Goal: Information Seeking & Learning: Learn about a topic

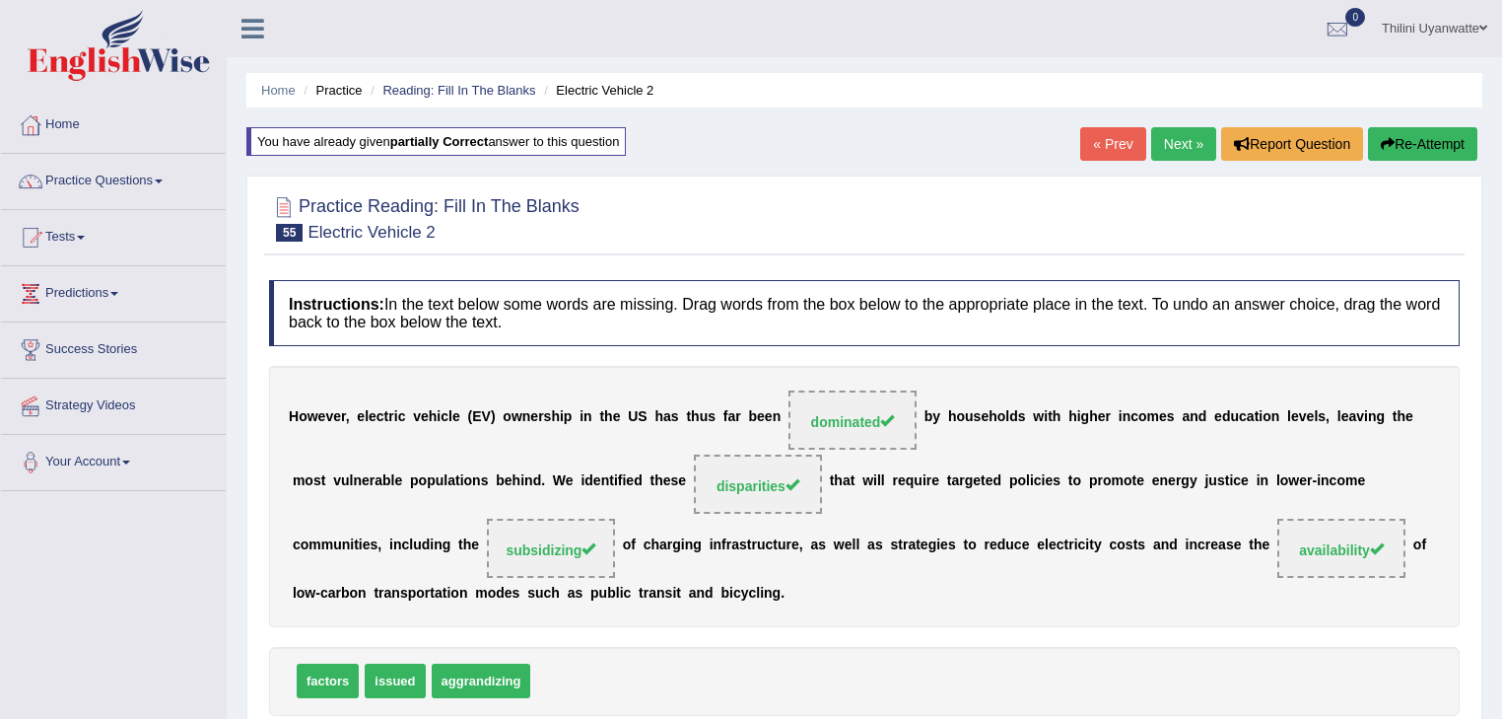
click at [1176, 156] on link "Next »" at bounding box center [1183, 144] width 65 height 34
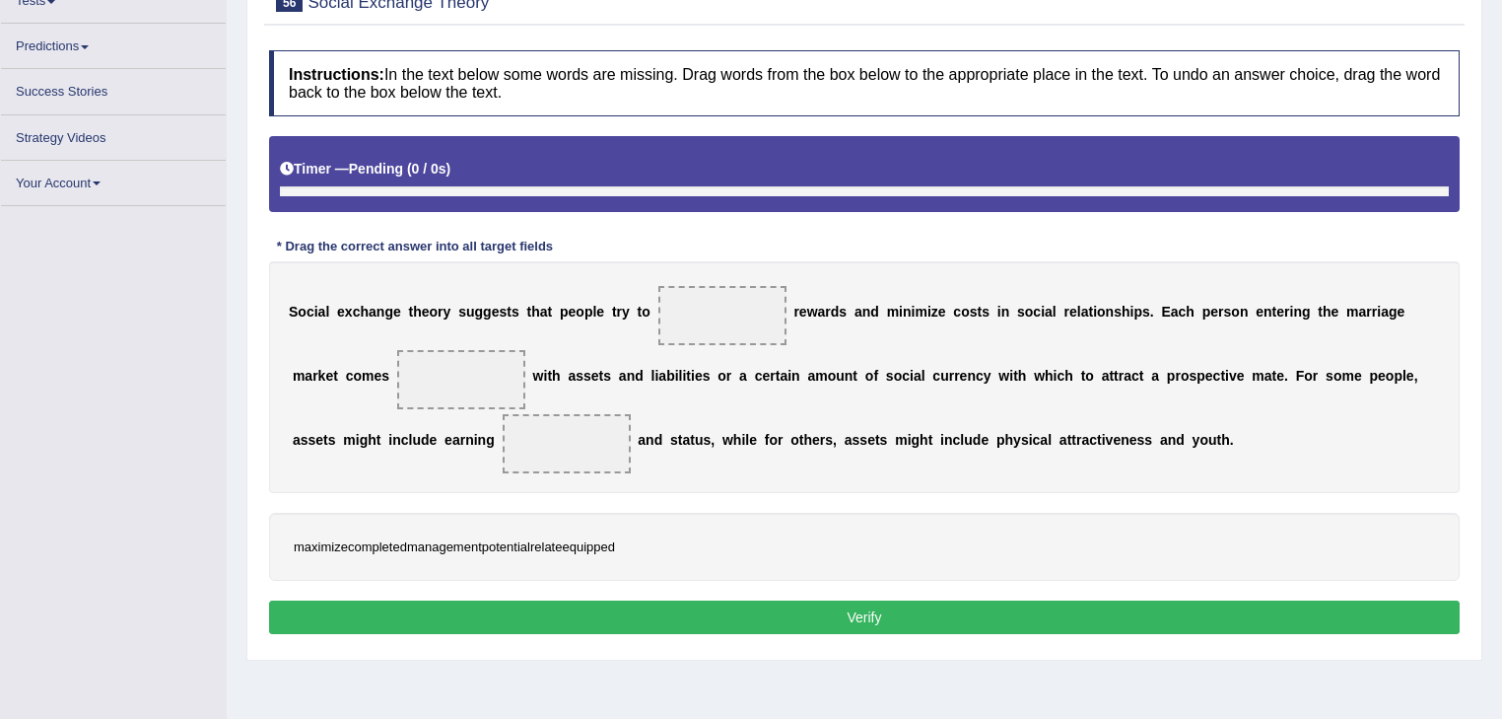
scroll to position [236, 0]
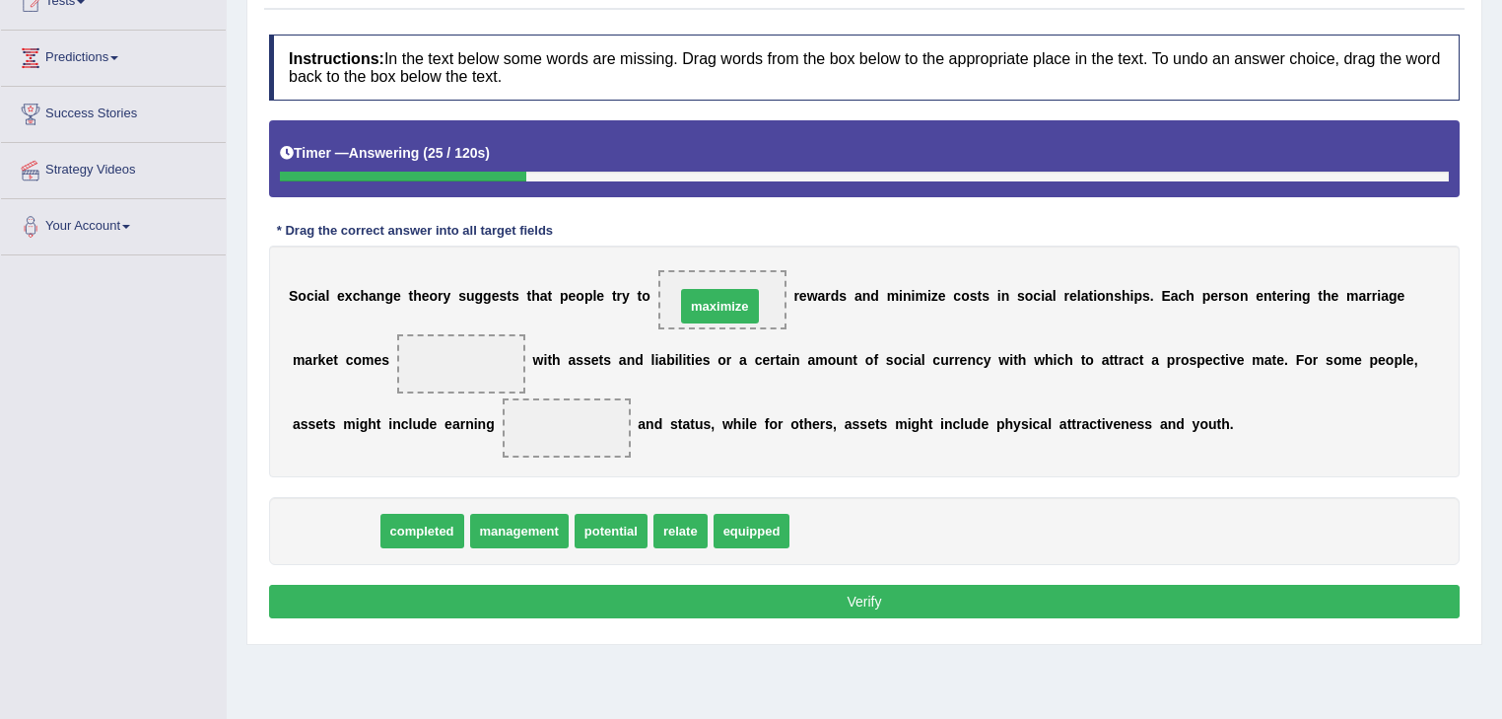
drag, startPoint x: 344, startPoint y: 545, endPoint x: 728, endPoint y: 319, distance: 445.8
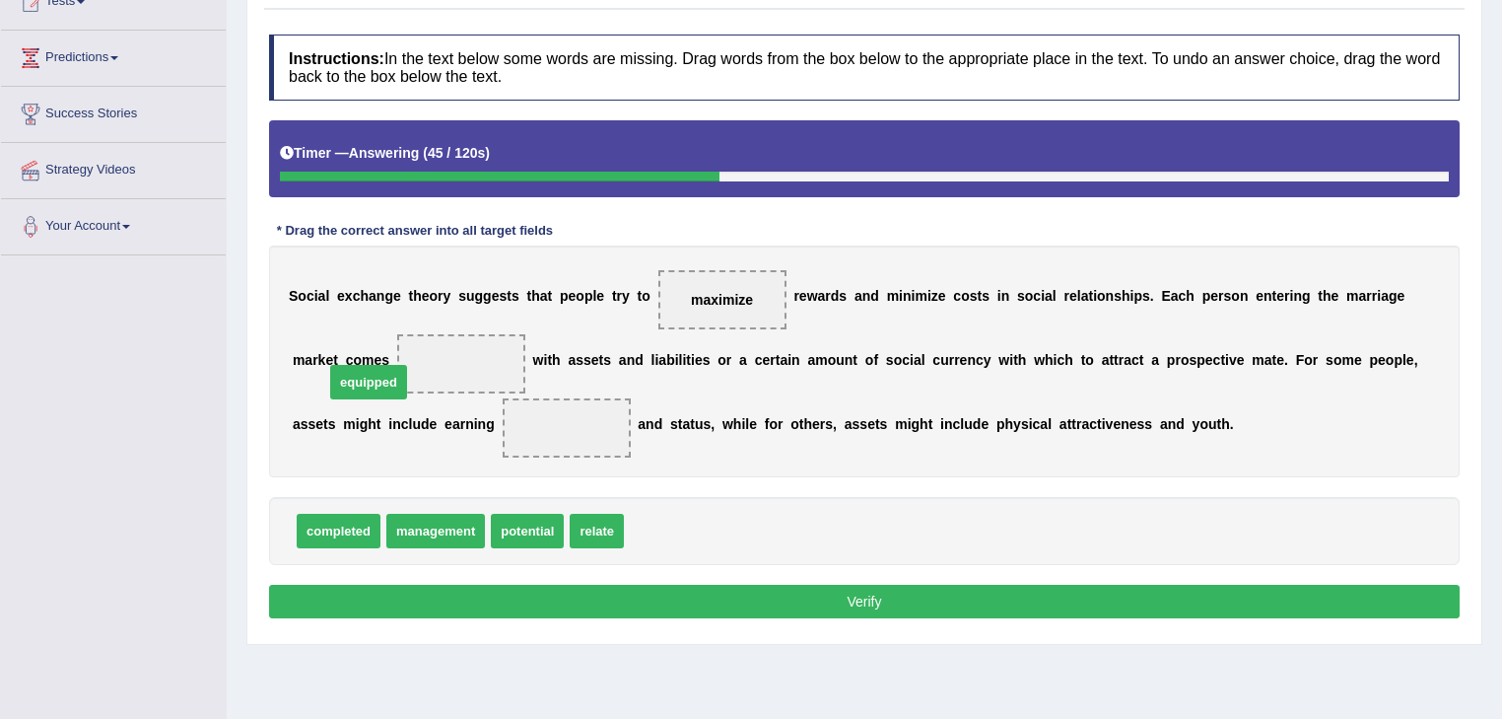
drag, startPoint x: 636, startPoint y: 536, endPoint x: 336, endPoint y: 387, distance: 334.6
drag, startPoint x: 401, startPoint y: 422, endPoint x: 338, endPoint y: 335, distance: 107.3
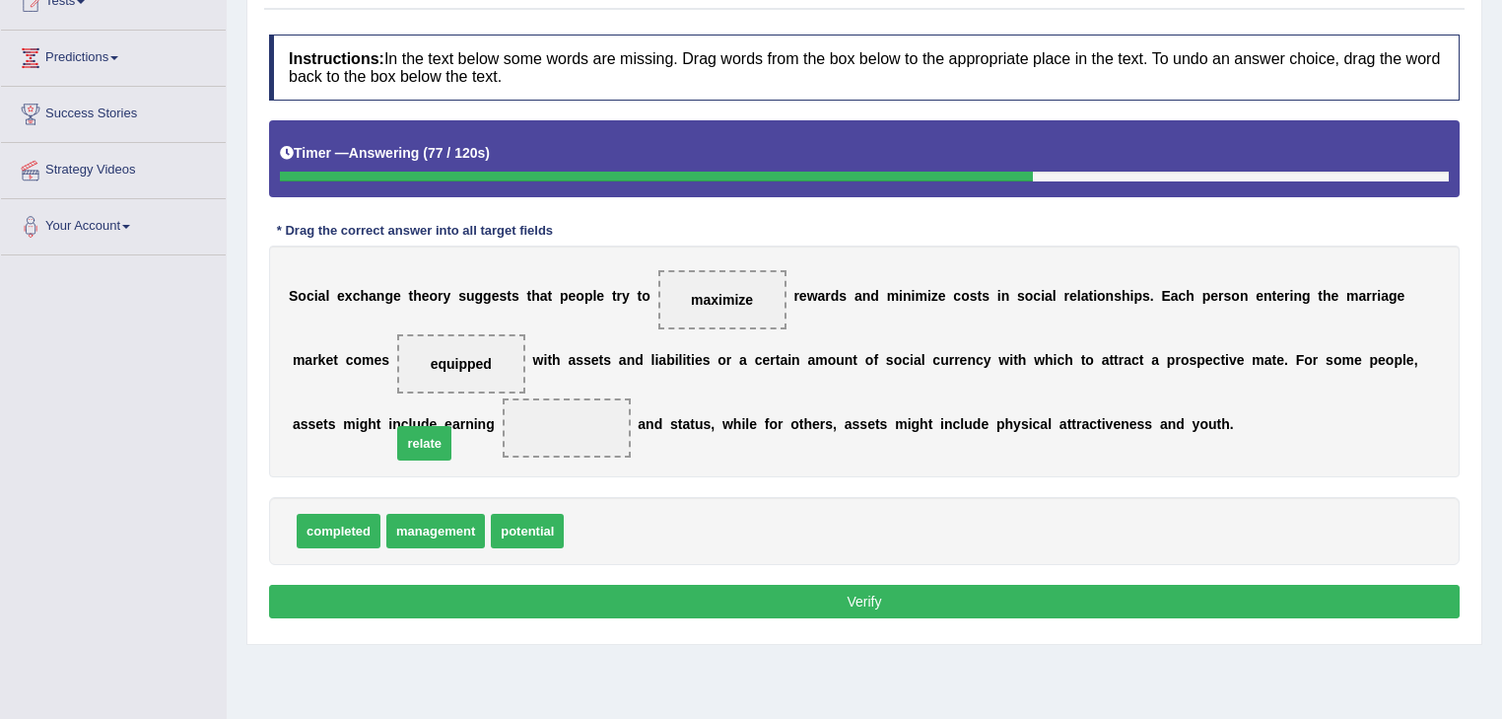
drag, startPoint x: 595, startPoint y: 540, endPoint x: 423, endPoint y: 452, distance: 193.5
click at [551, 602] on button "Verify" at bounding box center [864, 602] width 1191 height 34
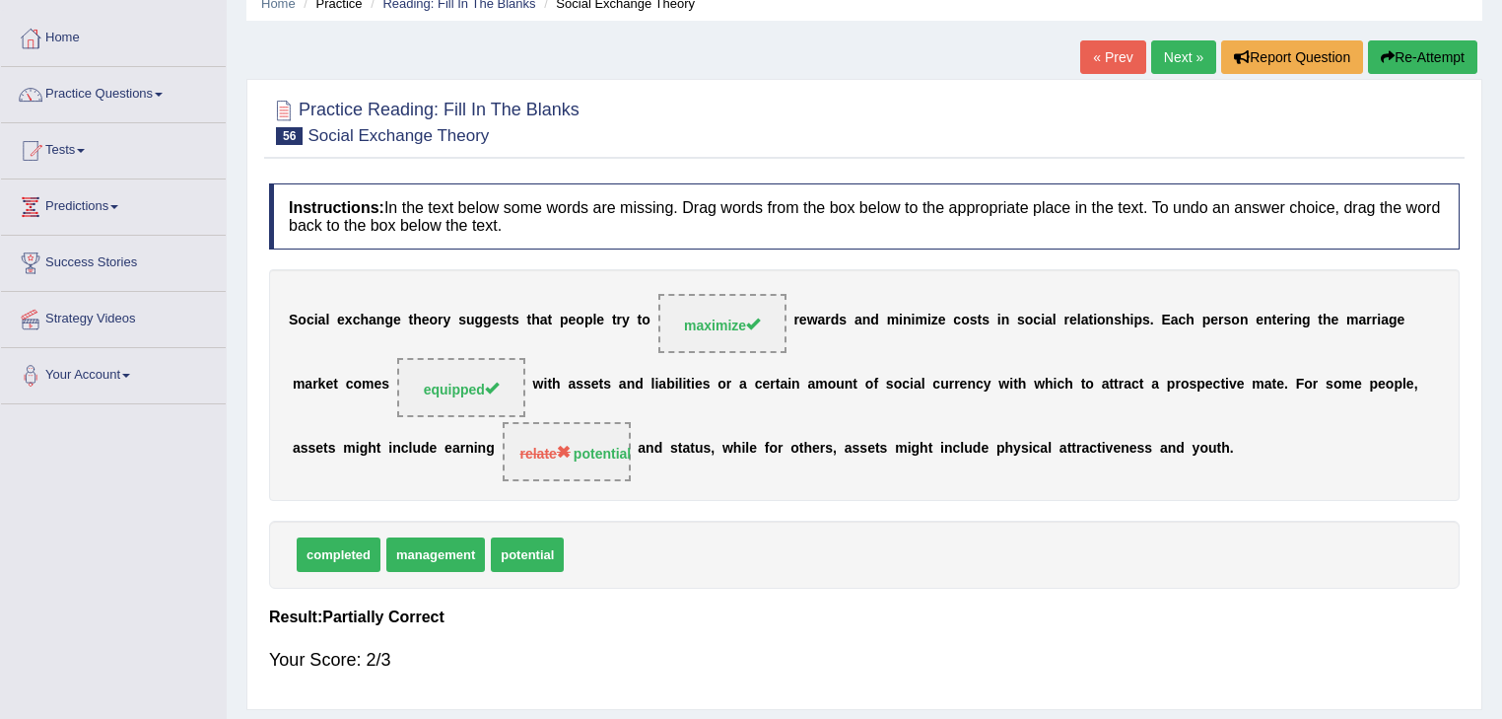
scroll to position [0, 0]
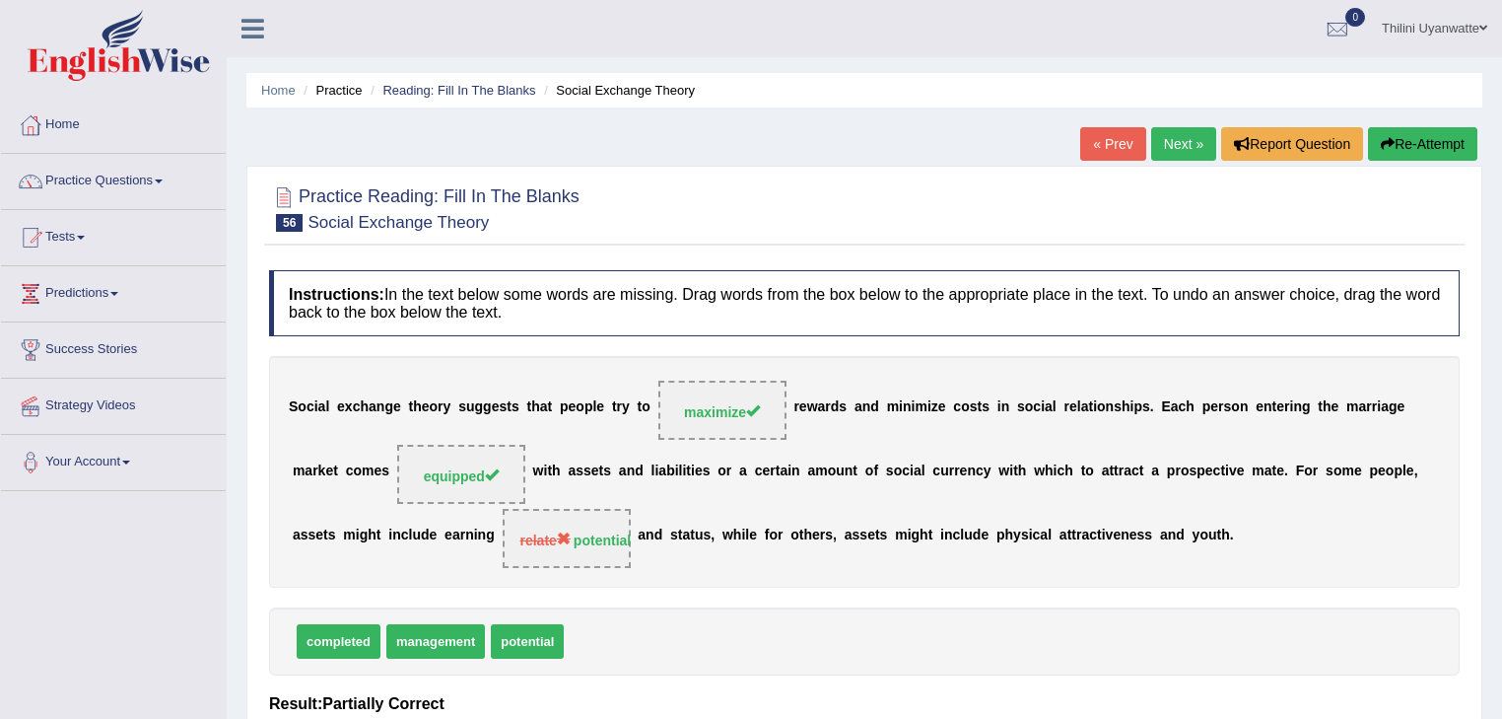
click at [1426, 156] on button "Re-Attempt" at bounding box center [1422, 144] width 109 height 34
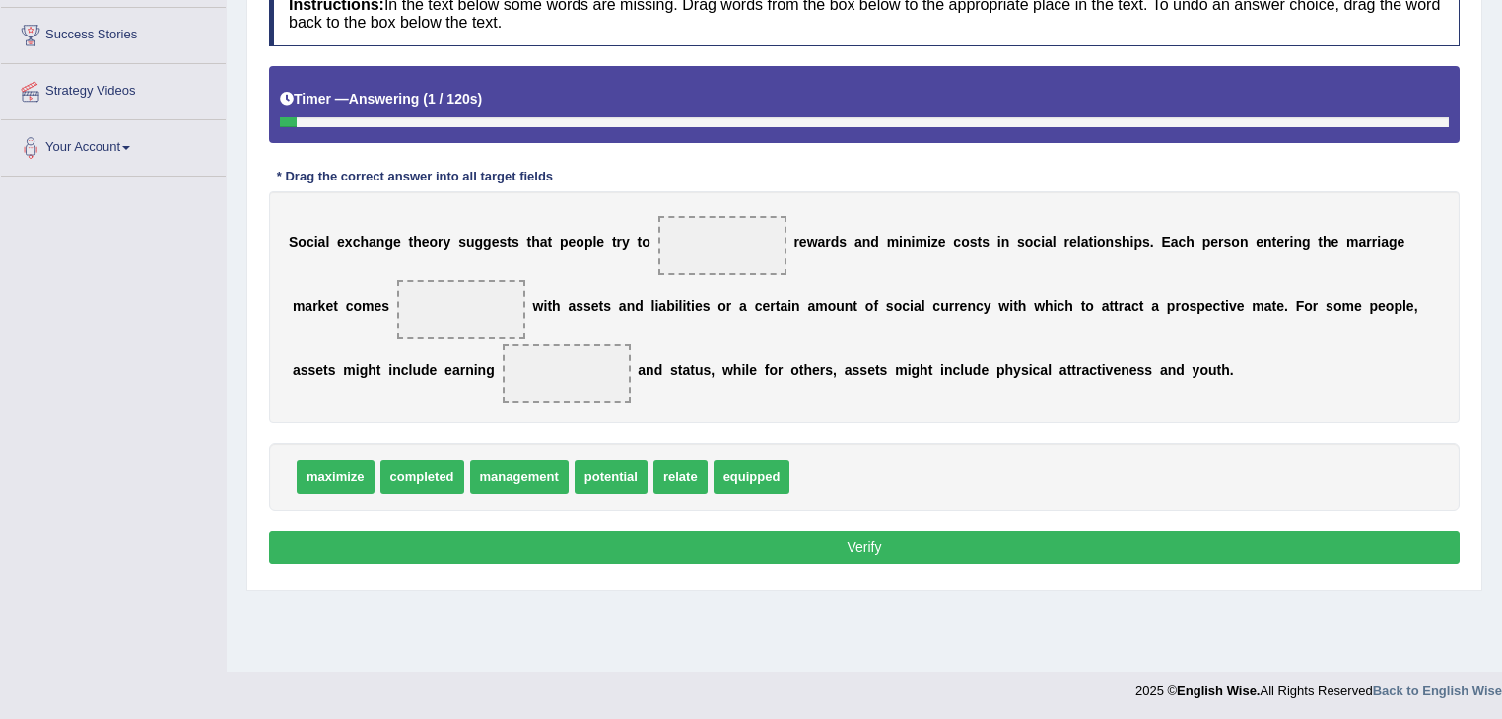
scroll to position [316, 0]
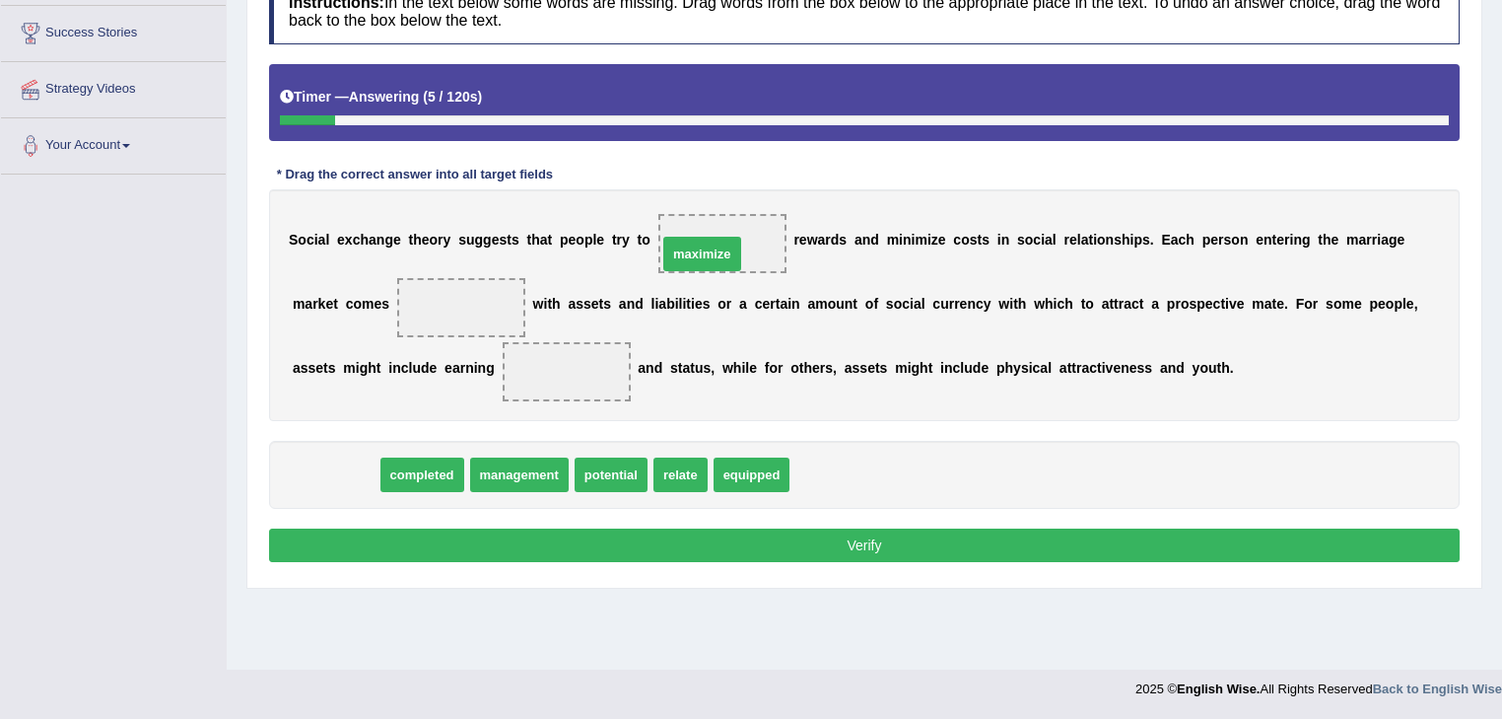
drag, startPoint x: 338, startPoint y: 477, endPoint x: 696, endPoint y: 252, distance: 422.6
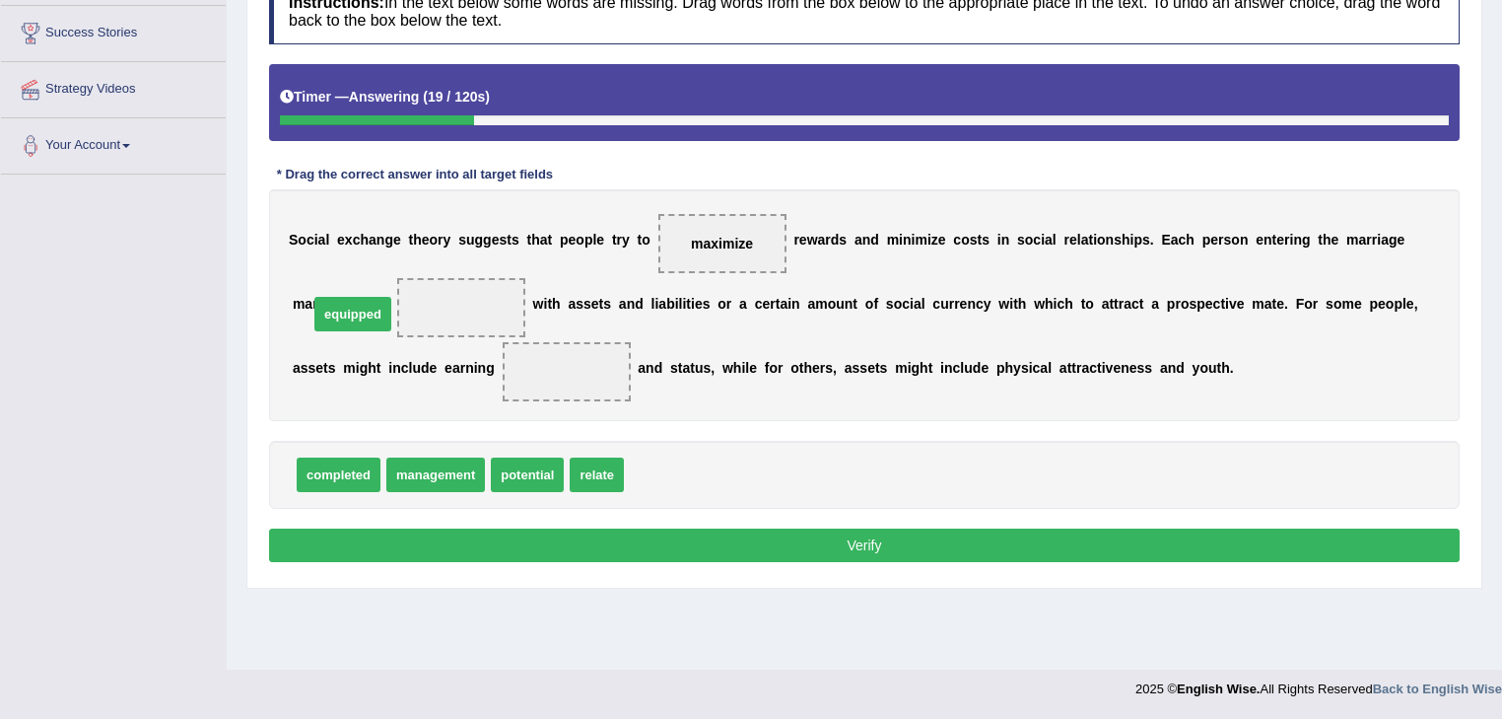
drag, startPoint x: 577, startPoint y: 419, endPoint x: 327, endPoint y: 311, distance: 272.0
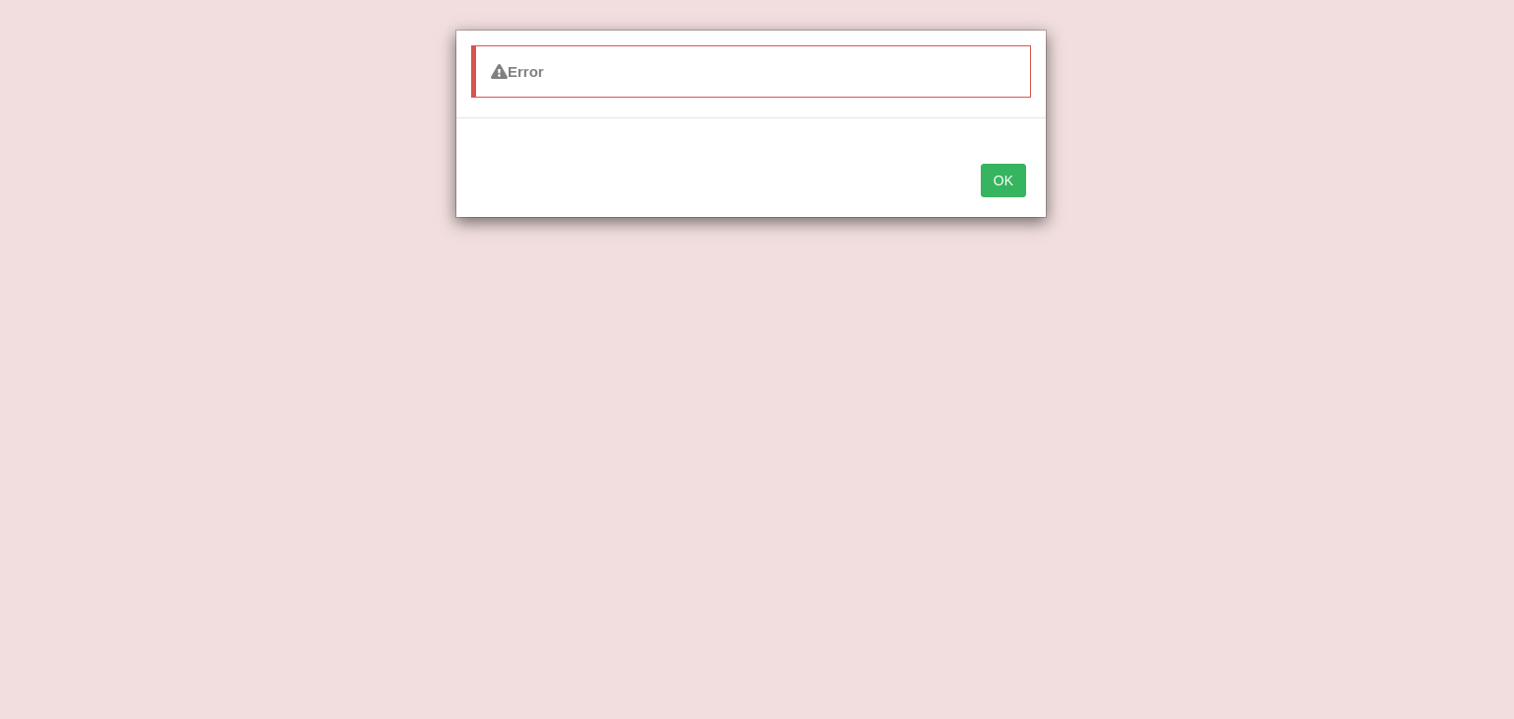
click at [994, 170] on button "OK" at bounding box center [1003, 181] width 45 height 34
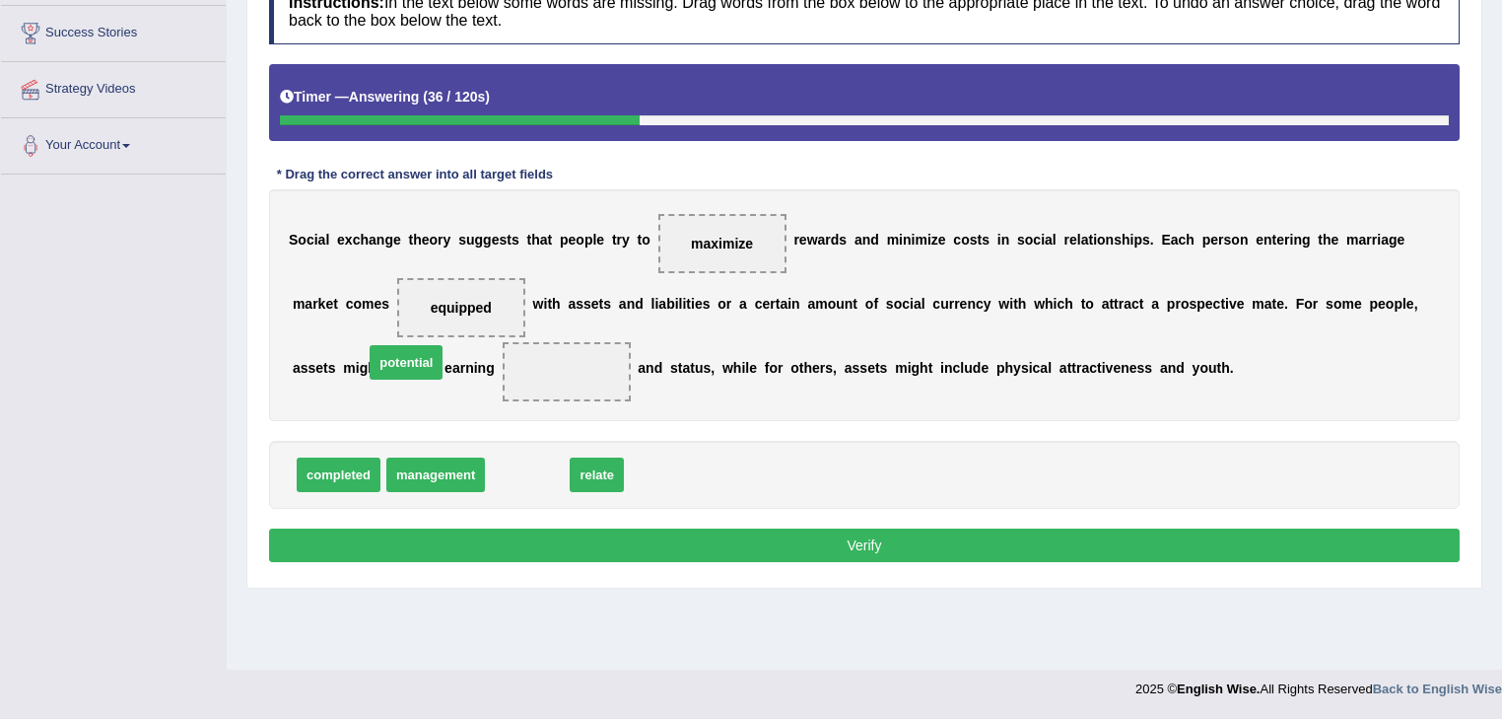
drag, startPoint x: 517, startPoint y: 481, endPoint x: 395, endPoint y: 369, distance: 165.3
click at [495, 554] on button "Verify" at bounding box center [864, 545] width 1191 height 34
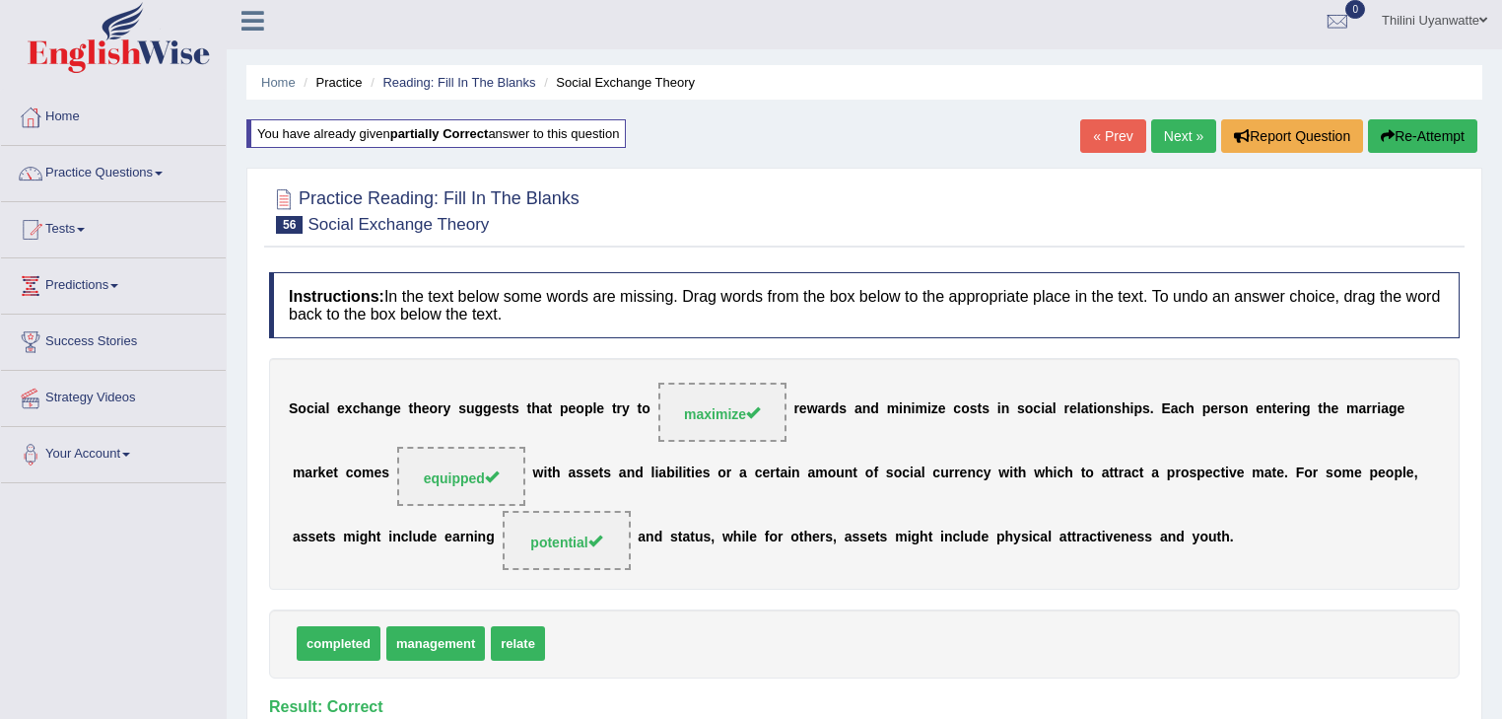
scroll to position [0, 0]
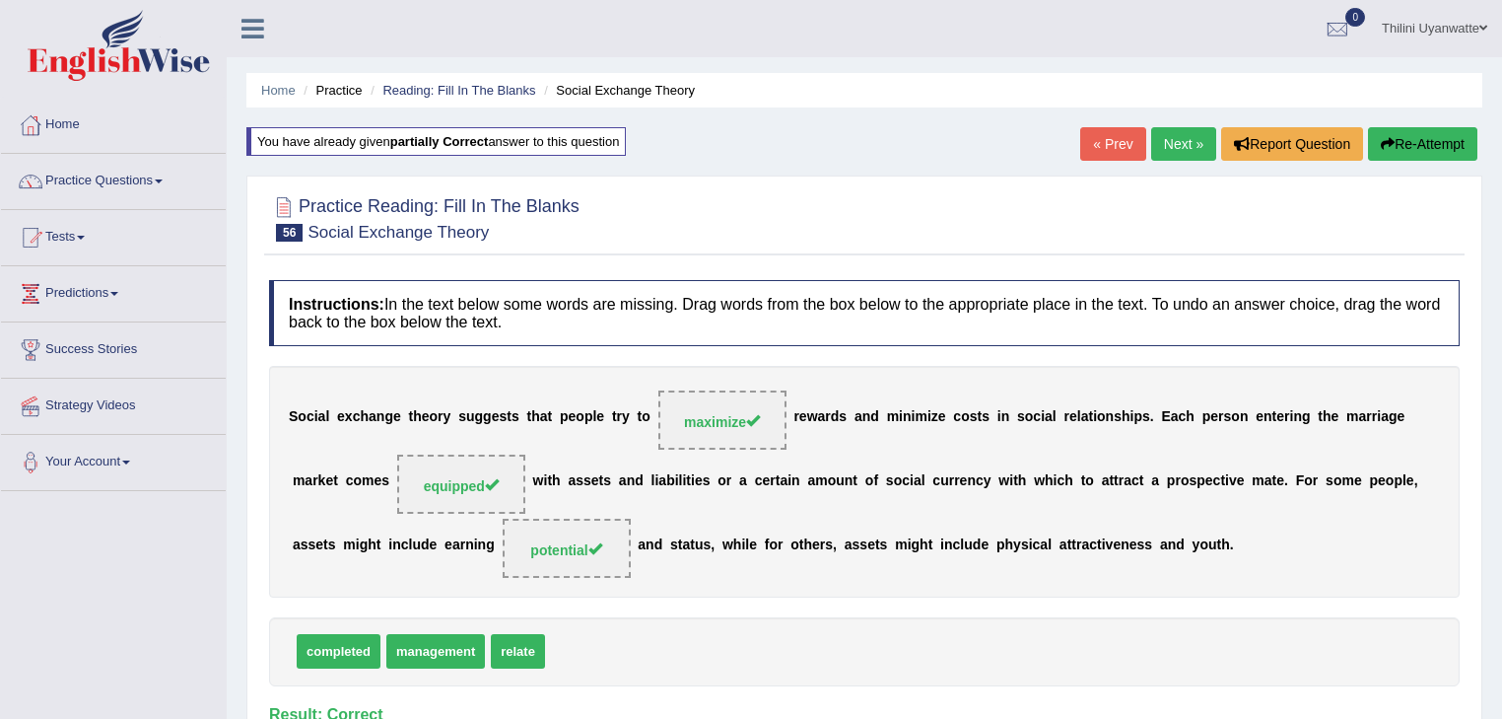
click at [1182, 146] on link "Next »" at bounding box center [1183, 144] width 65 height 34
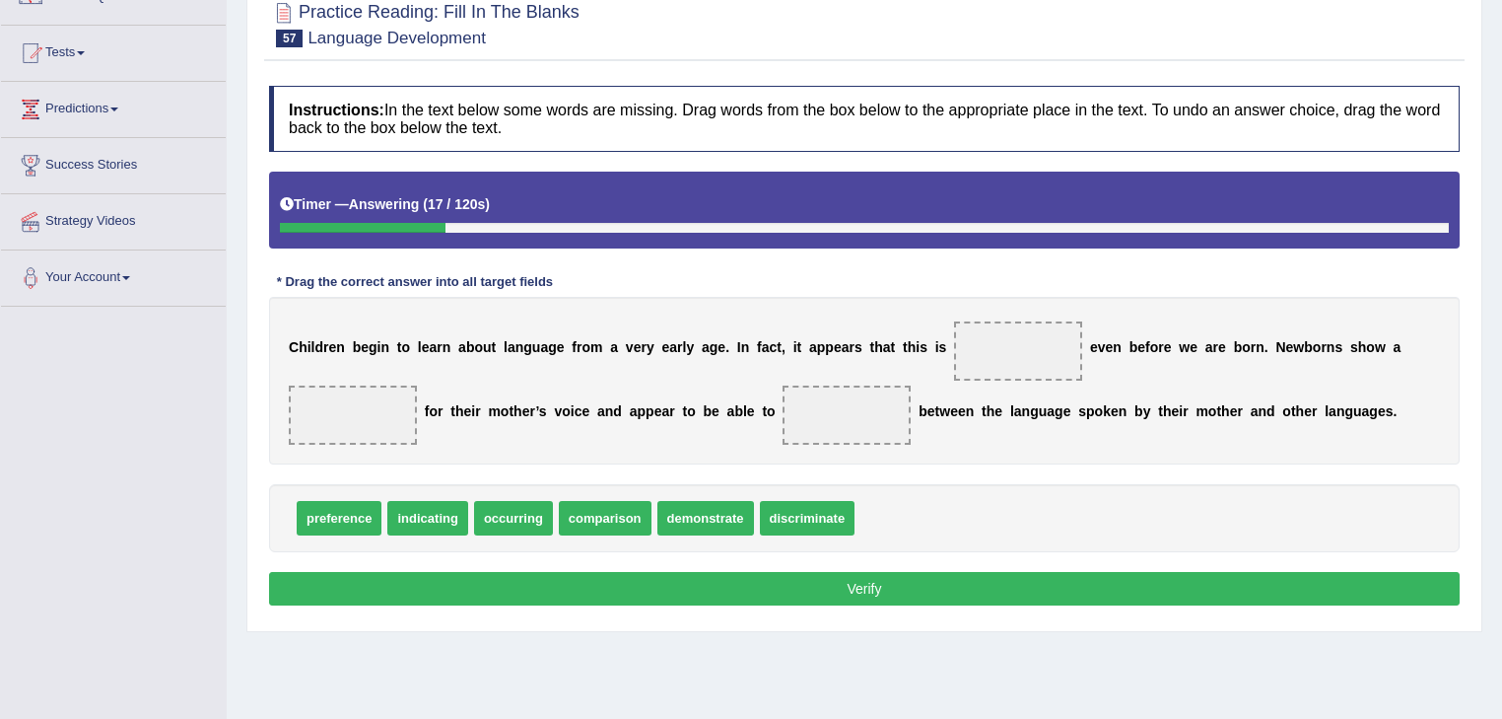
scroll to position [210, 0]
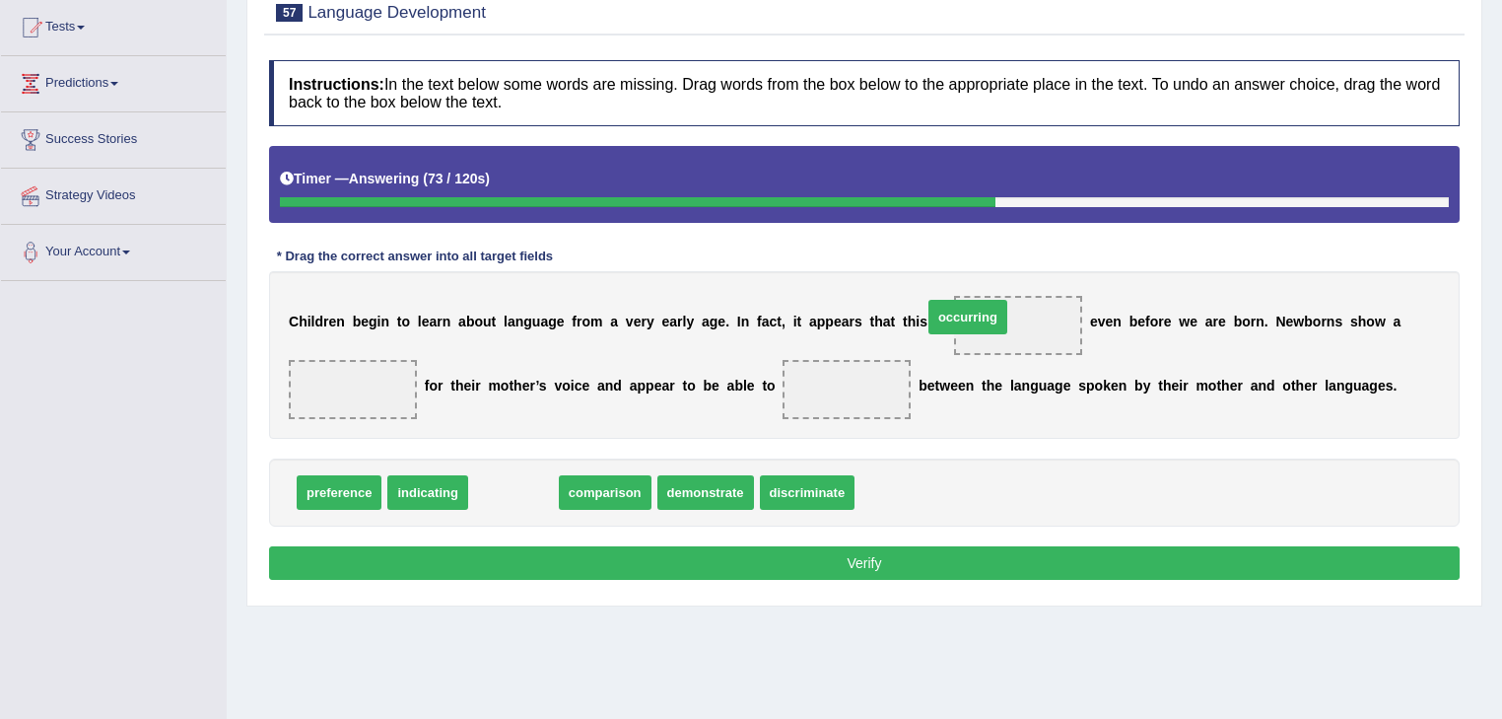
drag, startPoint x: 485, startPoint y: 493, endPoint x: 942, endPoint y: 315, distance: 490.6
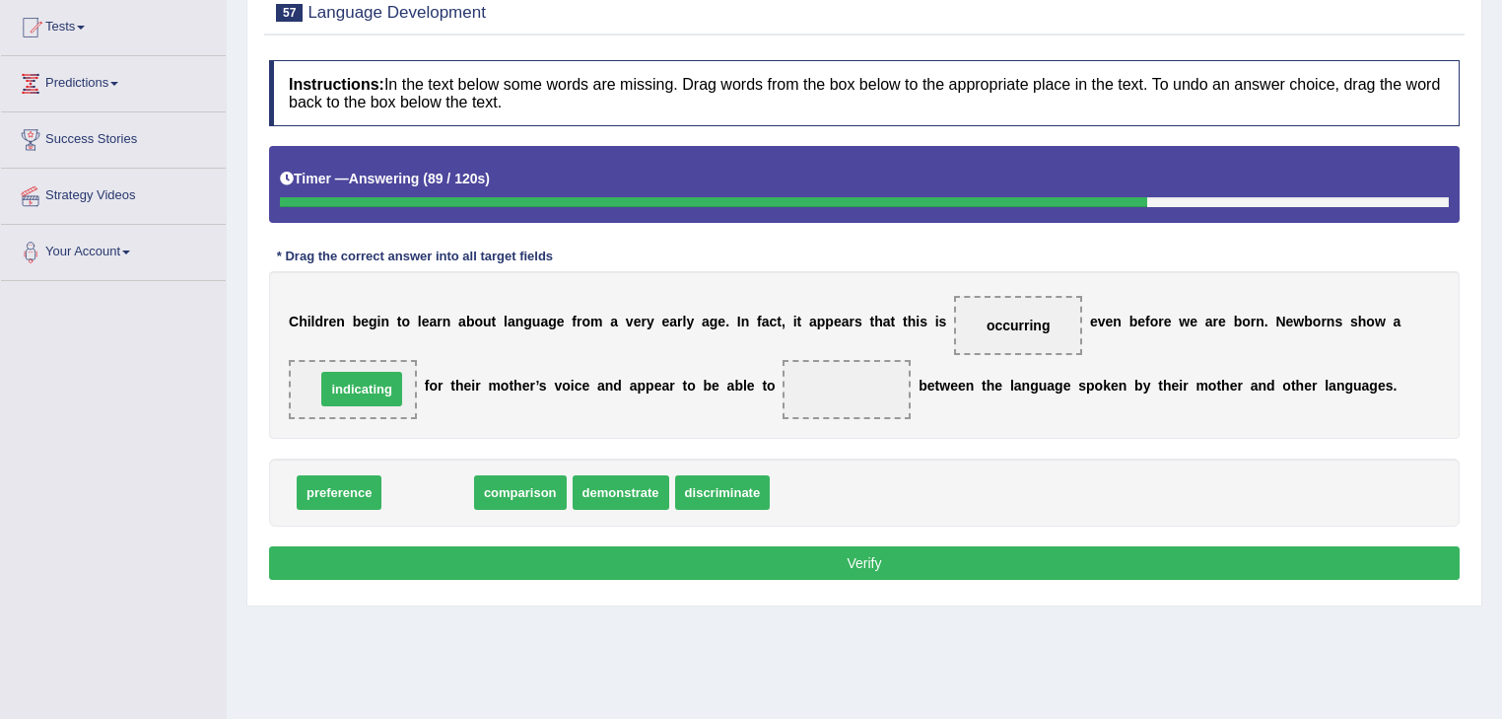
drag, startPoint x: 412, startPoint y: 493, endPoint x: 346, endPoint y: 389, distance: 122.8
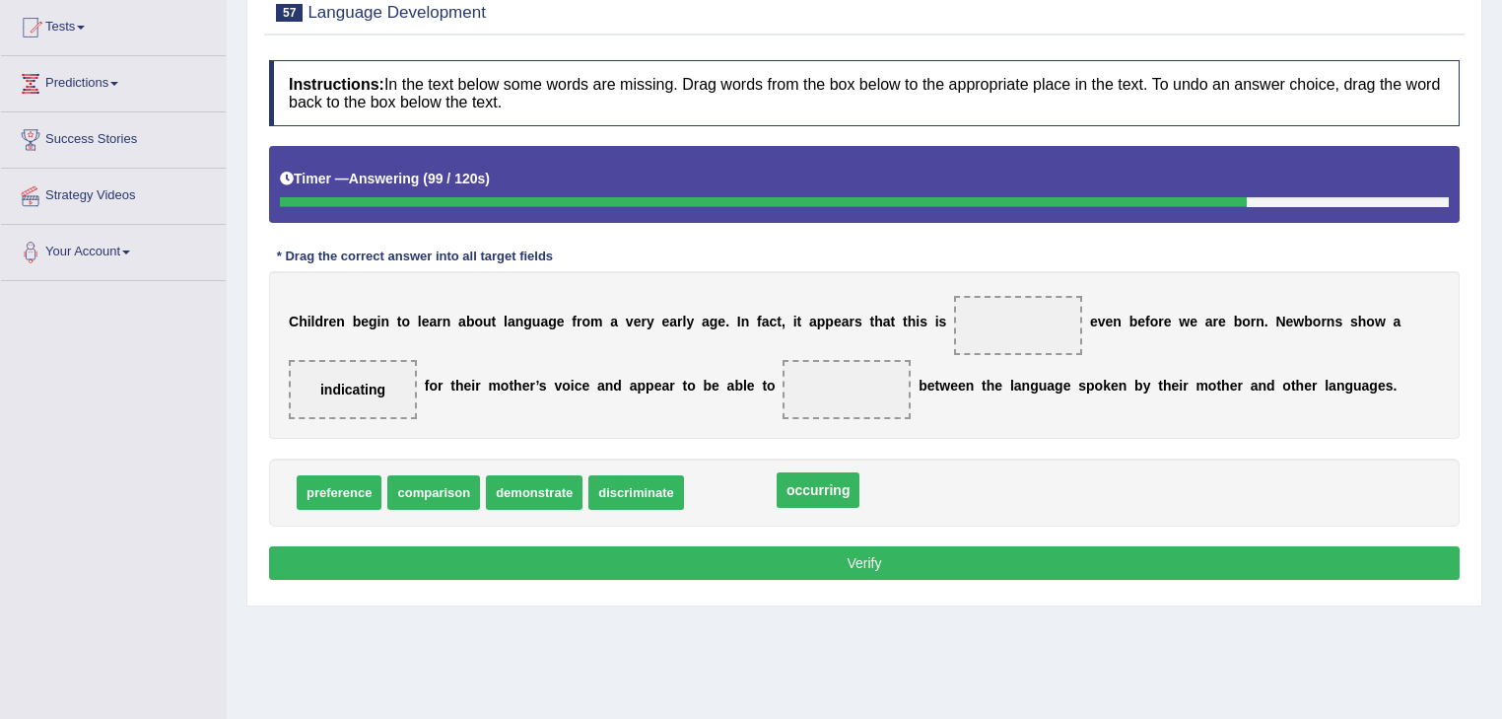
drag, startPoint x: 985, startPoint y: 319, endPoint x: 786, endPoint y: 486, distance: 259.6
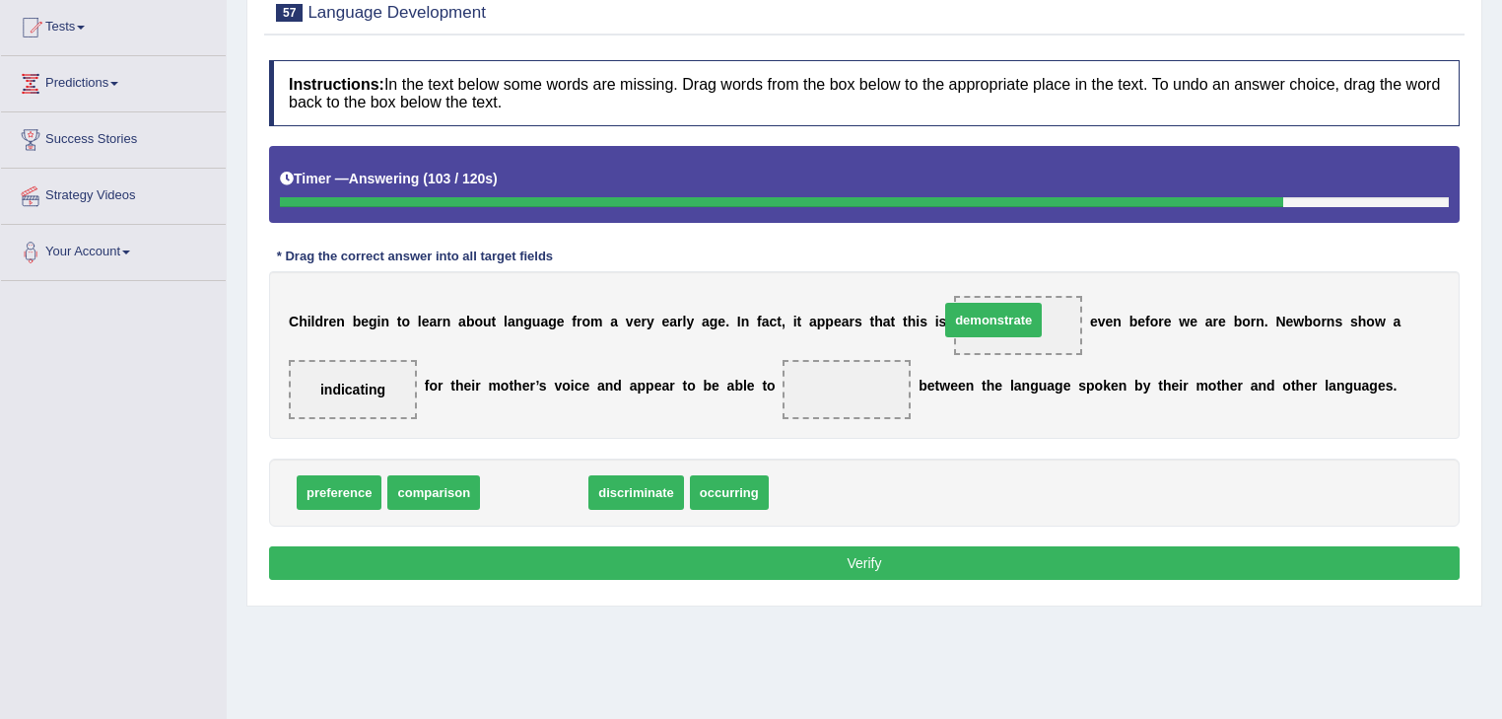
drag, startPoint x: 526, startPoint y: 489, endPoint x: 986, endPoint y: 315, distance: 491.0
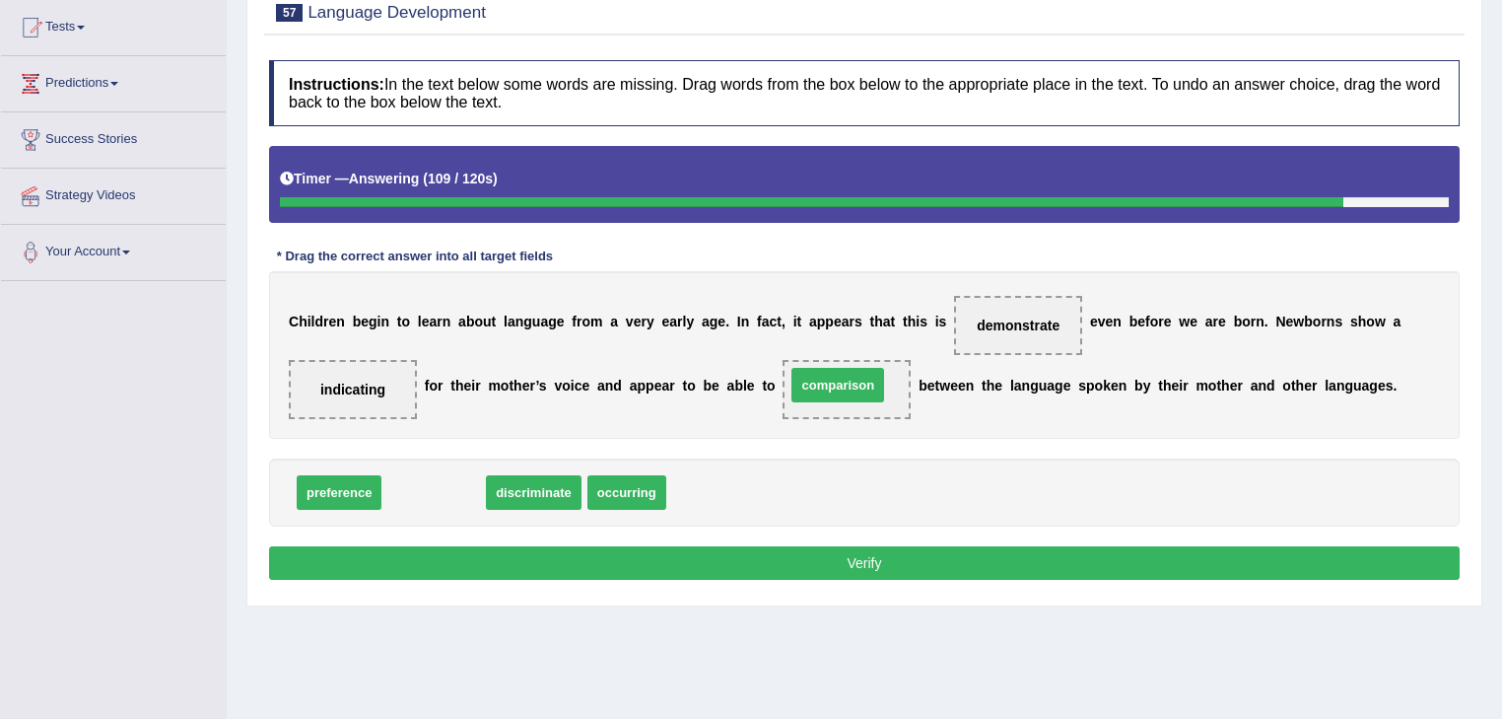
drag, startPoint x: 414, startPoint y: 498, endPoint x: 817, endPoint y: 390, distance: 417.3
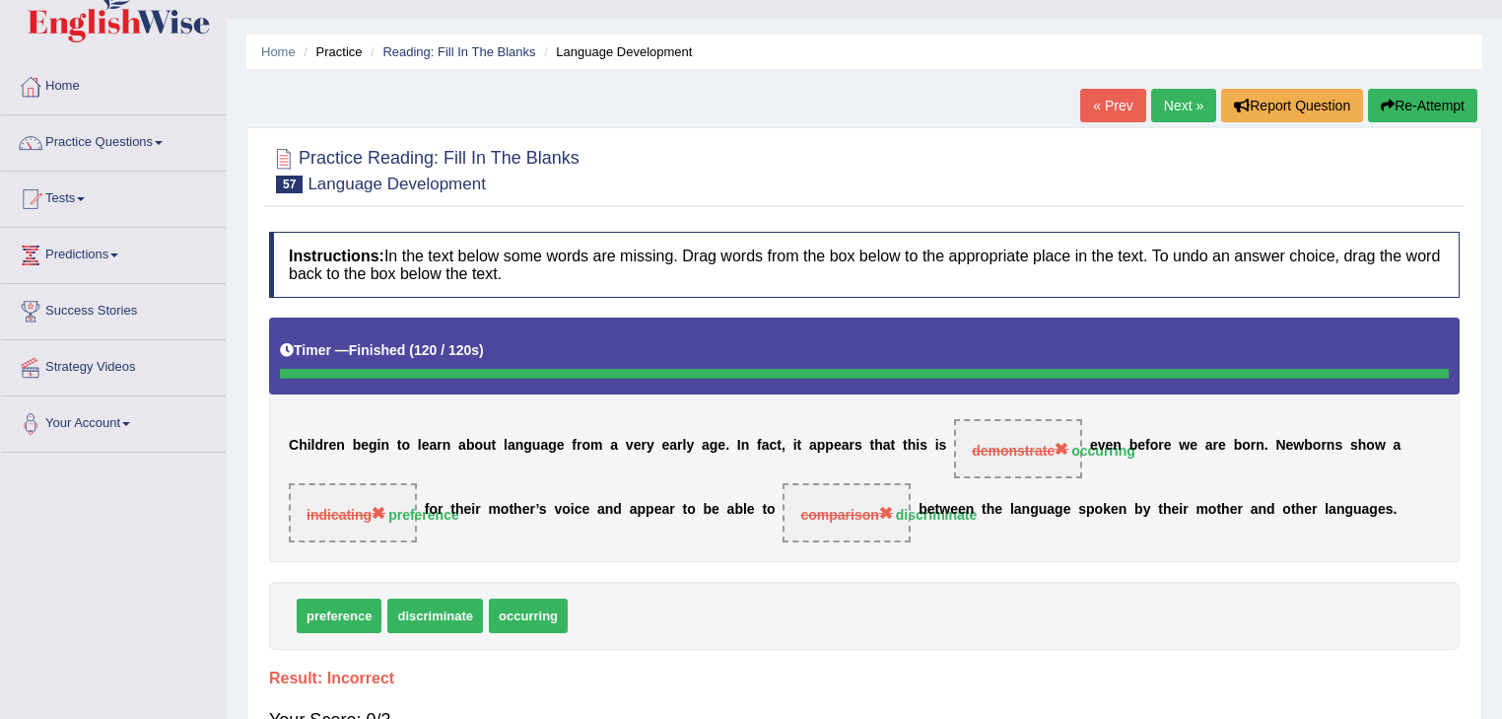
scroll to position [0, 0]
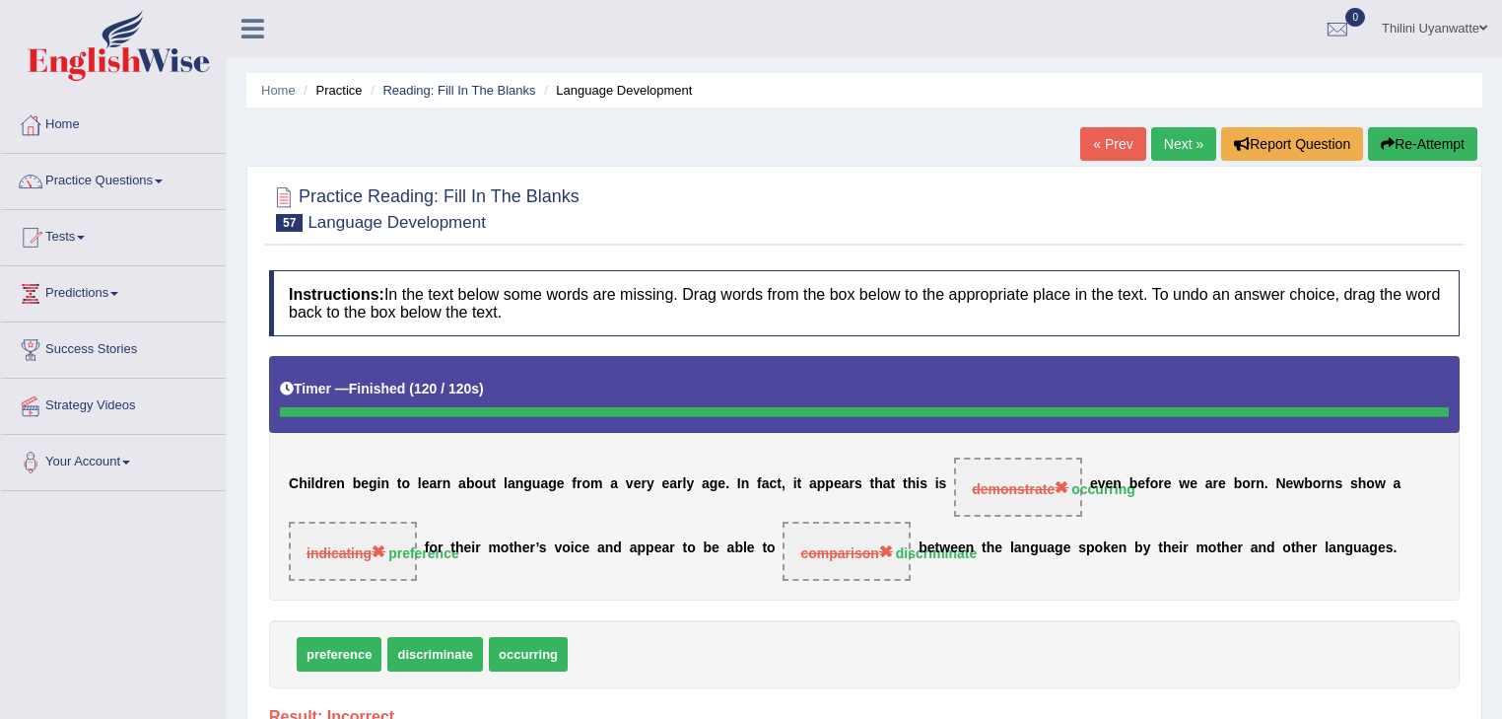
click at [1399, 144] on button "Re-Attempt" at bounding box center [1422, 144] width 109 height 34
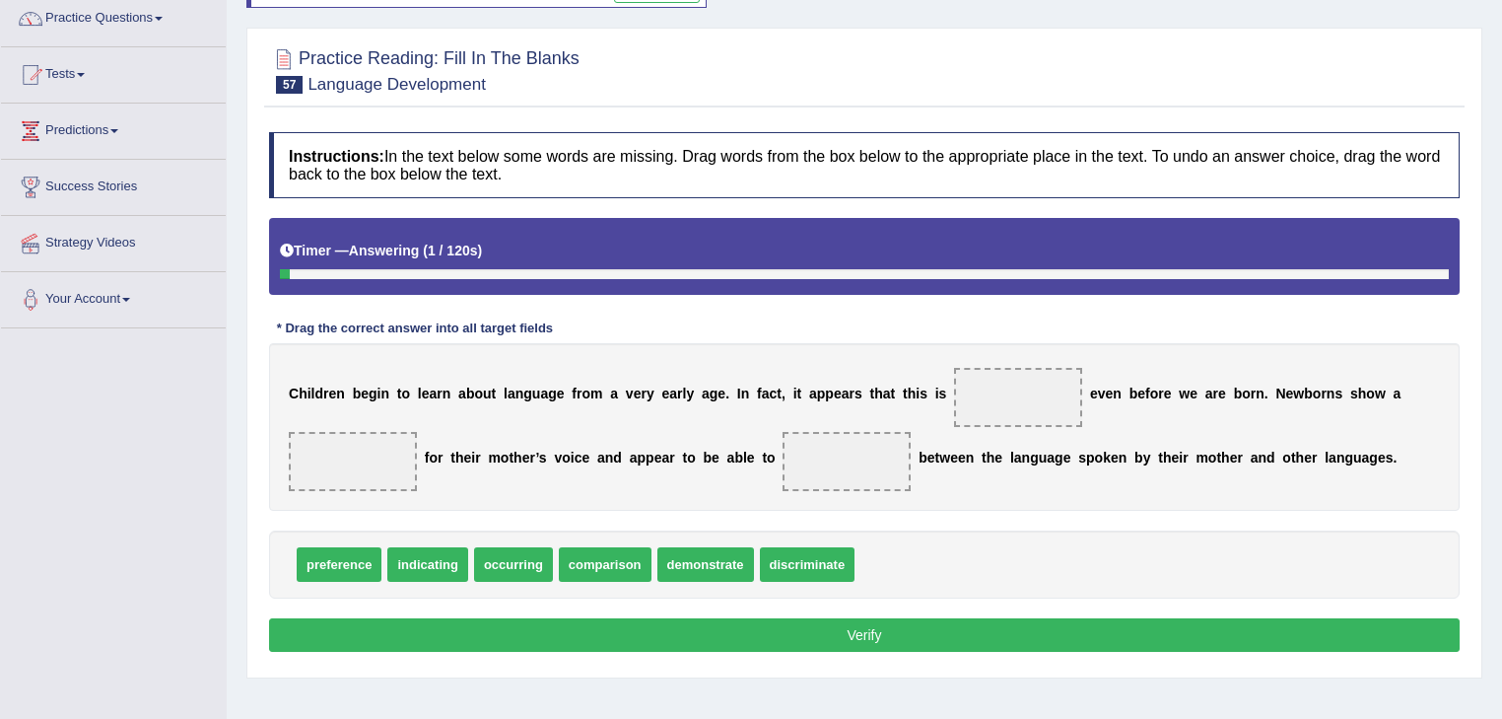
scroll to position [210, 0]
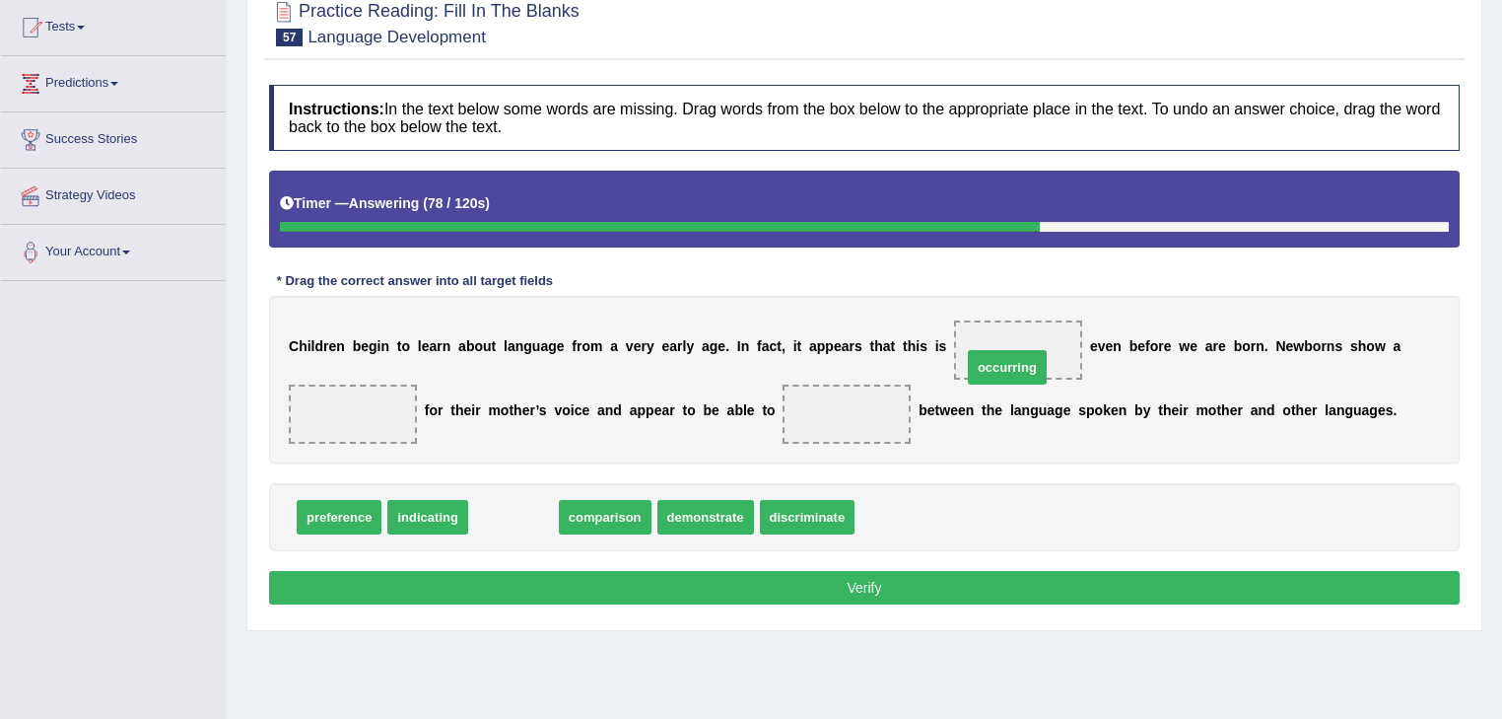
drag, startPoint x: 503, startPoint y: 517, endPoint x: 997, endPoint y: 367, distance: 516.1
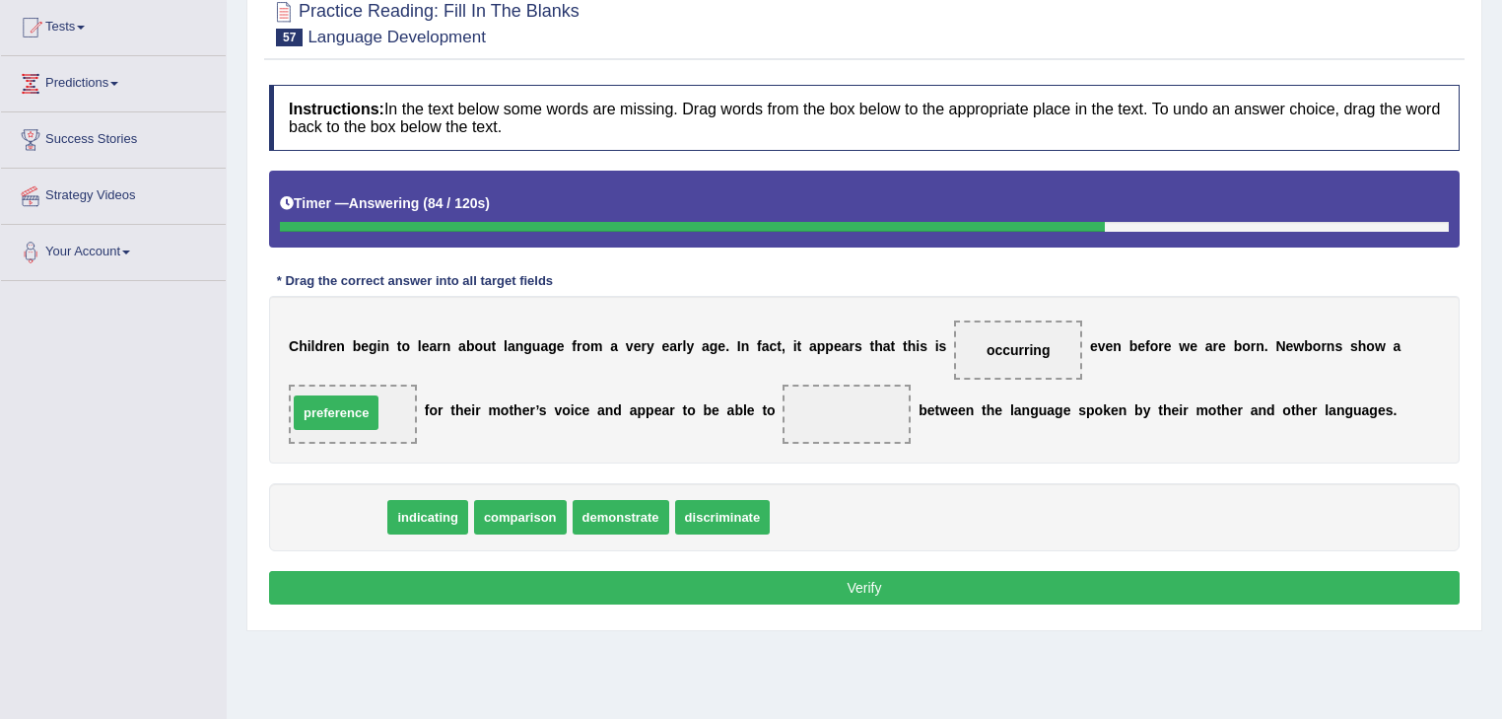
drag, startPoint x: 327, startPoint y: 524, endPoint x: 324, endPoint y: 421, distance: 103.5
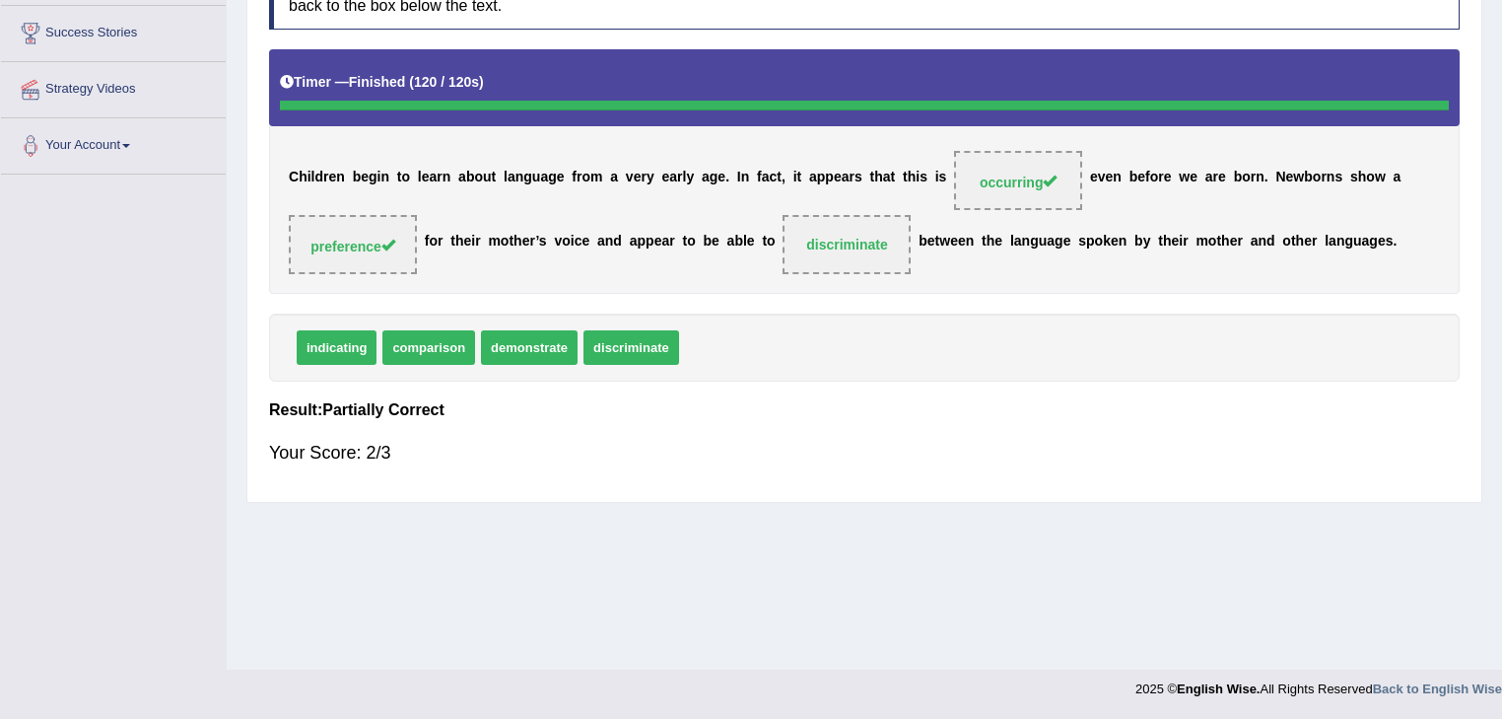
scroll to position [0, 0]
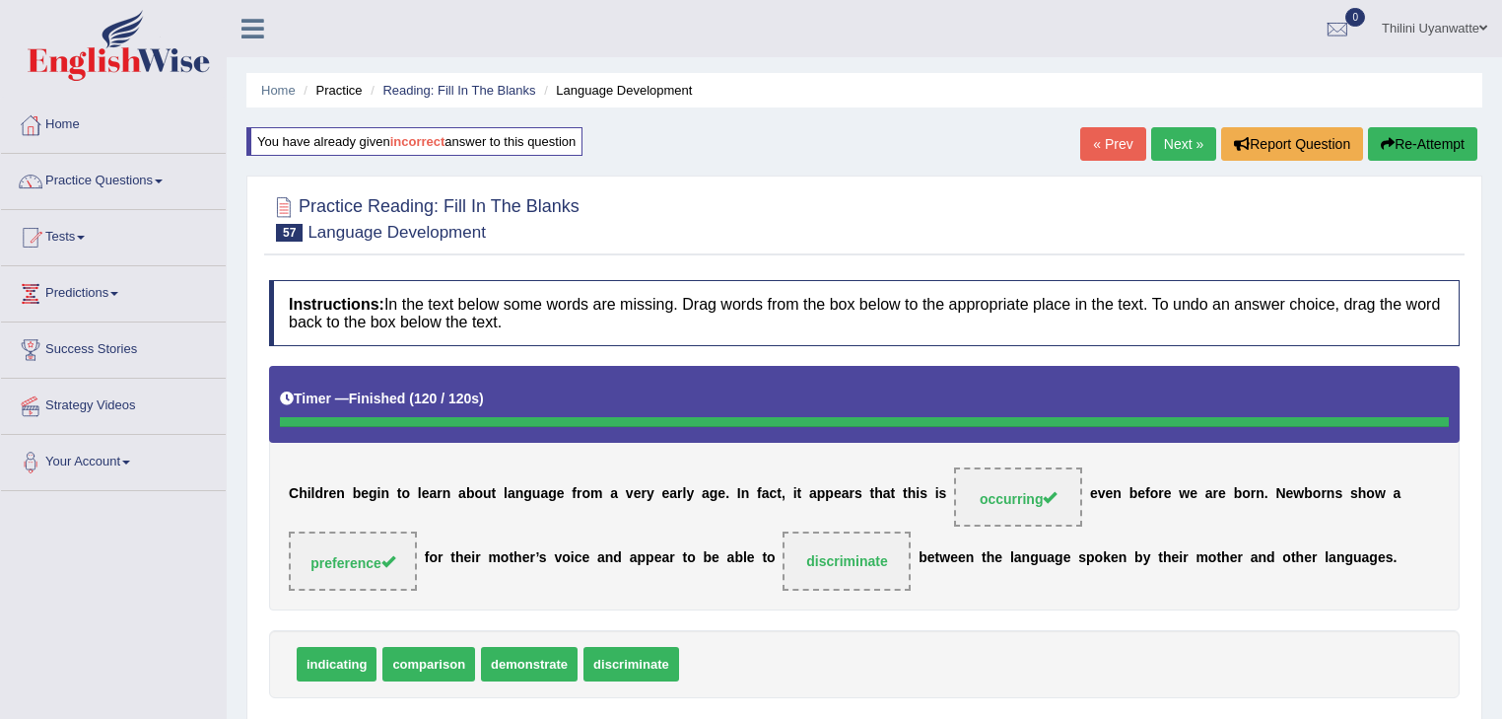
click at [1443, 154] on button "Re-Attempt" at bounding box center [1422, 144] width 109 height 34
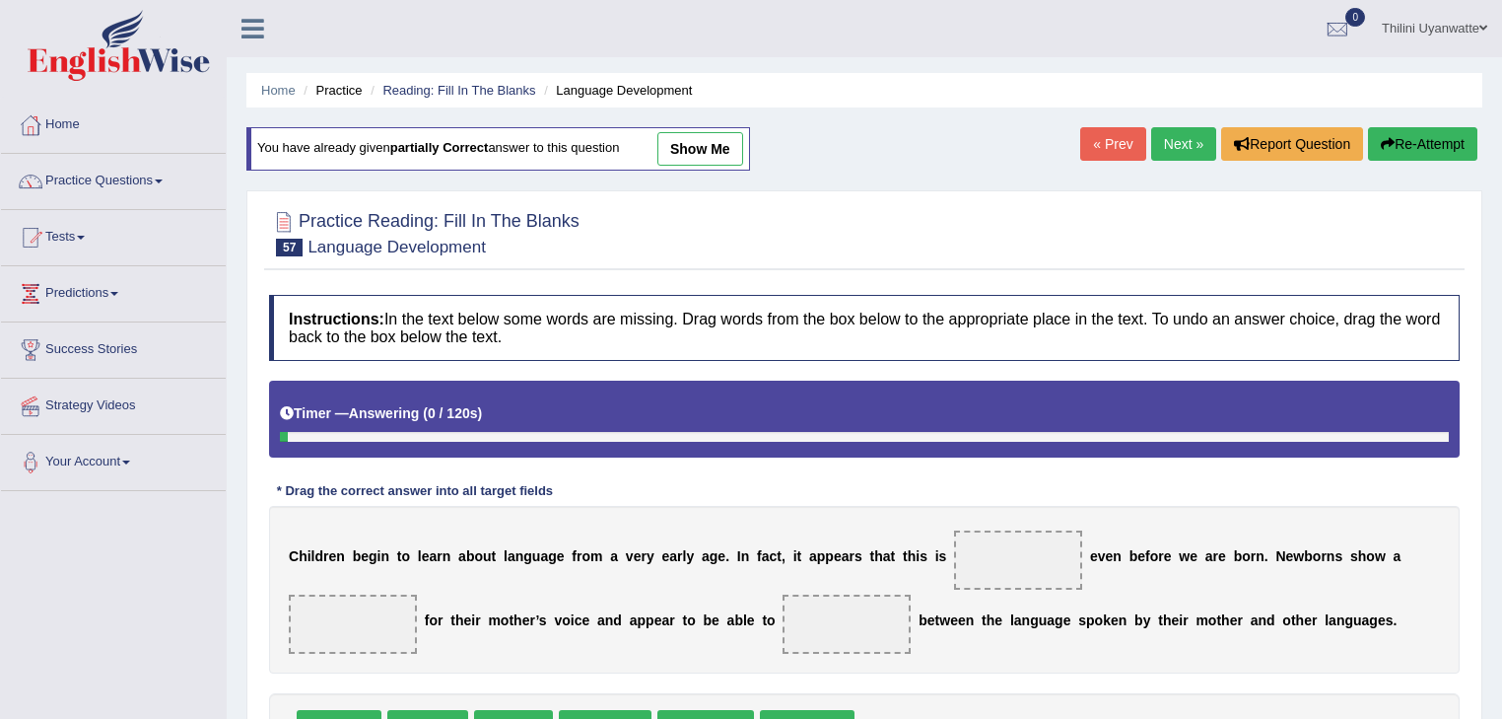
scroll to position [210, 0]
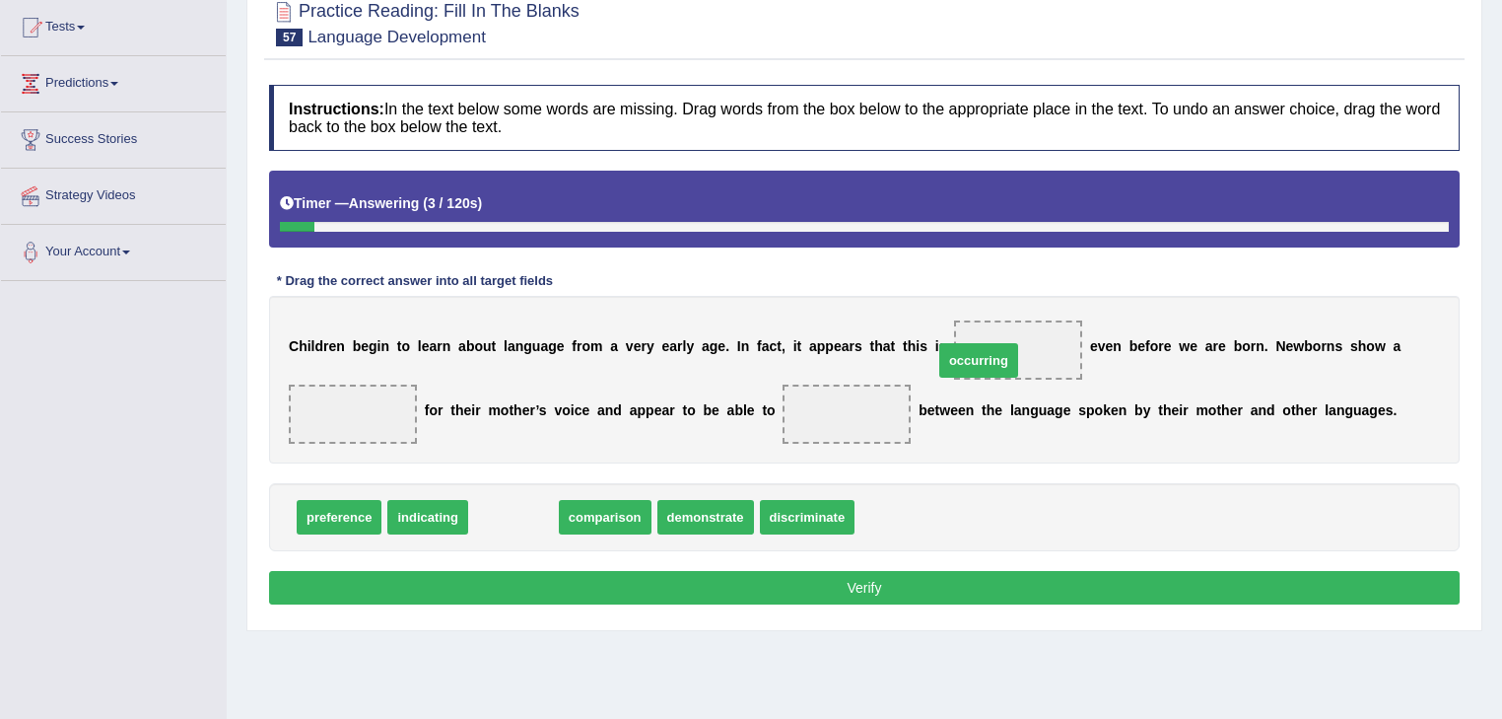
drag, startPoint x: 507, startPoint y: 520, endPoint x: 964, endPoint y: 365, distance: 482.9
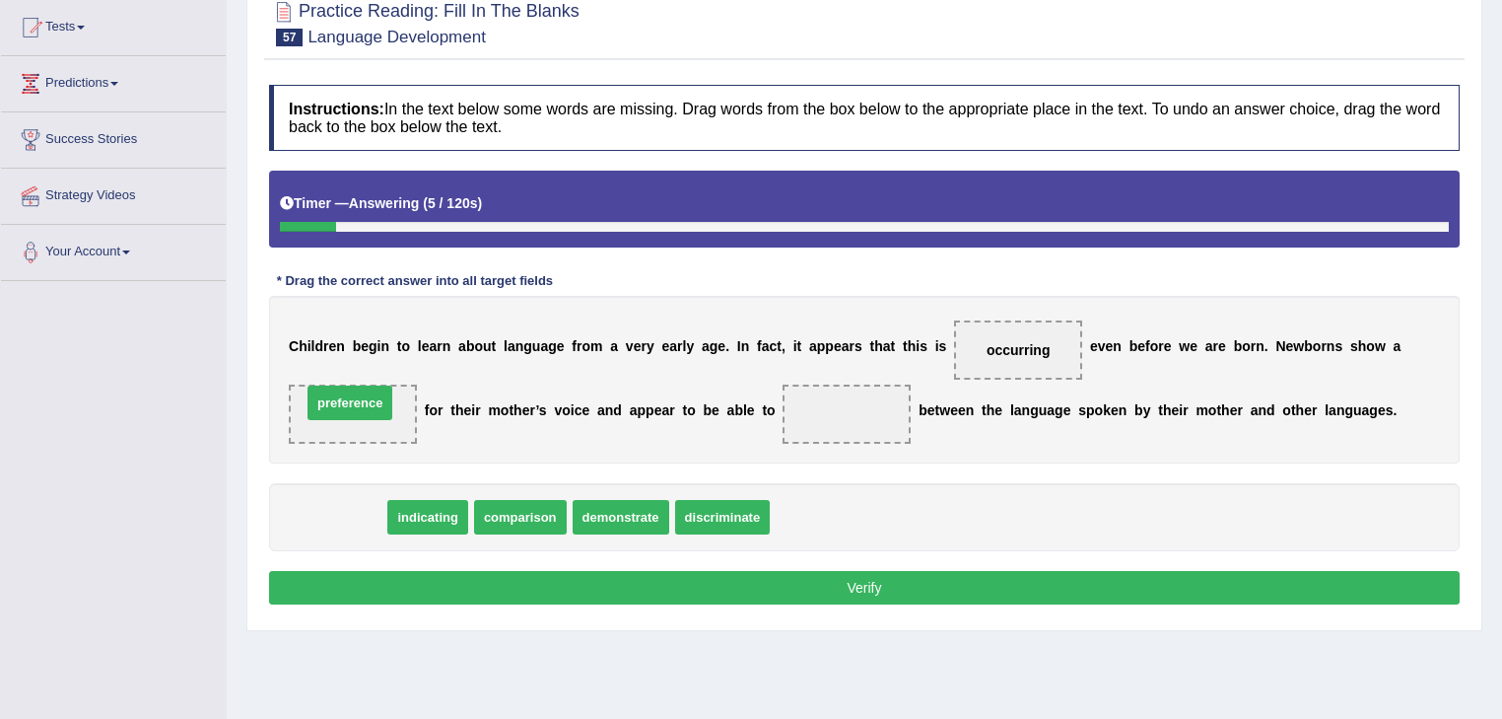
drag, startPoint x: 349, startPoint y: 519, endPoint x: 360, endPoint y: 407, distance: 111.9
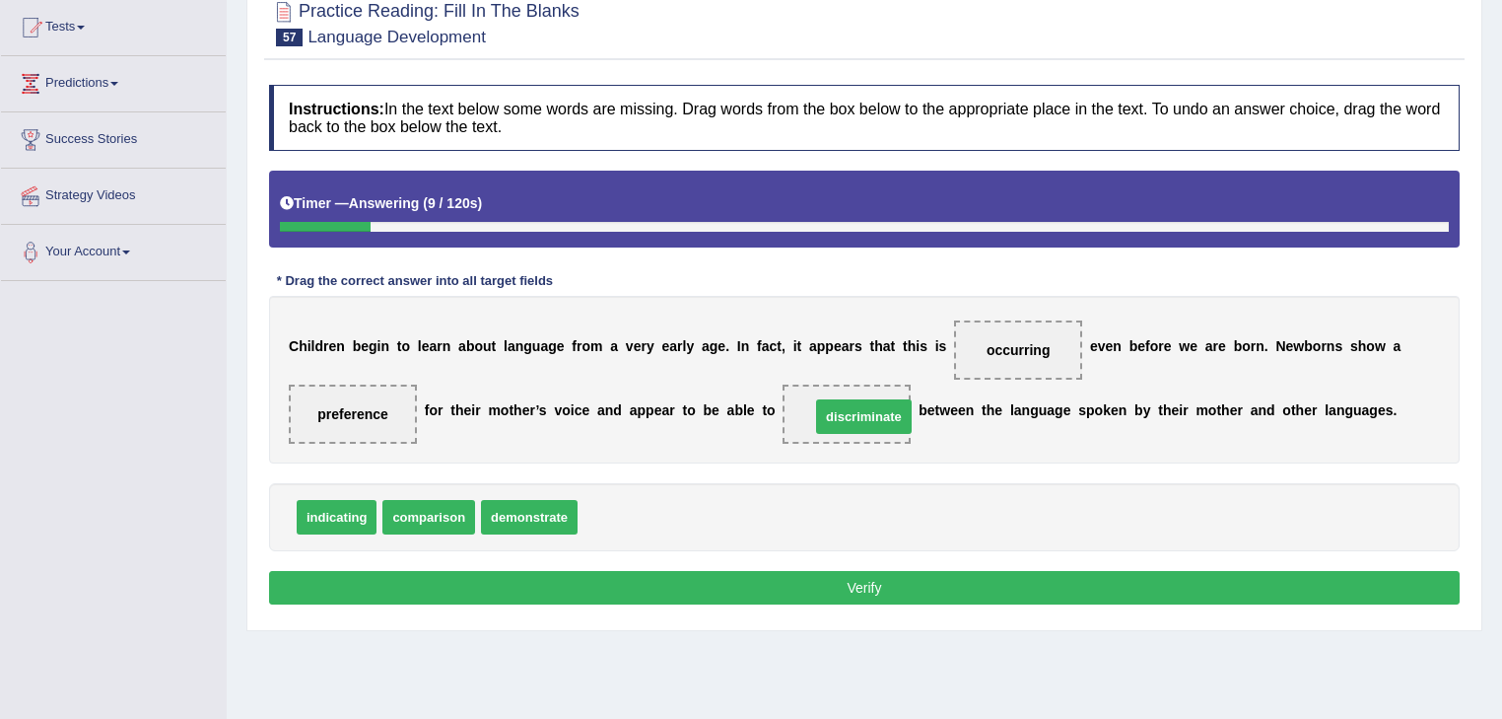
drag, startPoint x: 619, startPoint y: 515, endPoint x: 828, endPoint y: 416, distance: 231.1
click at [904, 588] on button "Verify" at bounding box center [864, 588] width 1191 height 34
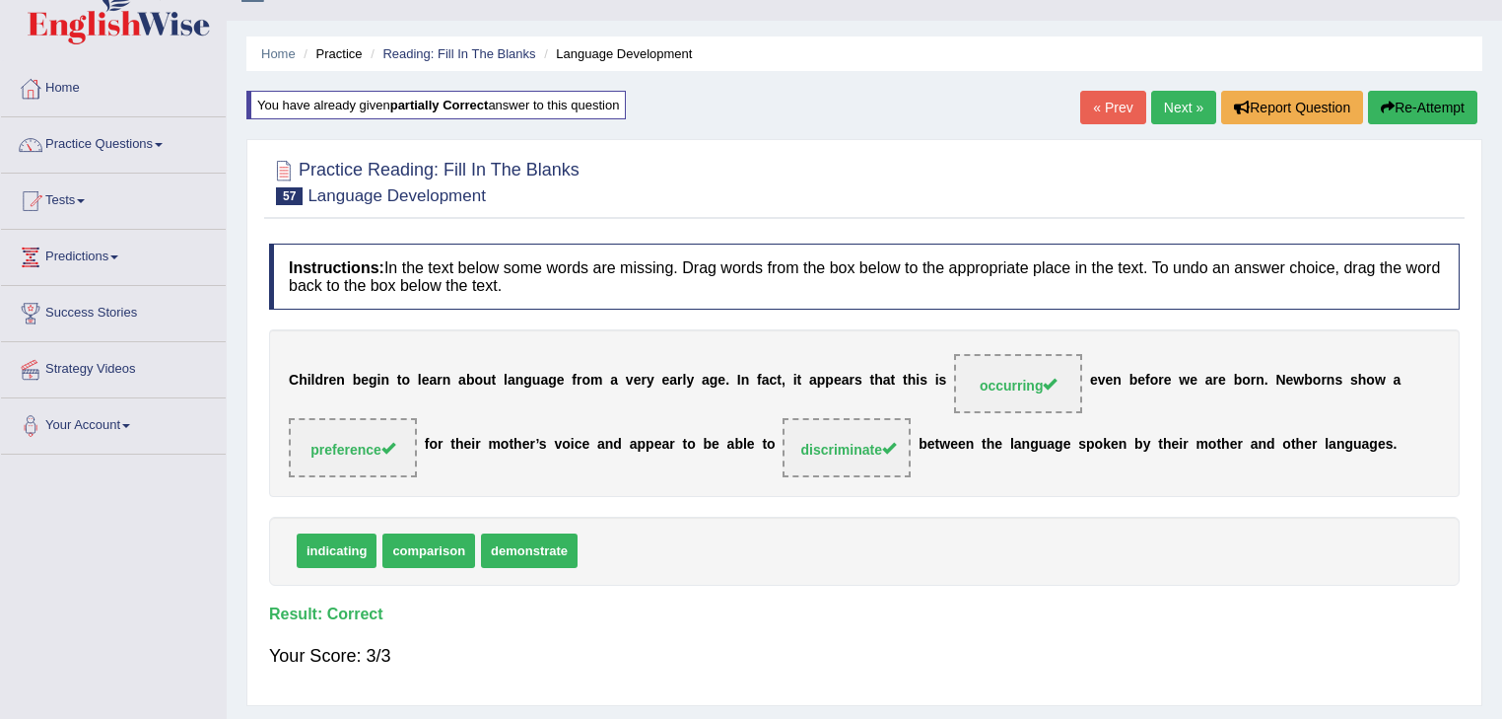
scroll to position [0, 0]
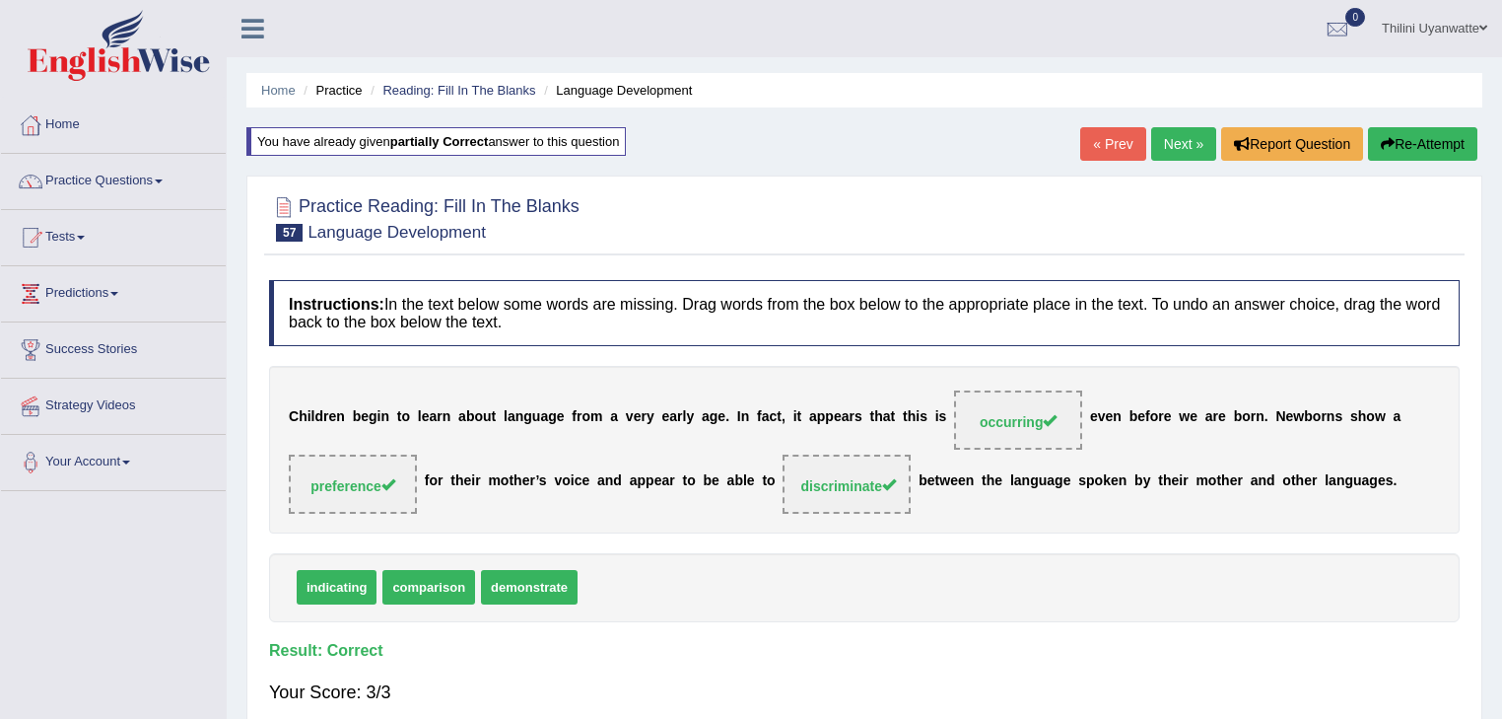
click at [1175, 153] on link "Next »" at bounding box center [1183, 144] width 65 height 34
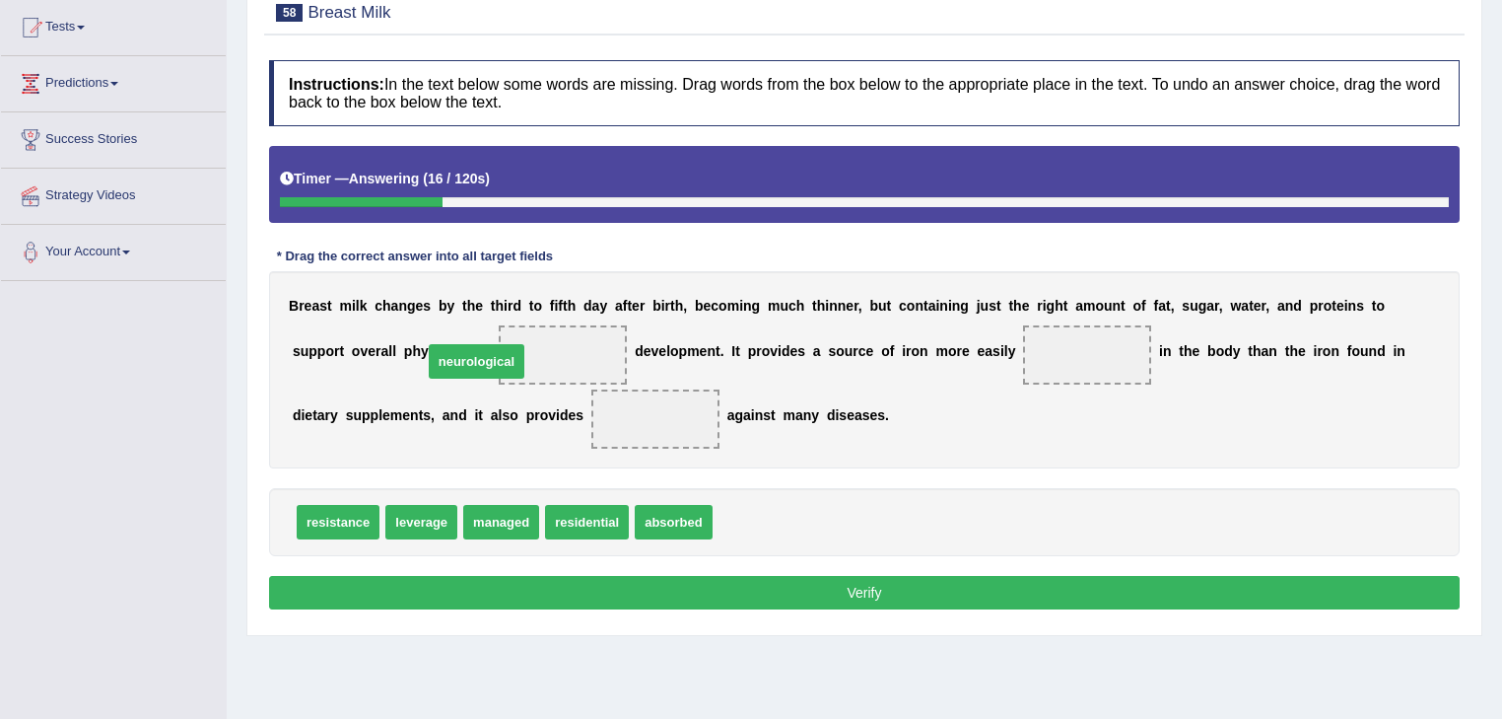
drag, startPoint x: 726, startPoint y: 523, endPoint x: 436, endPoint y: 363, distance: 331.4
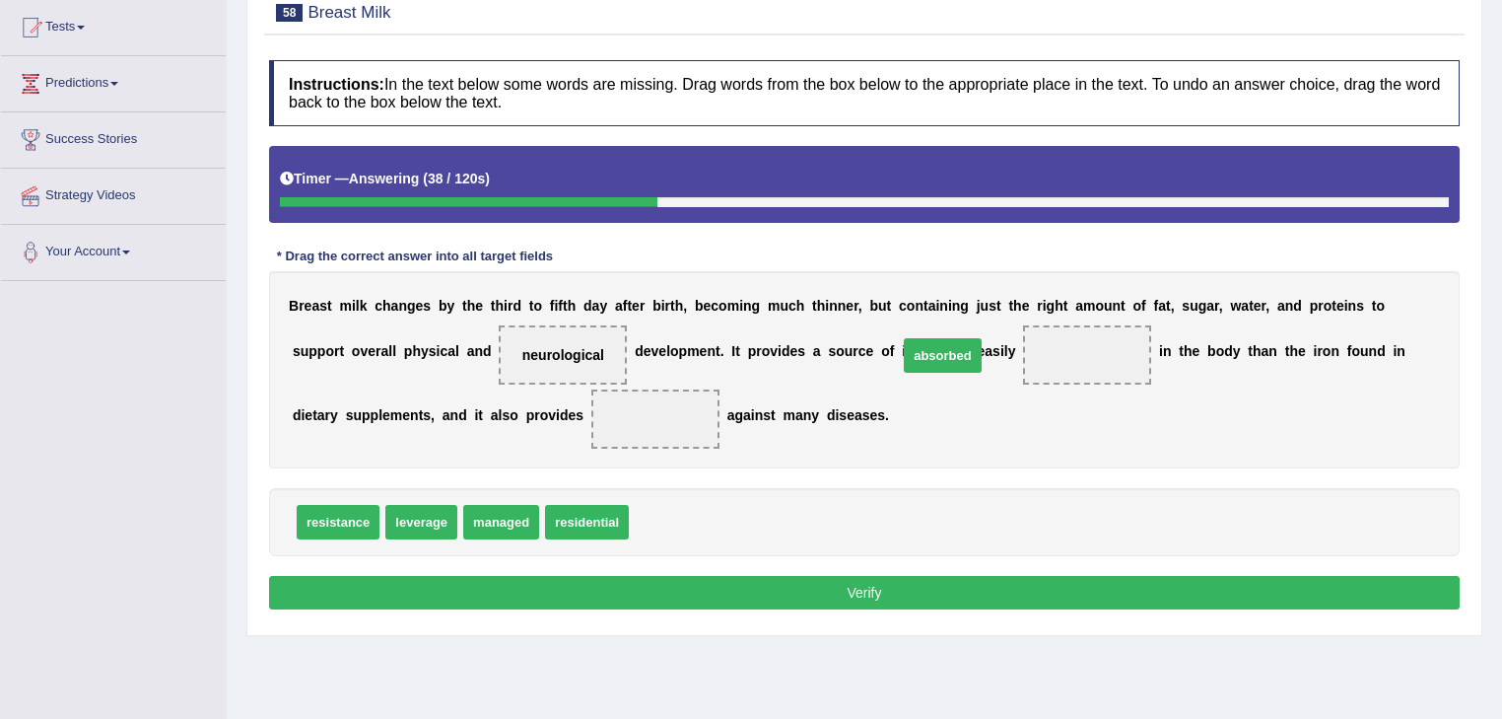
drag, startPoint x: 635, startPoint y: 528, endPoint x: 904, endPoint y: 362, distance: 316.5
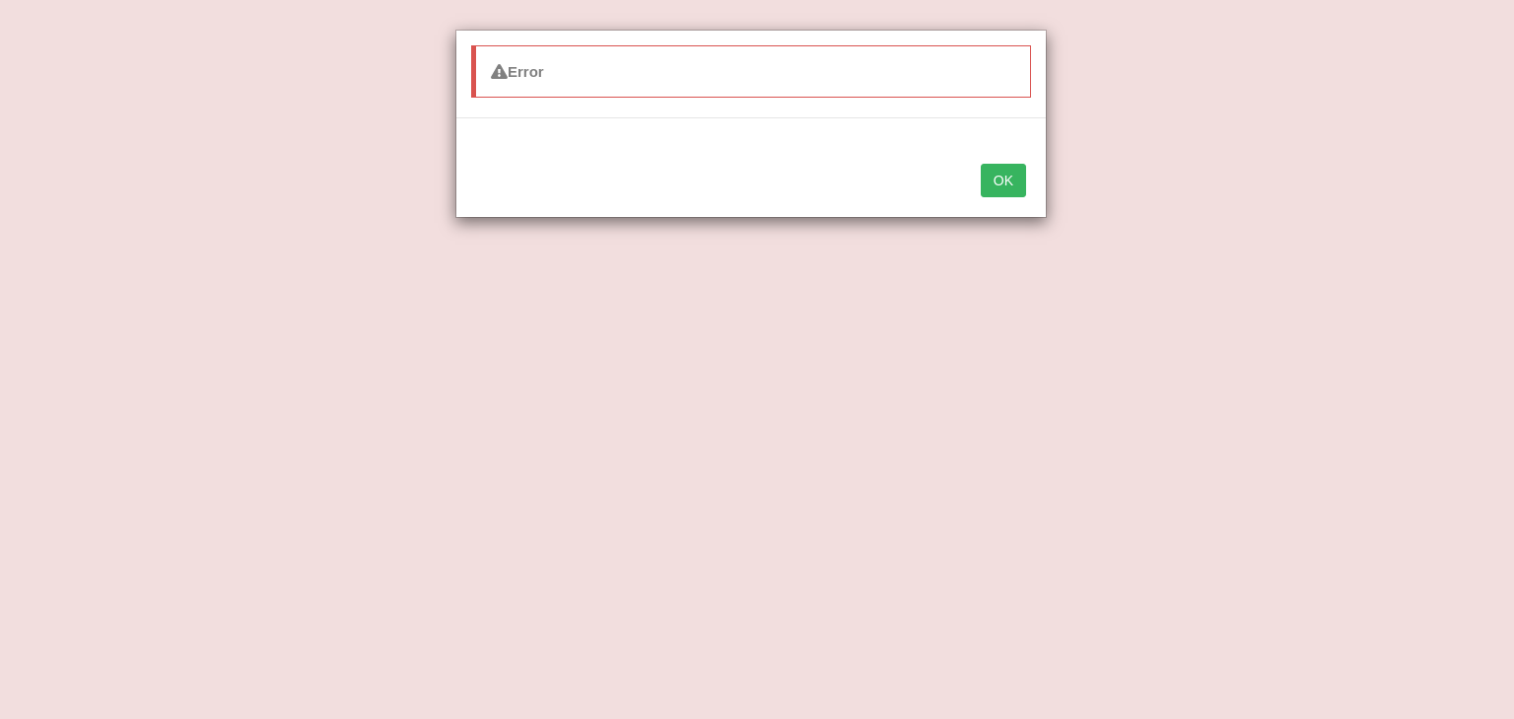
click at [1009, 170] on button "OK" at bounding box center [1003, 181] width 45 height 34
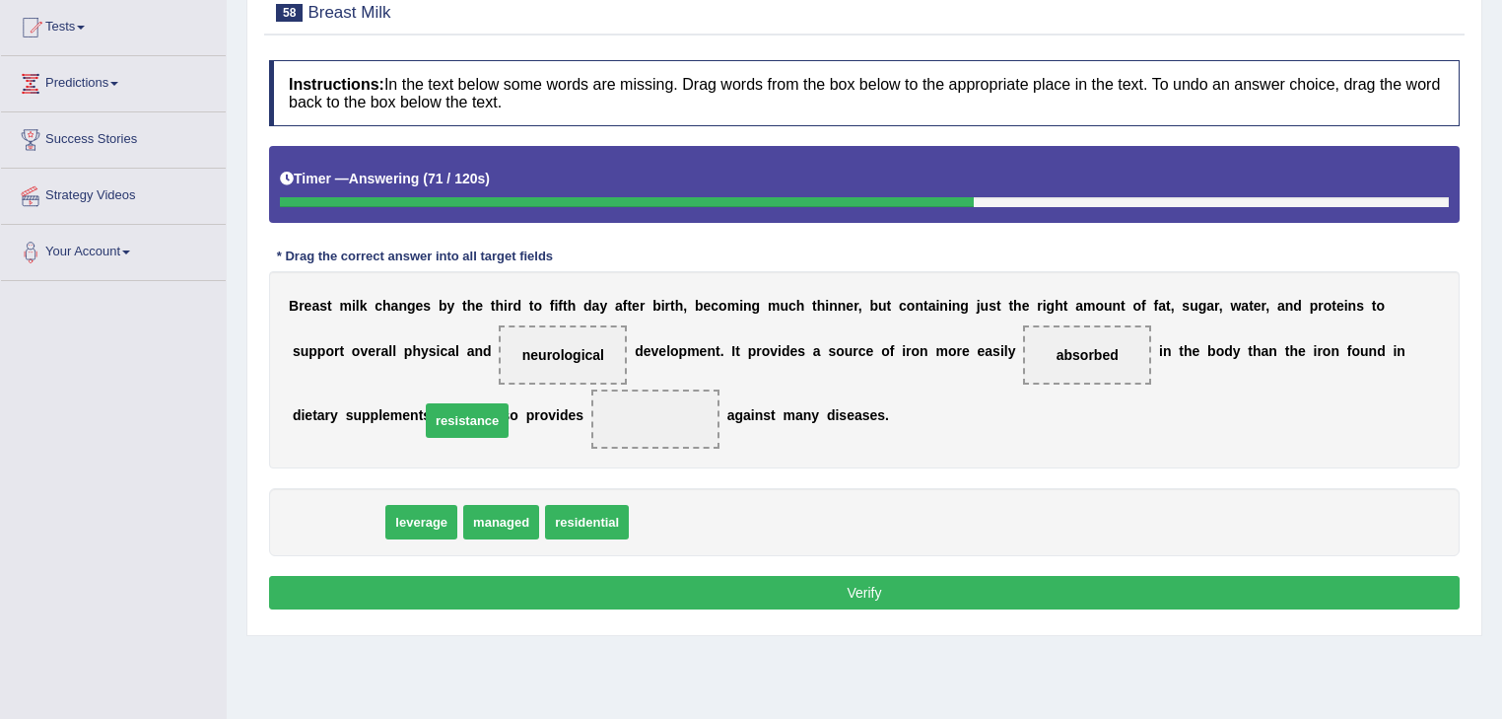
drag, startPoint x: 344, startPoint y: 517, endPoint x: 471, endPoint y: 415, distance: 162.7
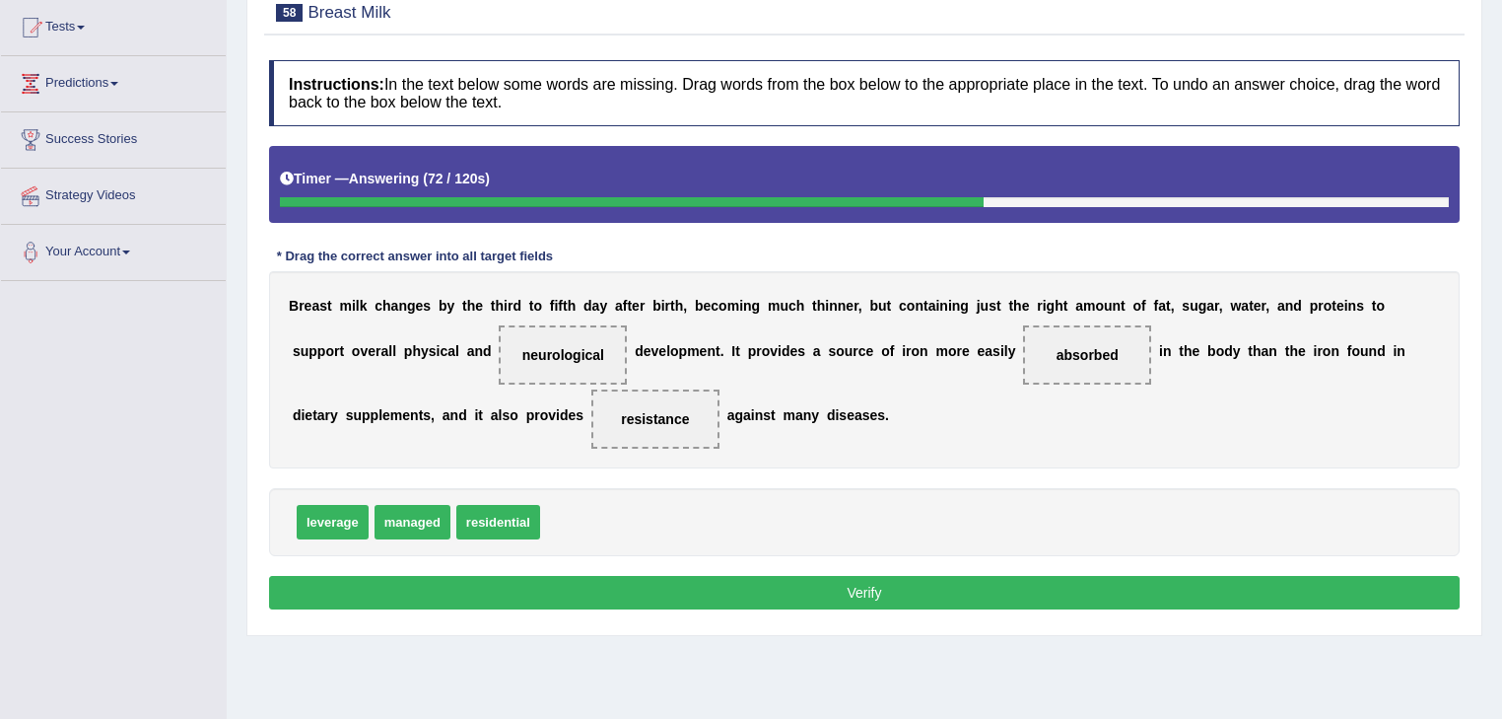
click at [566, 588] on button "Verify" at bounding box center [864, 593] width 1191 height 34
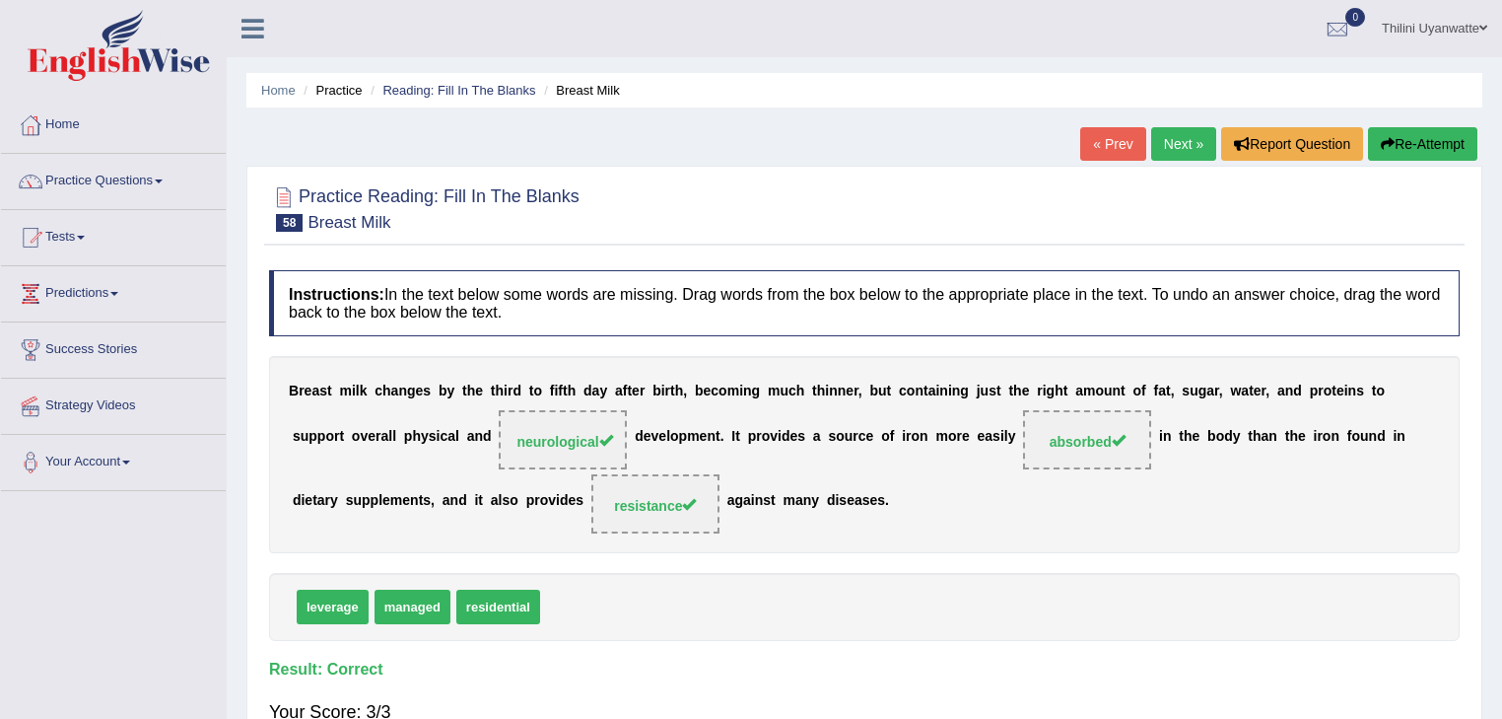
click at [1158, 132] on link "Next »" at bounding box center [1183, 144] width 65 height 34
click at [1167, 128] on link "Next »" at bounding box center [1183, 144] width 65 height 34
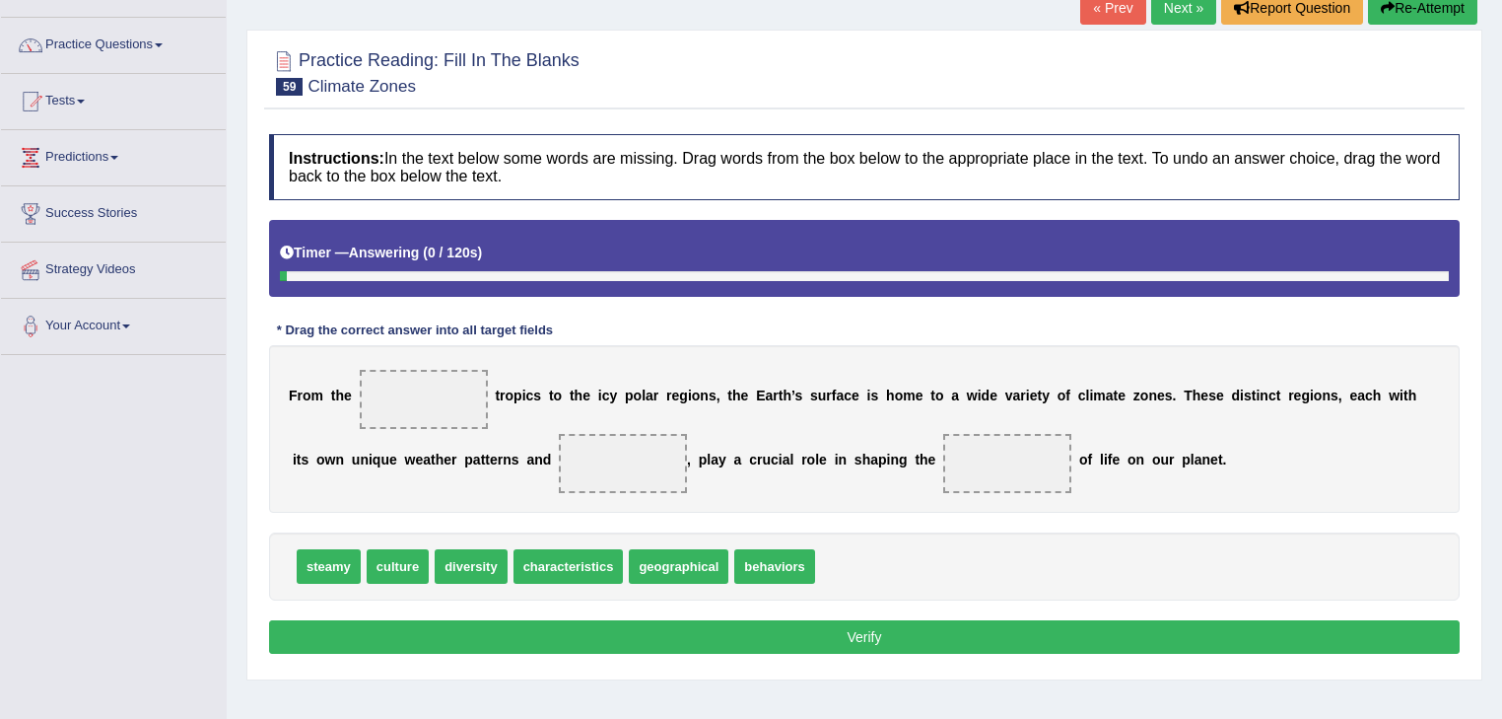
scroll to position [210, 0]
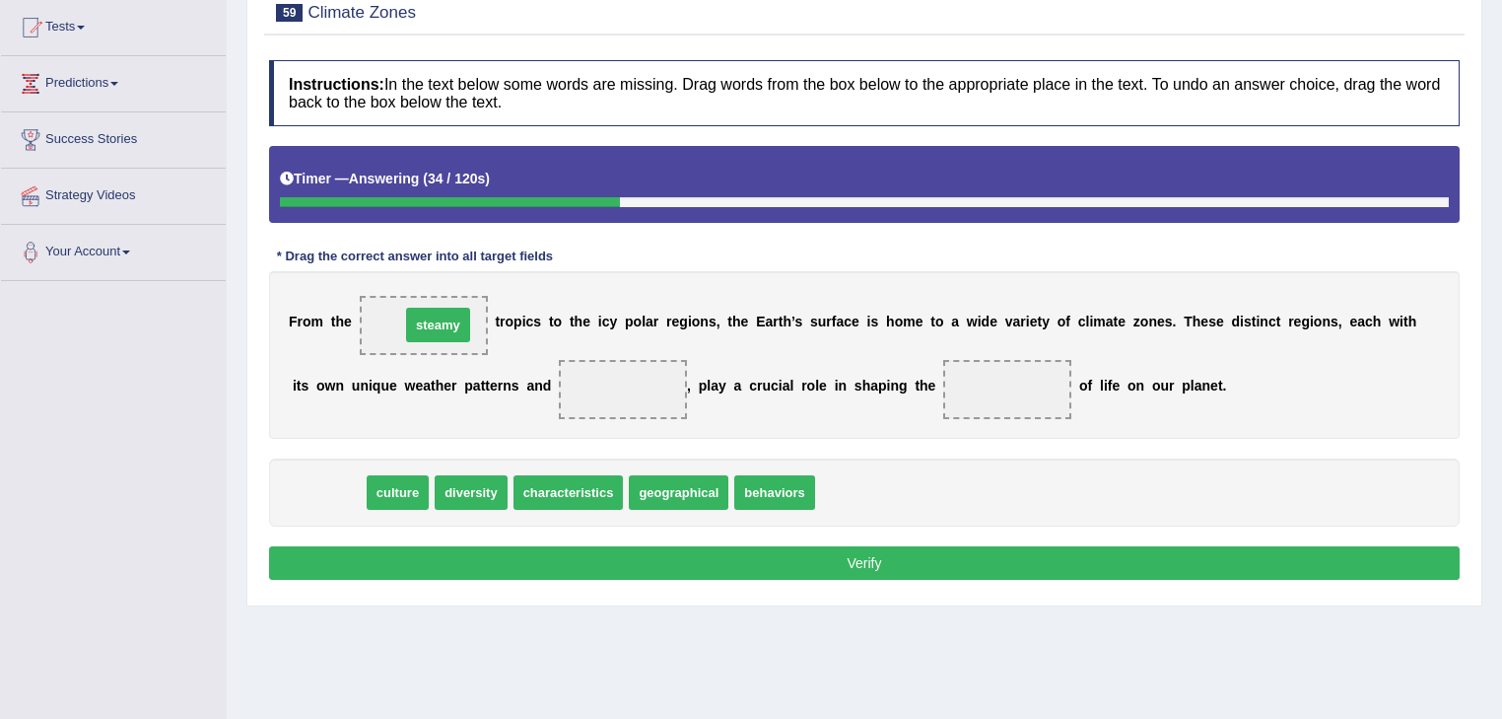
drag, startPoint x: 324, startPoint y: 497, endPoint x: 434, endPoint y: 329, distance: 200.1
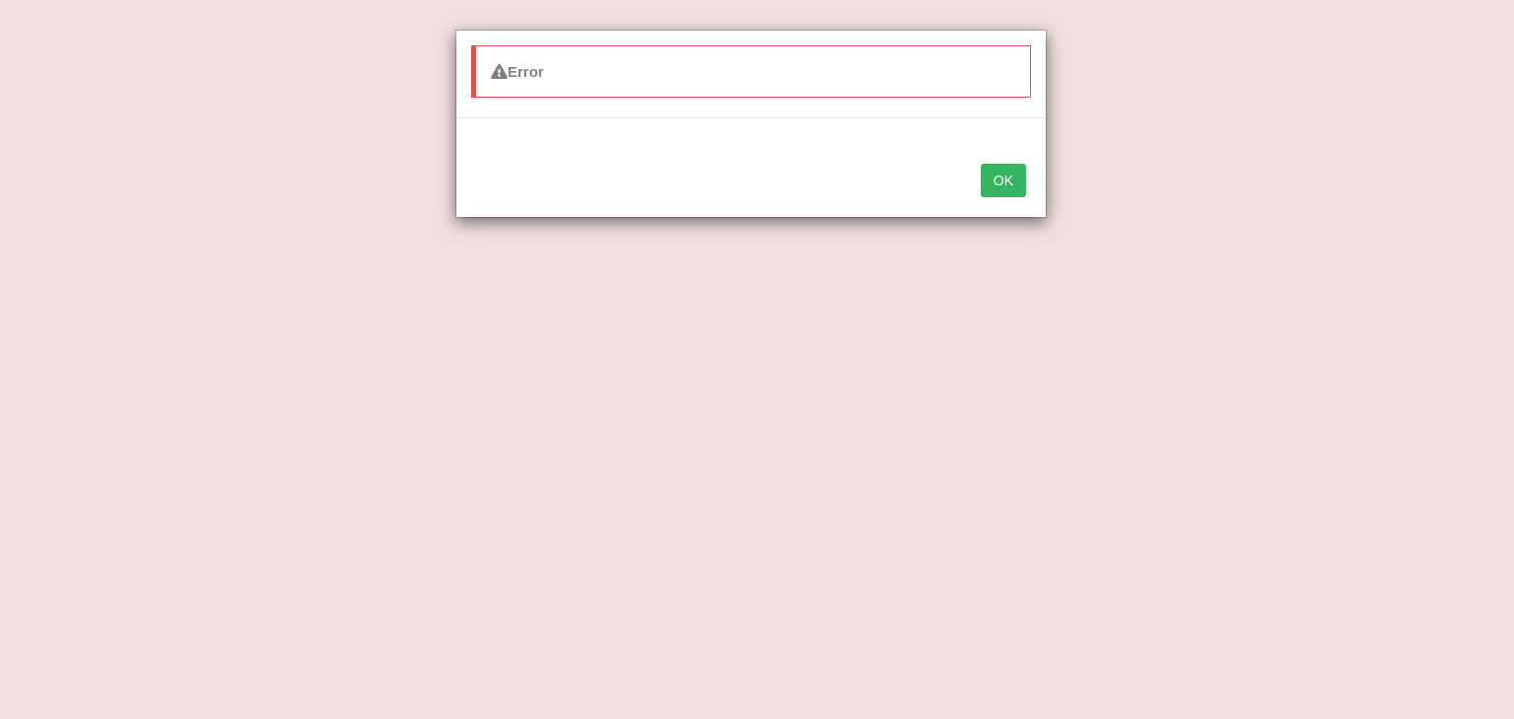
click at [1019, 173] on button "OK" at bounding box center [1003, 181] width 45 height 34
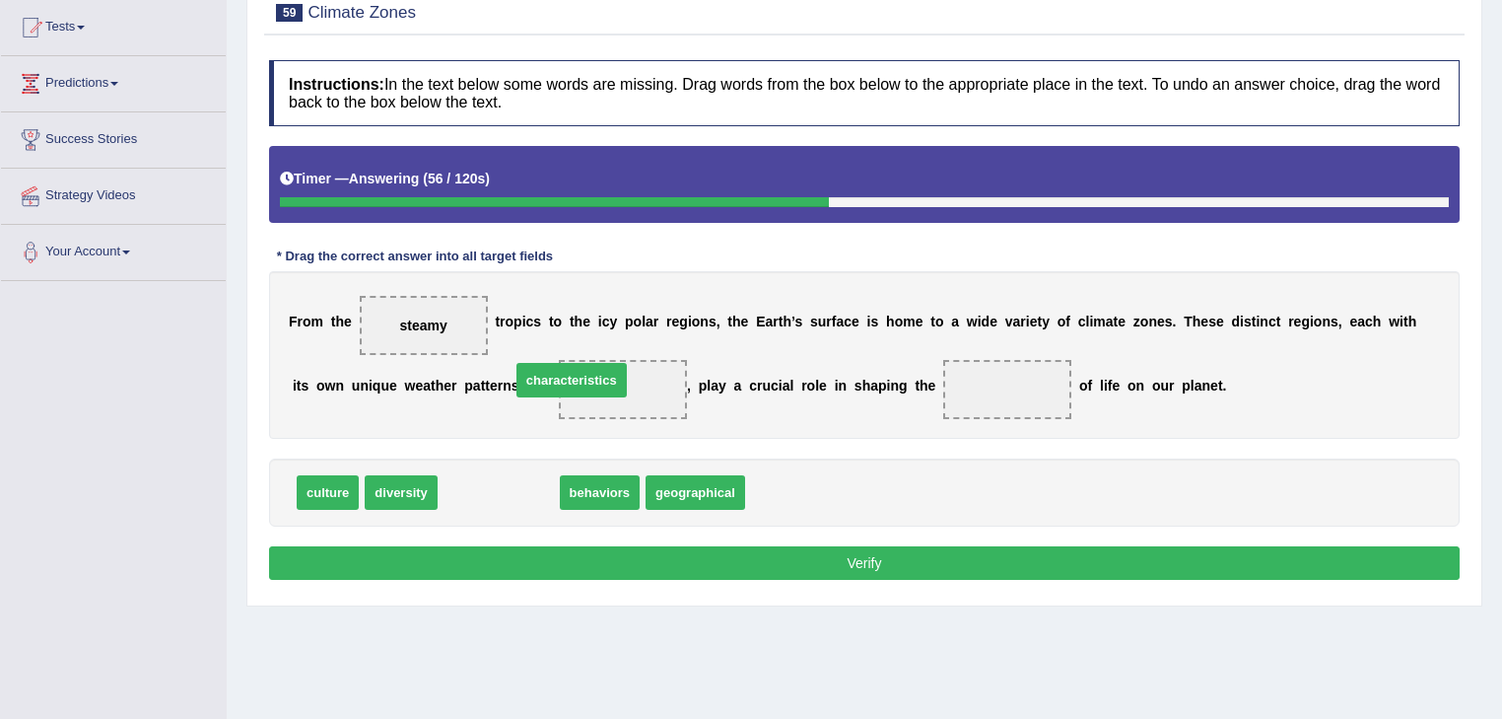
drag, startPoint x: 477, startPoint y: 501, endPoint x: 550, endPoint y: 387, distance: 134.8
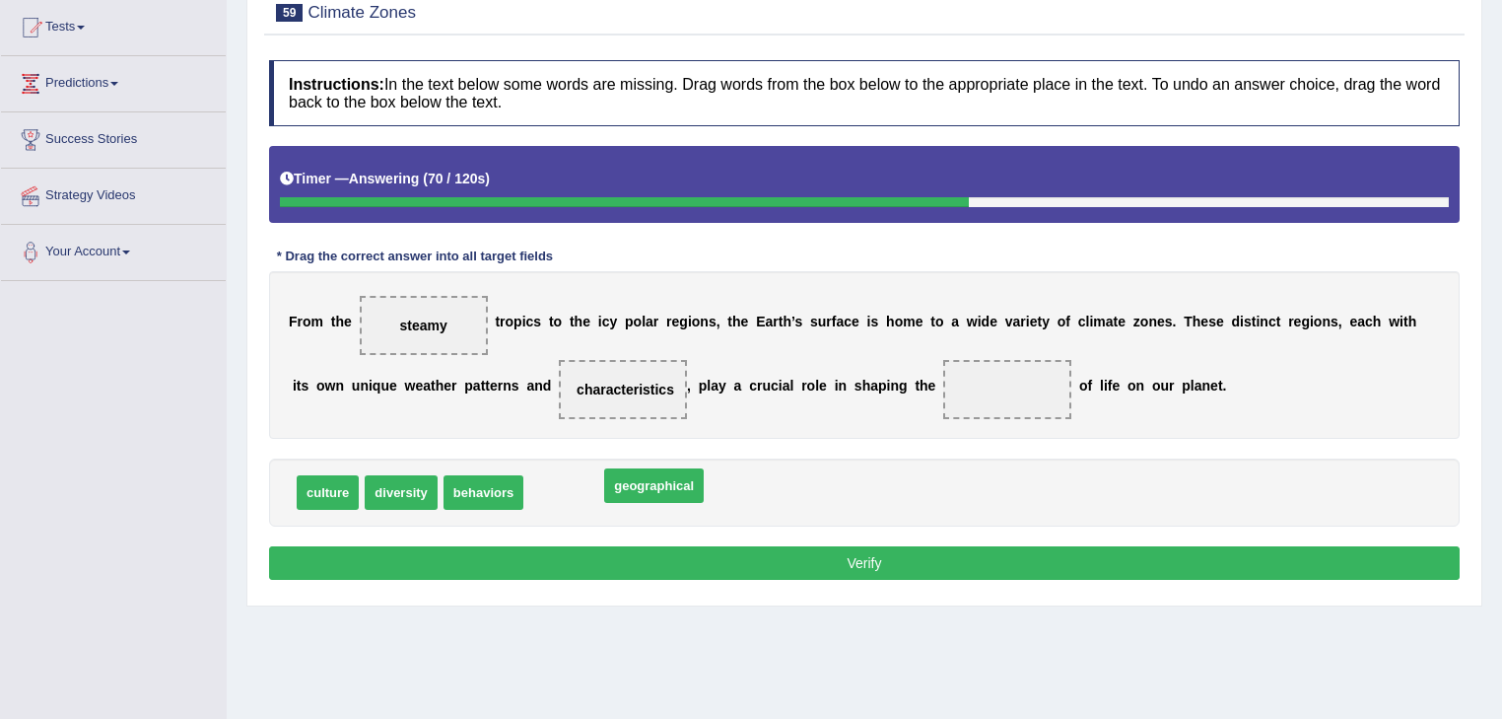
drag, startPoint x: 578, startPoint y: 494, endPoint x: 653, endPoint y: 487, distance: 75.2
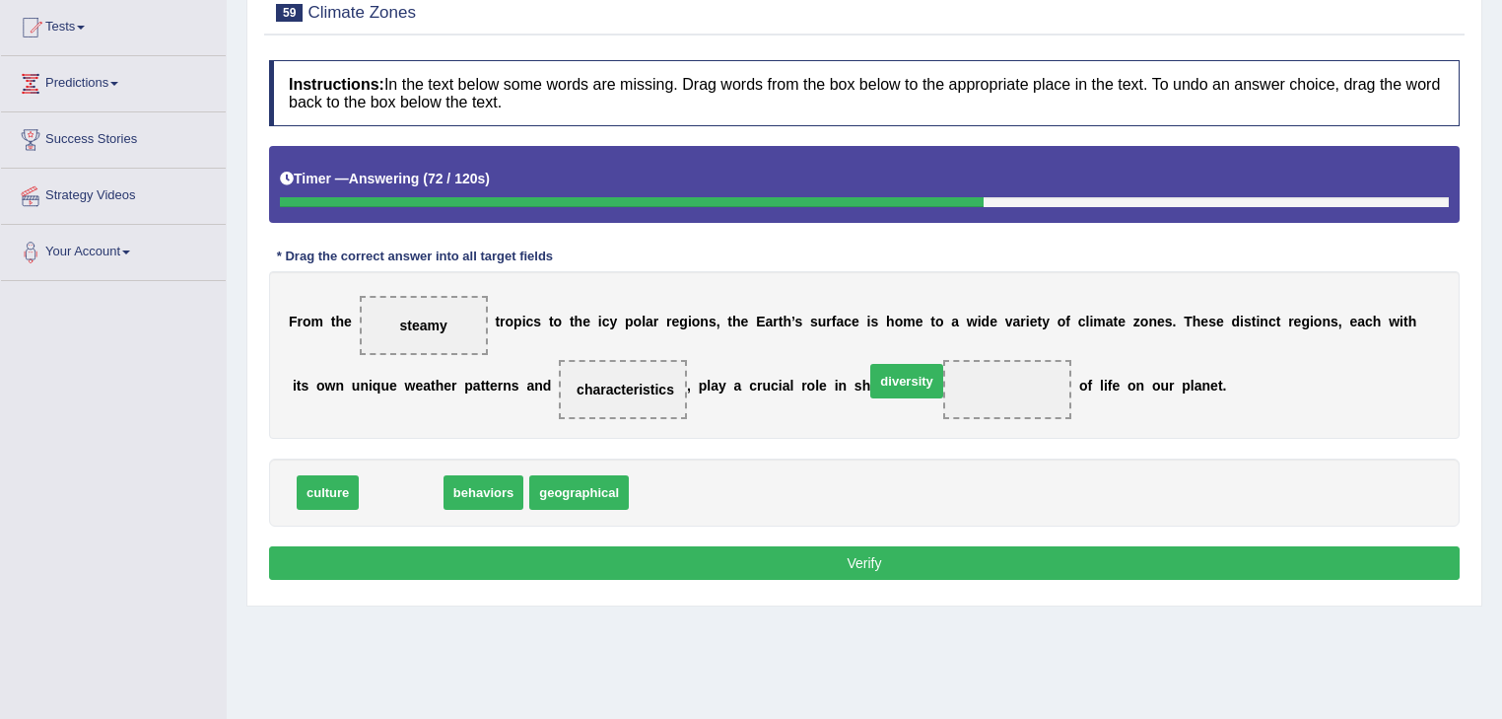
drag, startPoint x: 393, startPoint y: 489, endPoint x: 899, endPoint y: 378, distance: 517.8
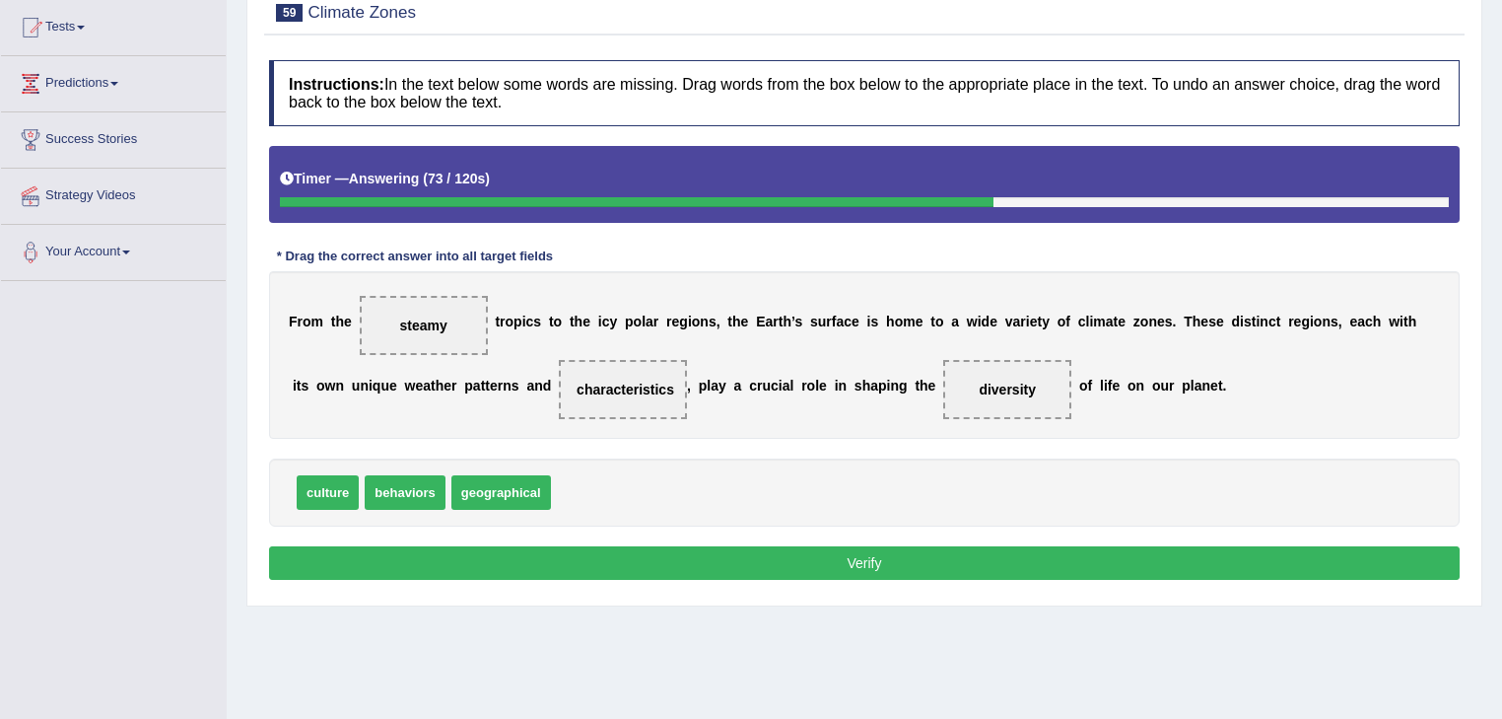
click at [863, 558] on button "Verify" at bounding box center [864, 563] width 1191 height 34
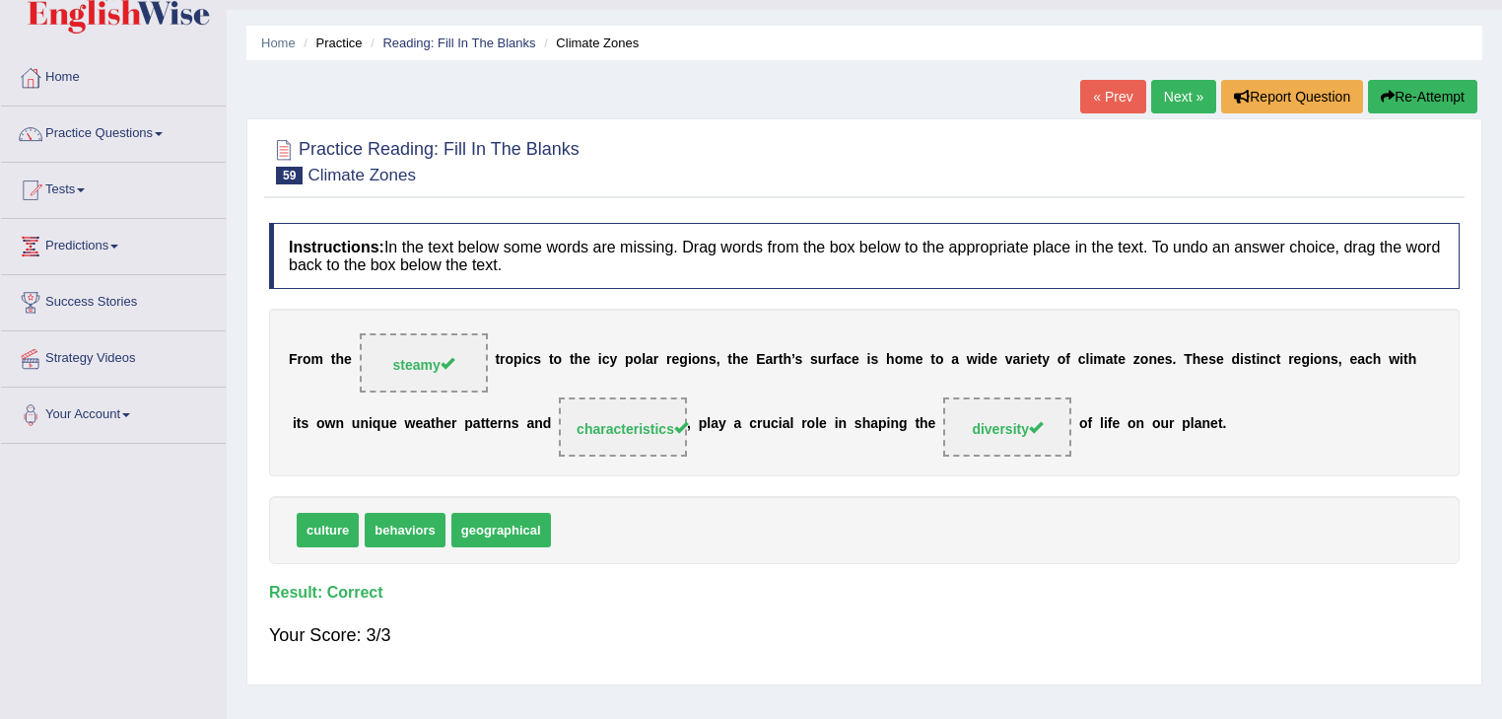
scroll to position [0, 0]
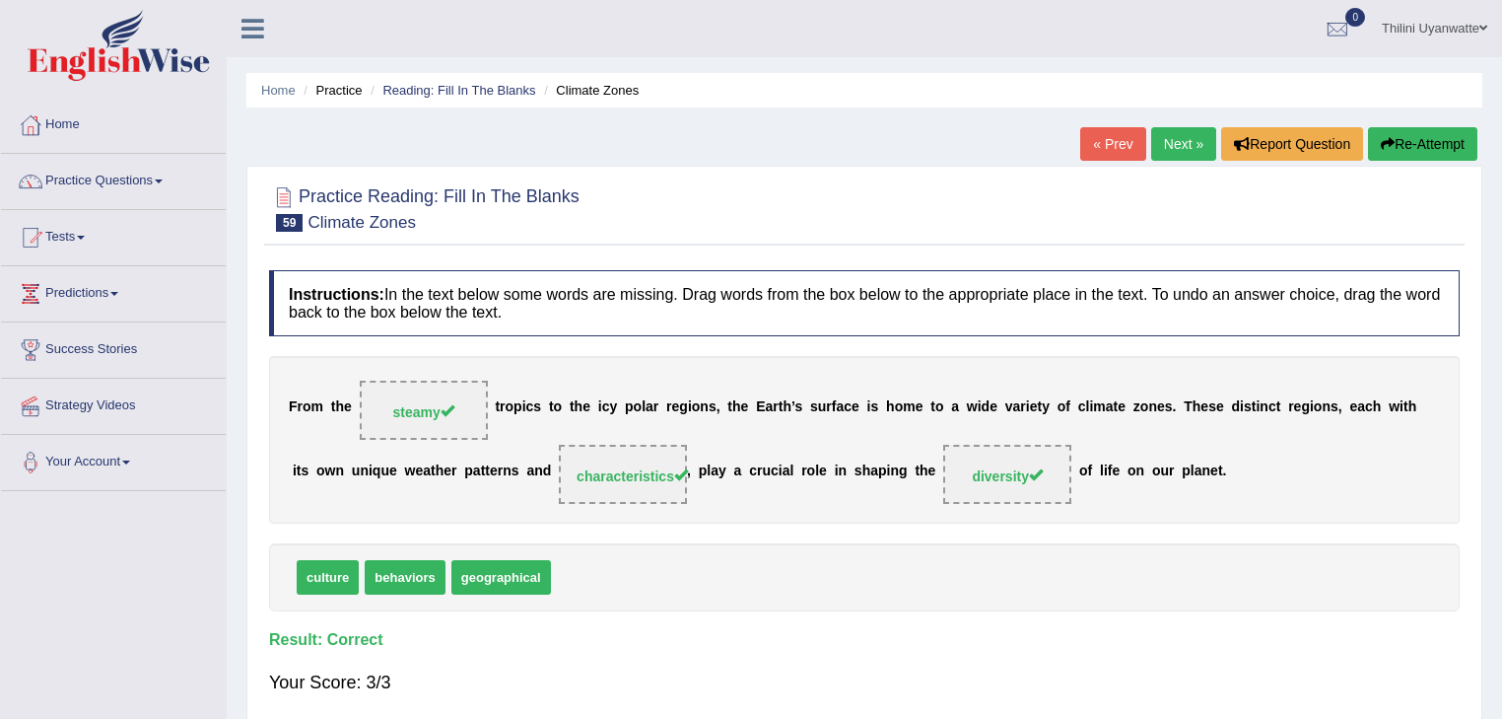
click at [1155, 152] on link "Next »" at bounding box center [1183, 144] width 65 height 34
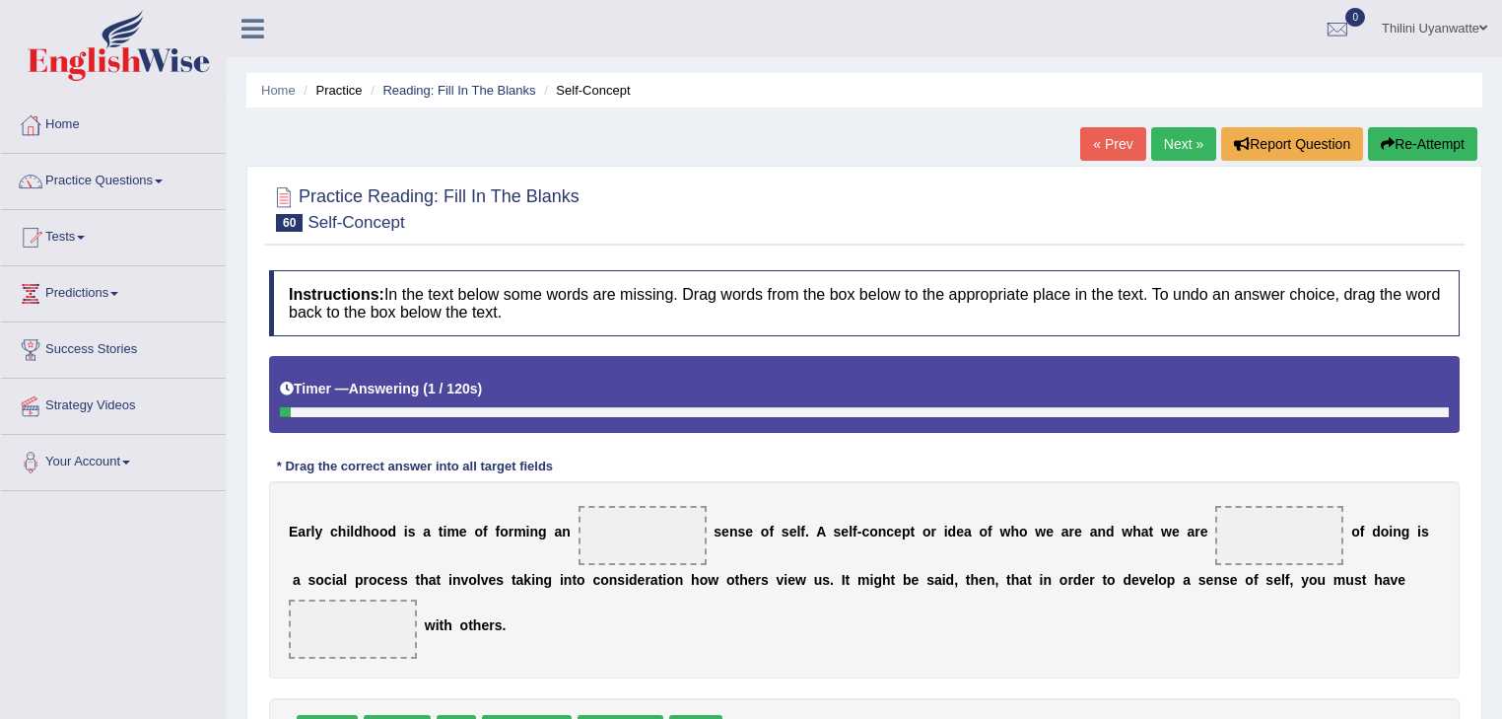
scroll to position [210, 0]
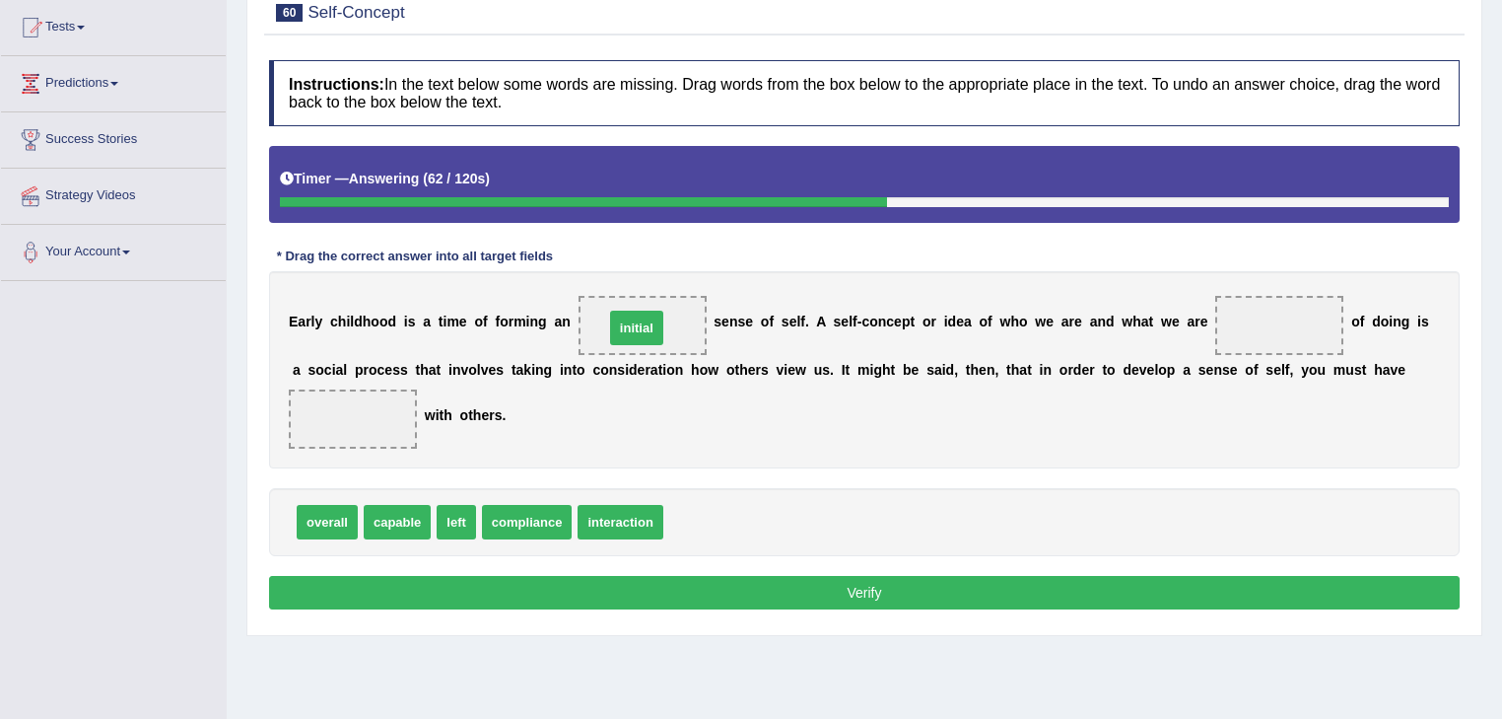
drag, startPoint x: 687, startPoint y: 528, endPoint x: 628, endPoint y: 333, distance: 203.9
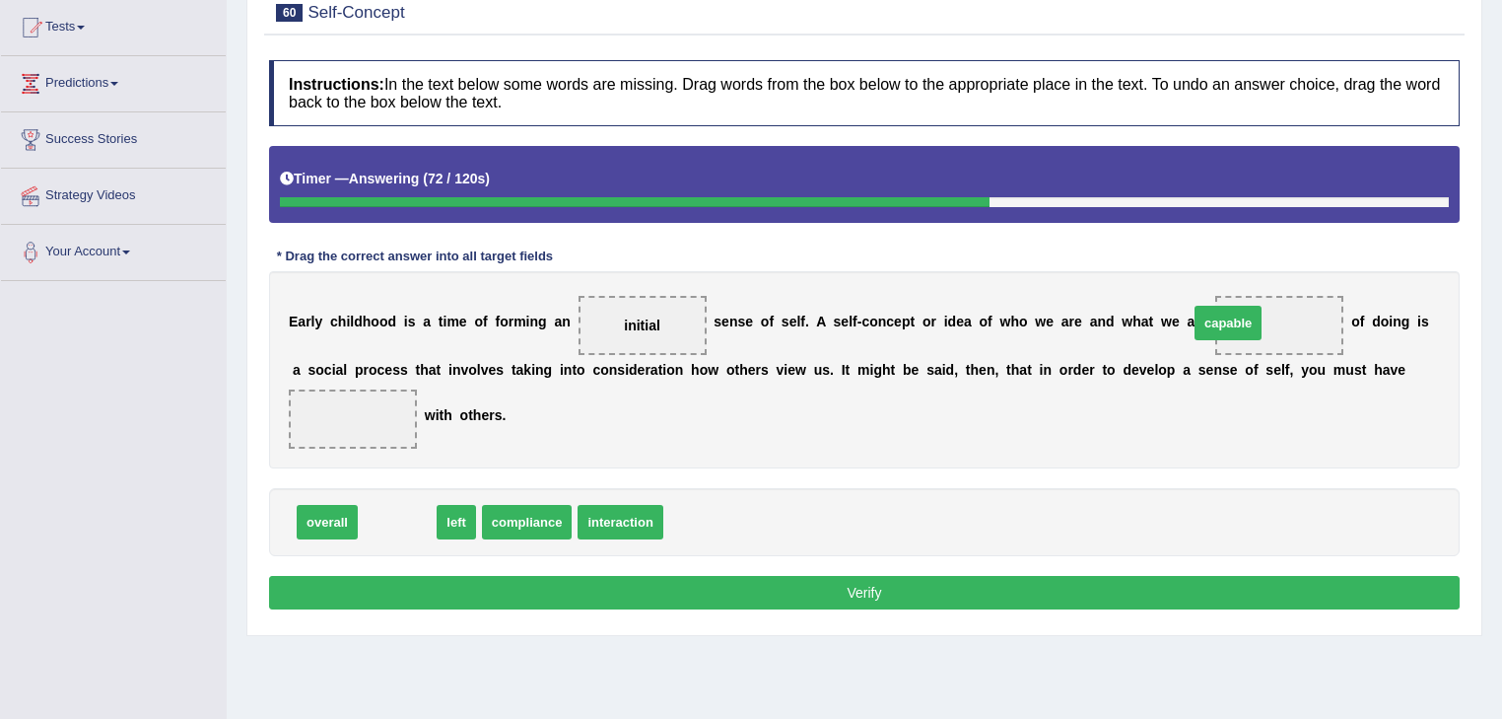
drag, startPoint x: 363, startPoint y: 520, endPoint x: 1193, endPoint y: 321, distance: 853.6
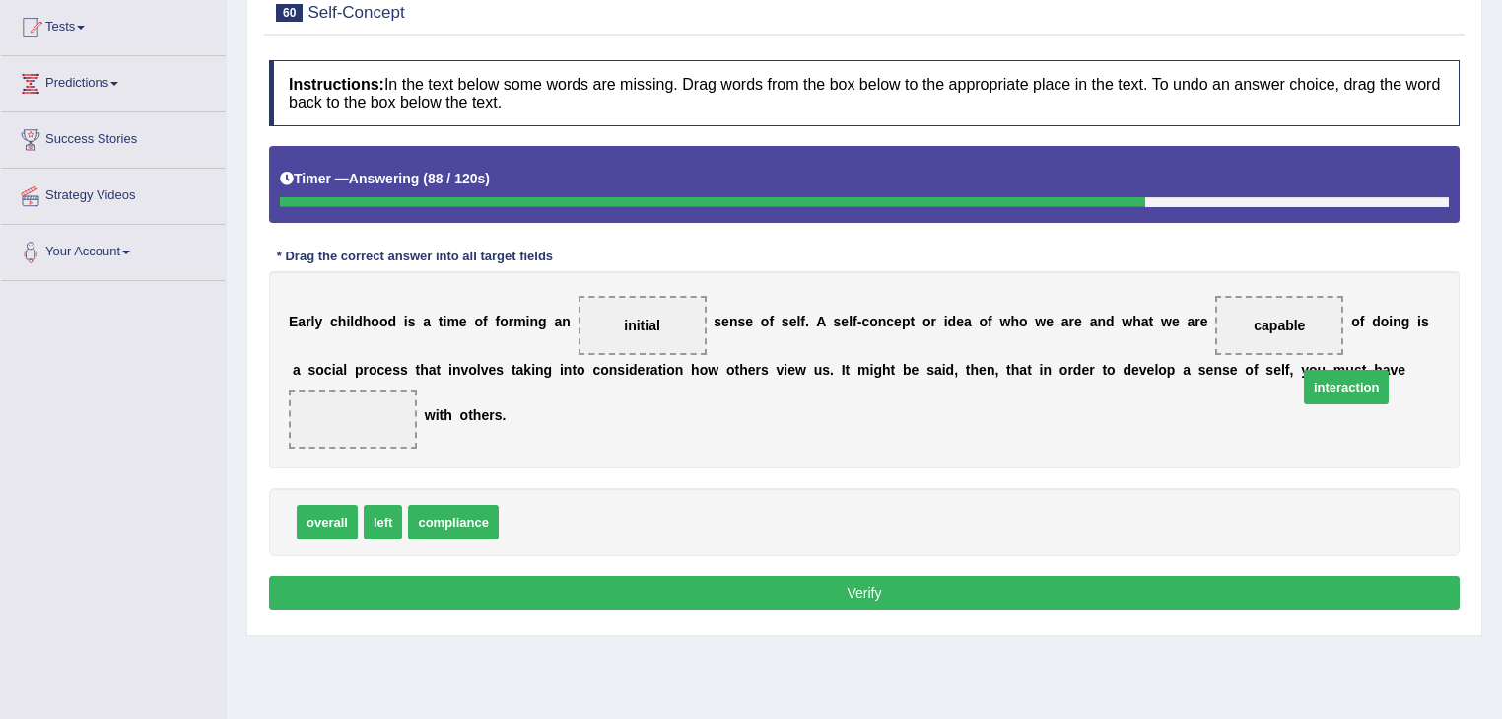
drag, startPoint x: 547, startPoint y: 524, endPoint x: 1347, endPoint y: 390, distance: 810.6
click at [801, 594] on button "Verify" at bounding box center [864, 593] width 1191 height 34
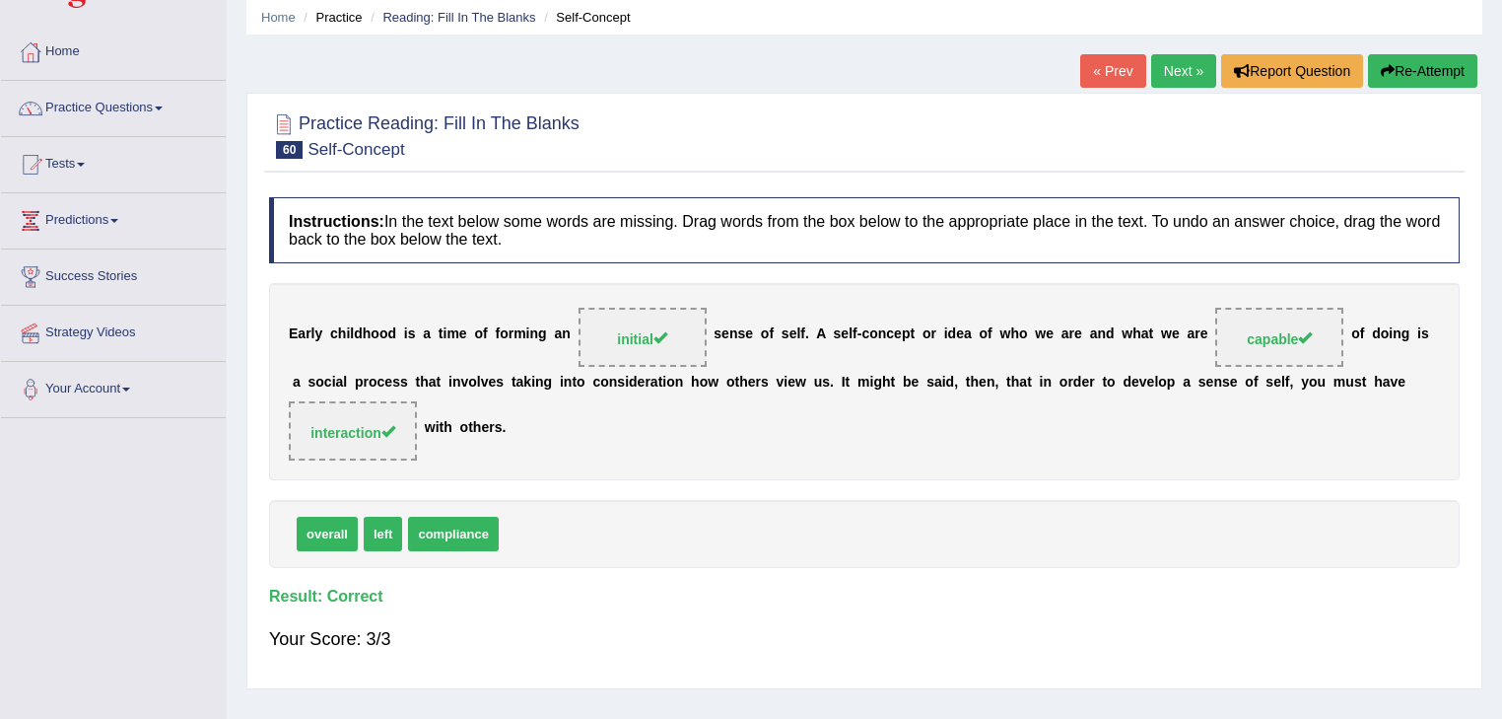
scroll to position [0, 0]
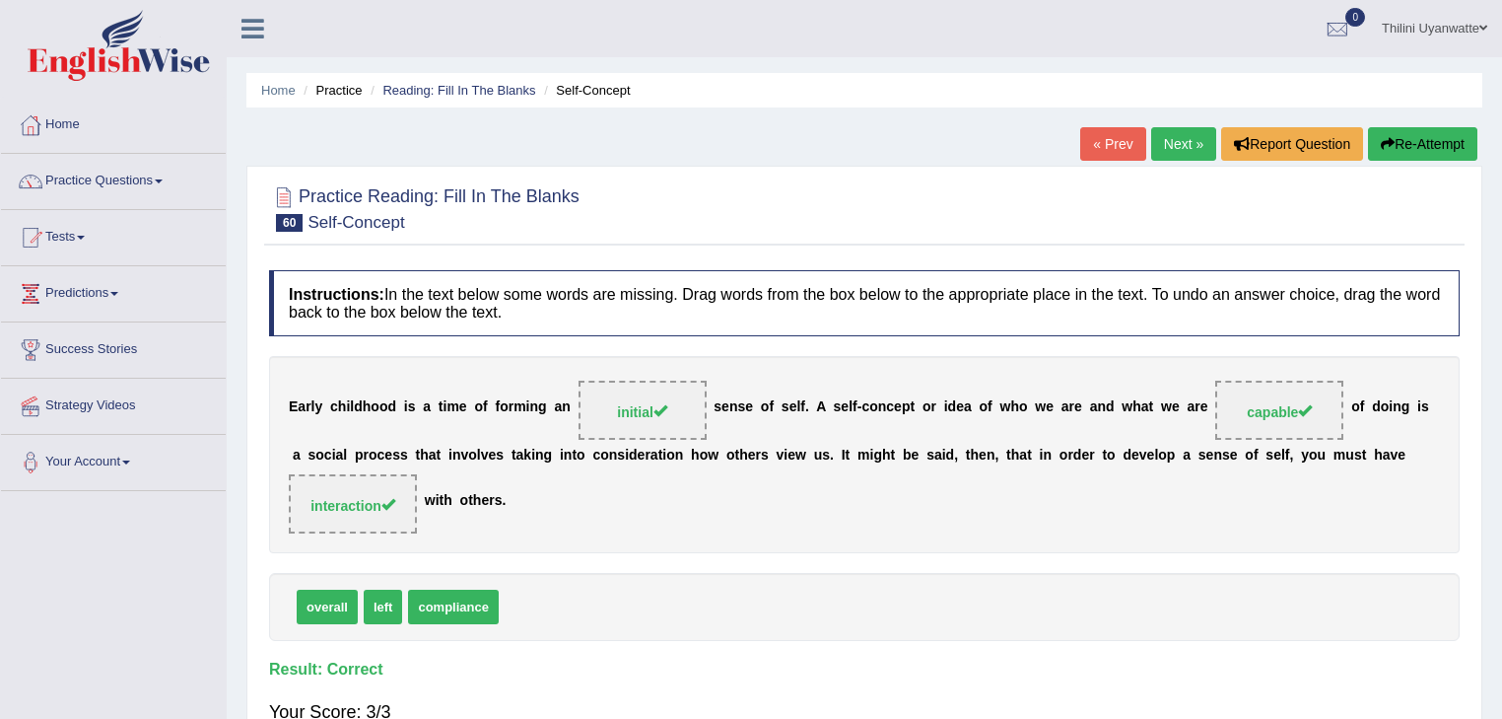
click at [1185, 151] on link "Next »" at bounding box center [1183, 144] width 65 height 34
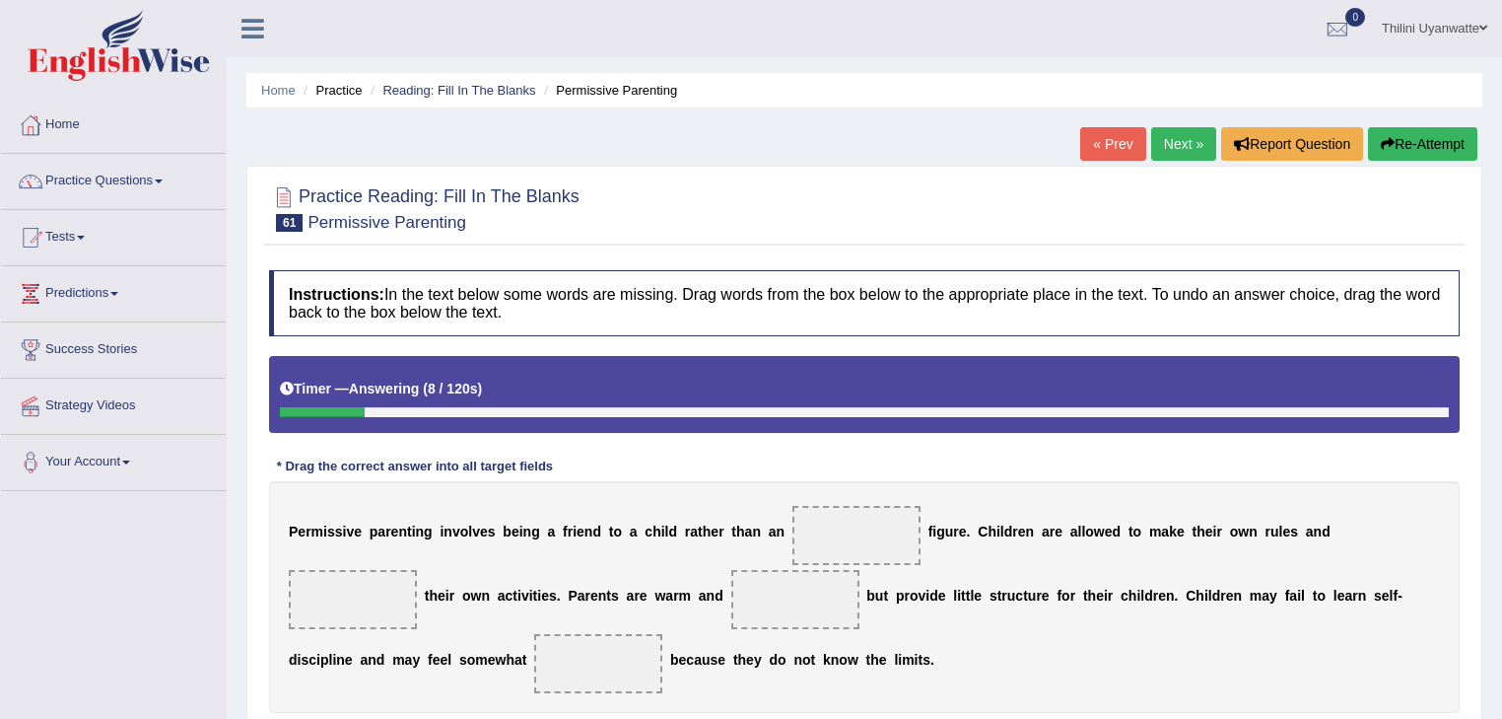
scroll to position [210, 0]
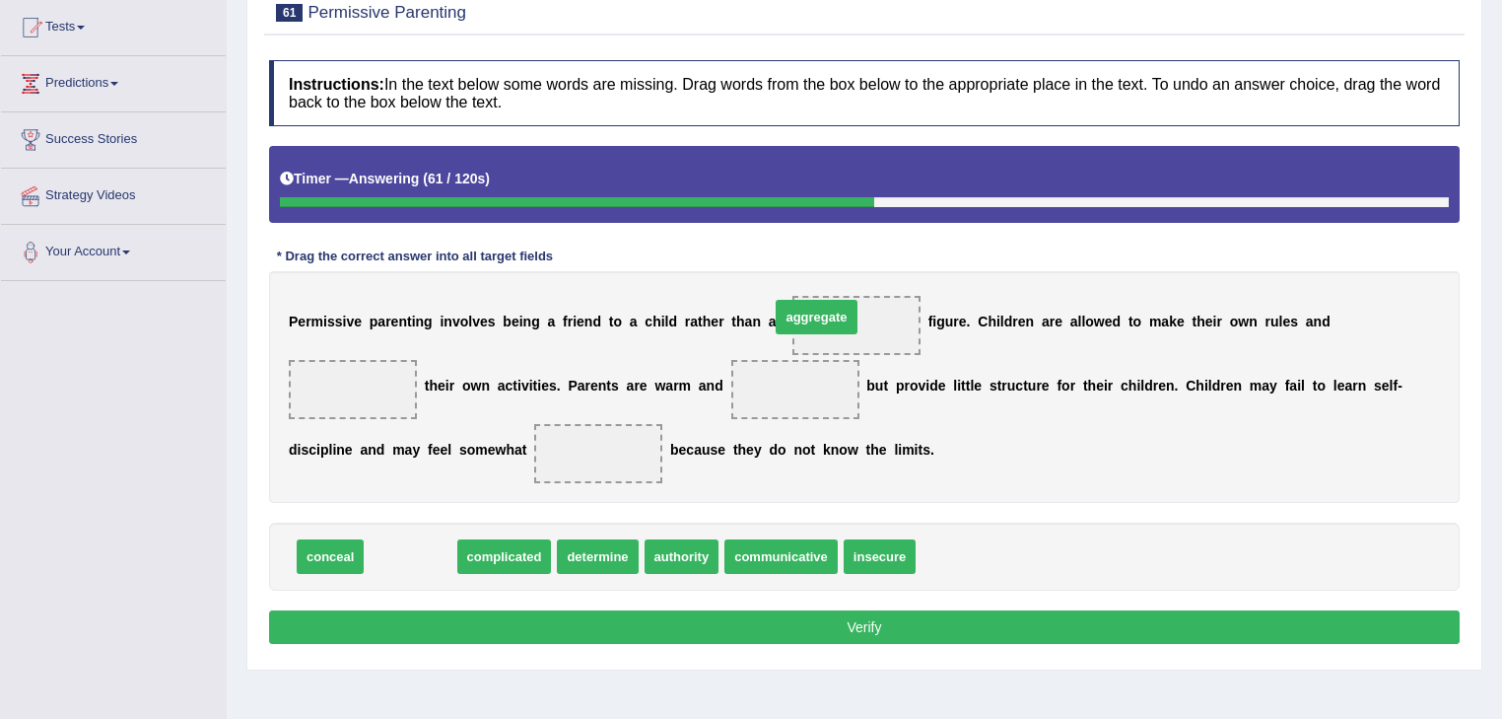
drag, startPoint x: 395, startPoint y: 562, endPoint x: 801, endPoint y: 323, distance: 471.0
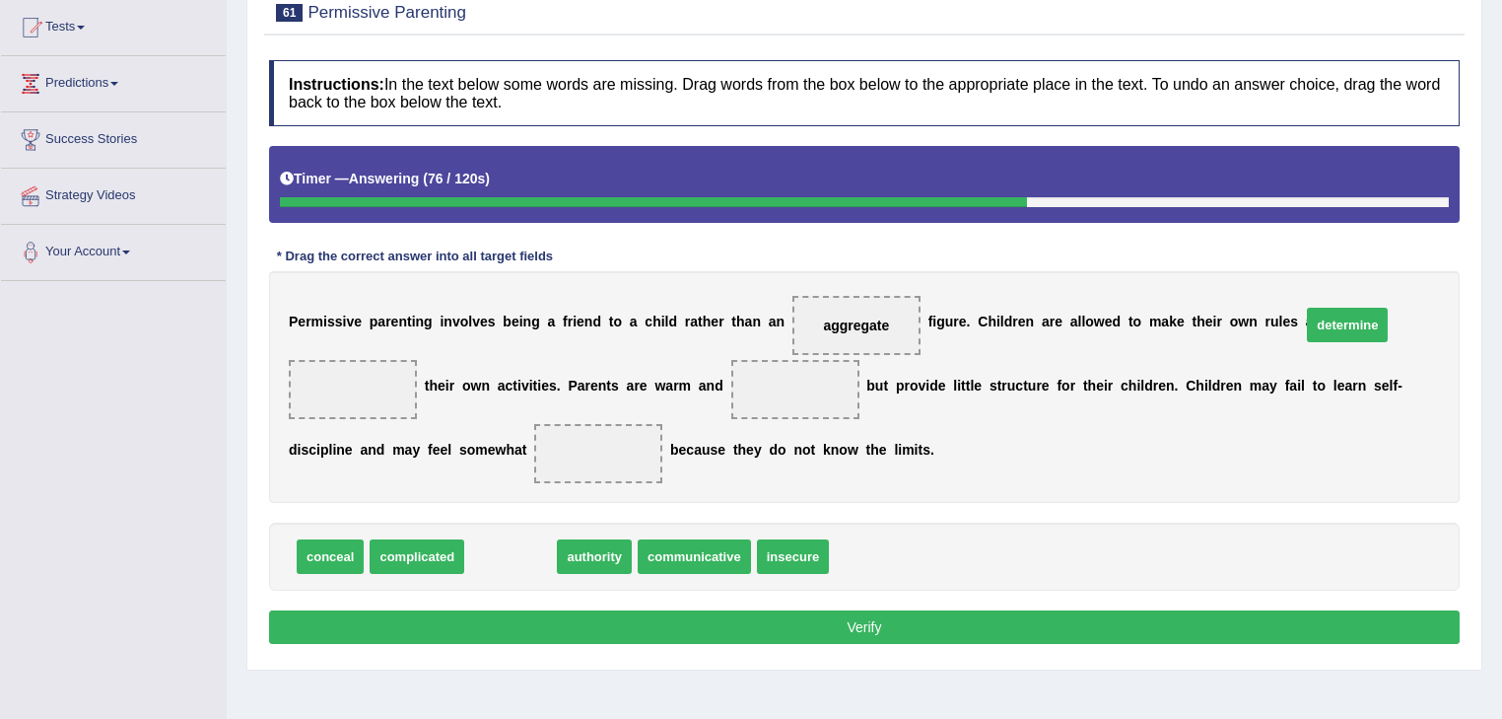
drag, startPoint x: 503, startPoint y: 565, endPoint x: 1340, endPoint y: 333, distance: 868.4
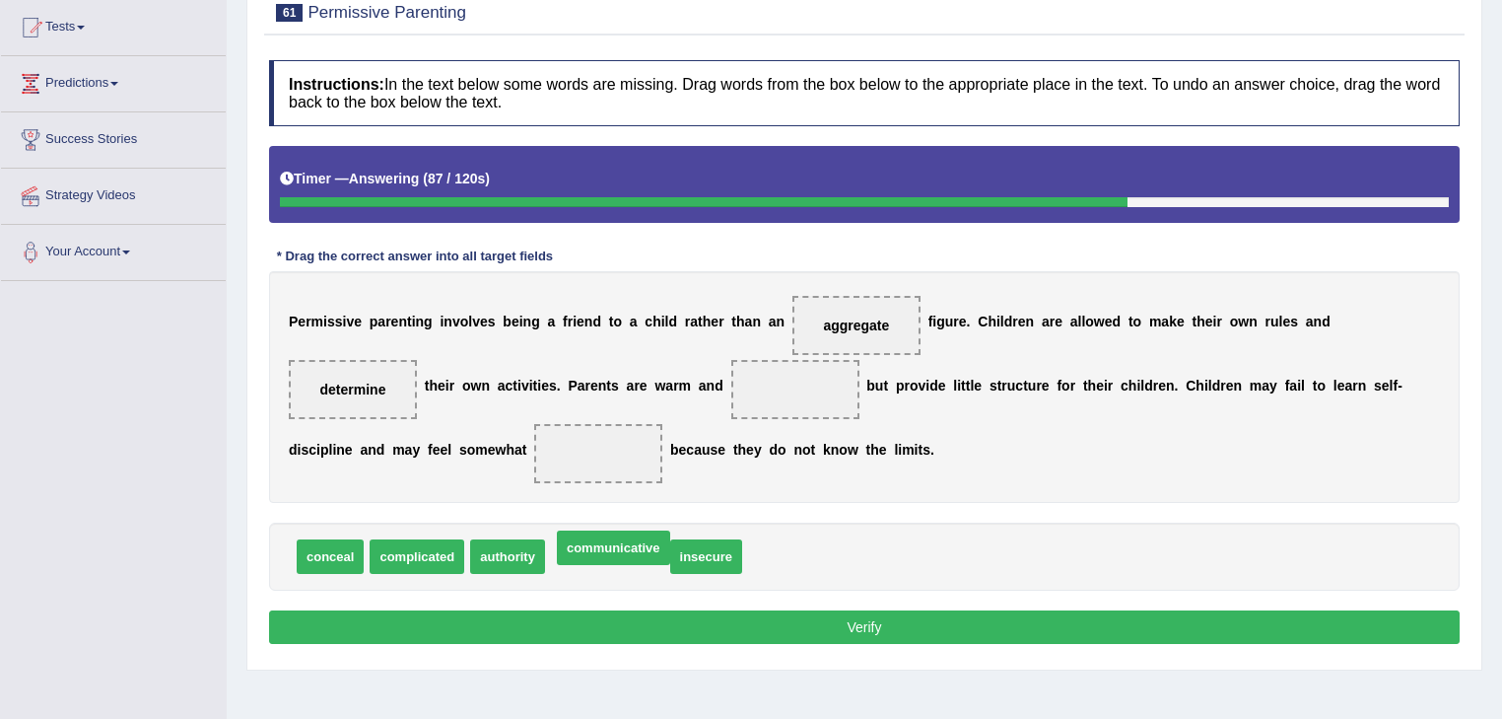
drag, startPoint x: 624, startPoint y: 559, endPoint x: 630, endPoint y: 549, distance: 11.5
drag, startPoint x: 331, startPoint y: 549, endPoint x: 620, endPoint y: 389, distance: 330.0
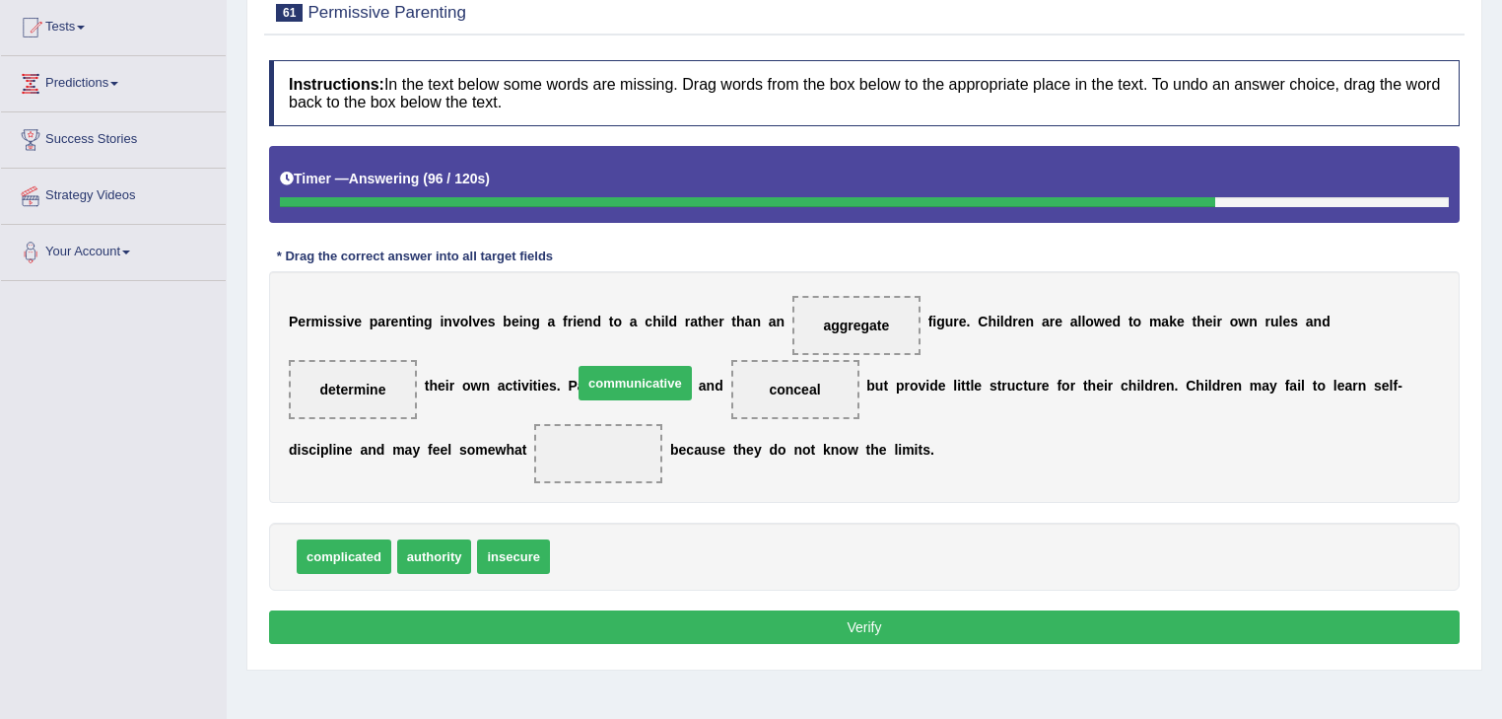
drag, startPoint x: 598, startPoint y: 556, endPoint x: 621, endPoint y: 382, distance: 175.0
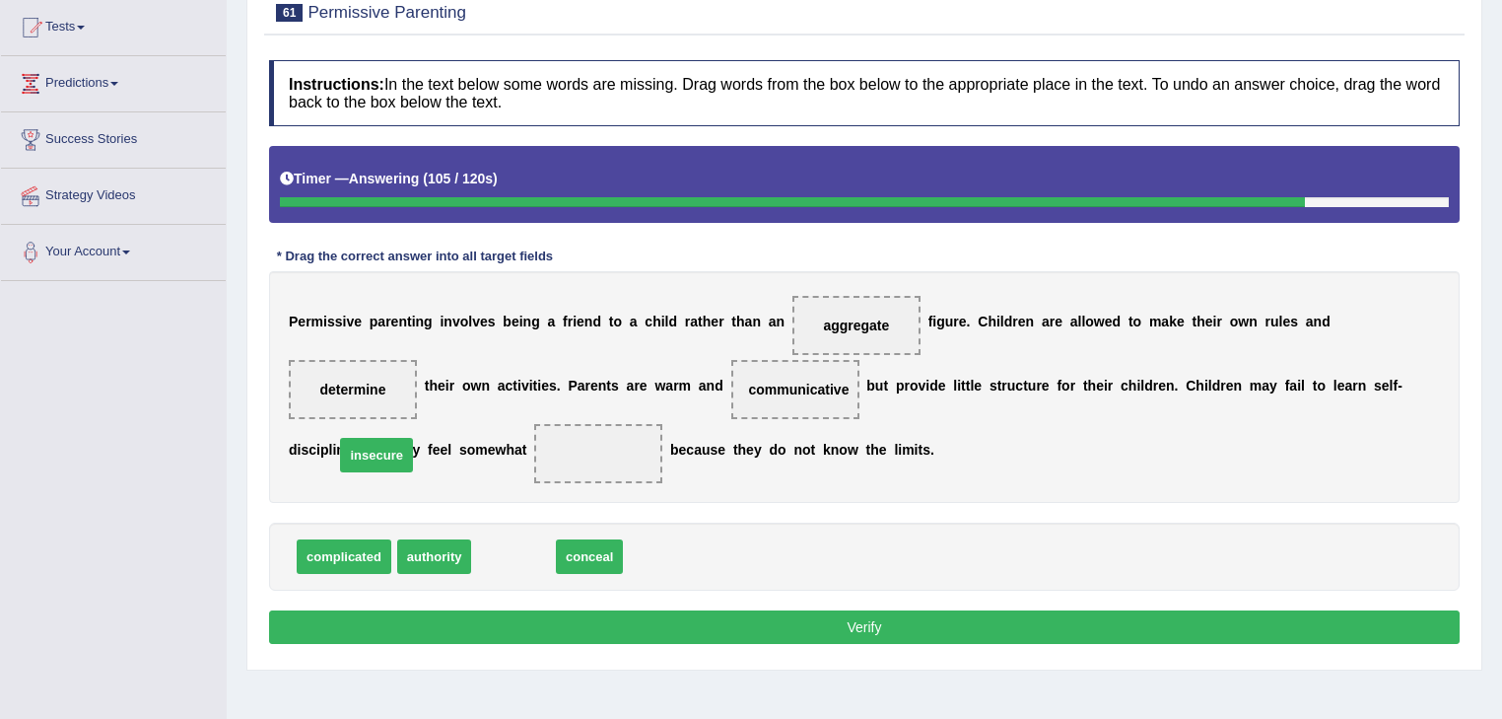
drag, startPoint x: 497, startPoint y: 560, endPoint x: 362, endPoint y: 459, distance: 168.4
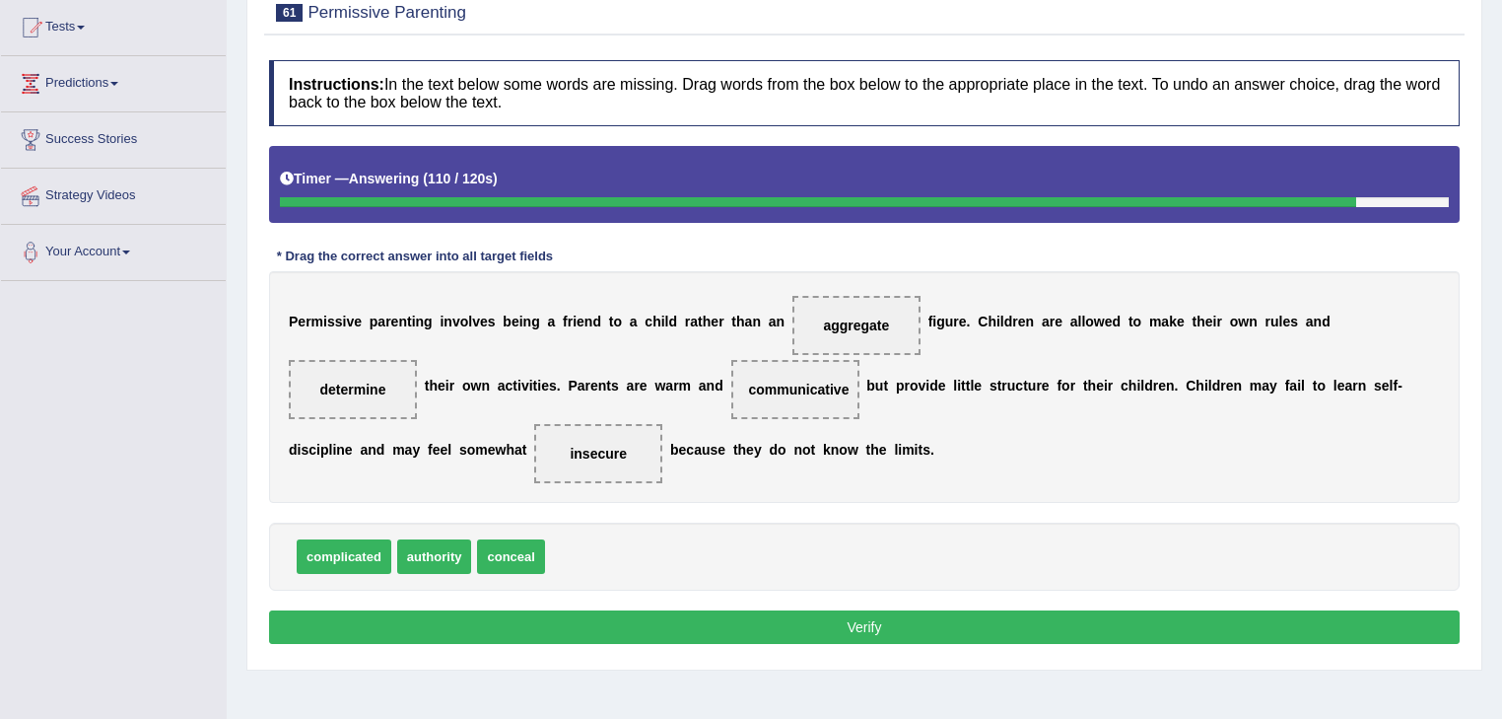
click at [457, 612] on button "Verify" at bounding box center [864, 627] width 1191 height 34
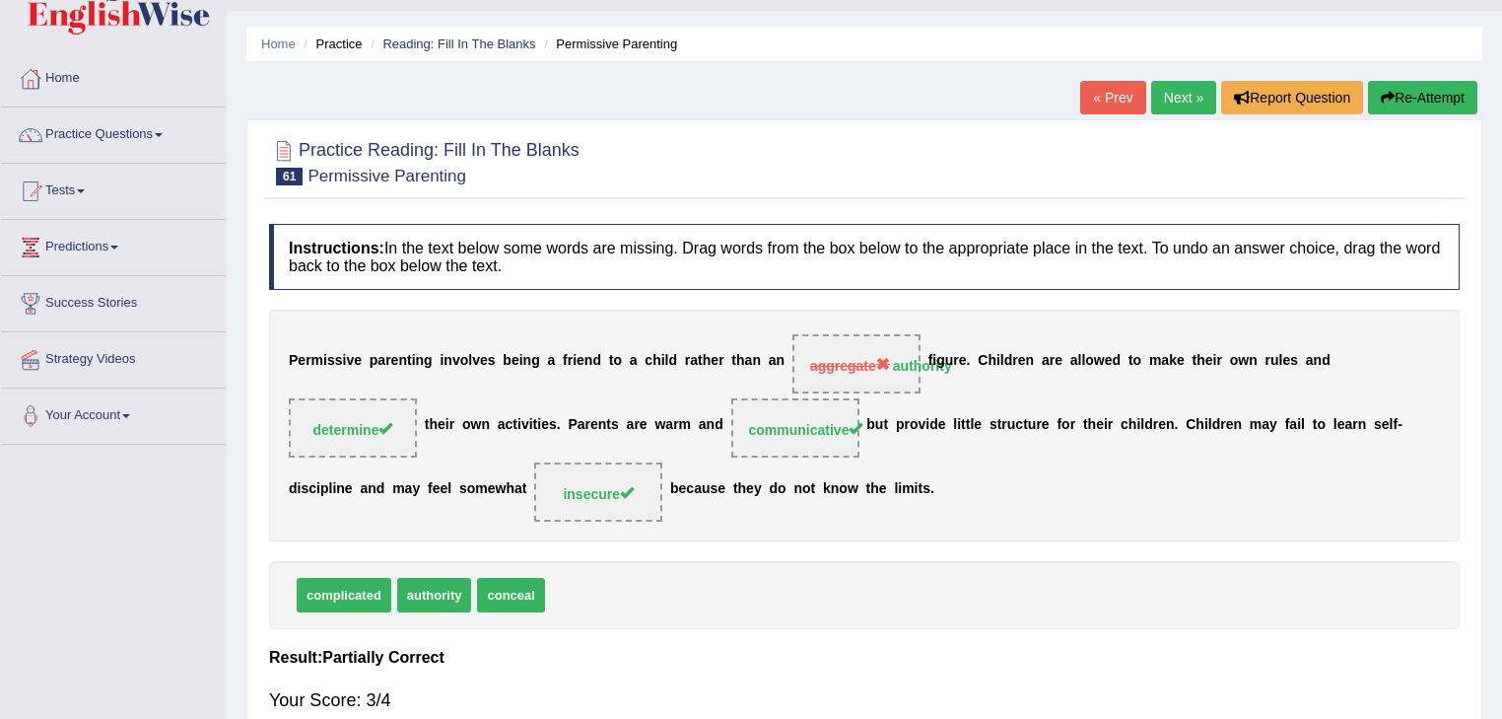
scroll to position [0, 0]
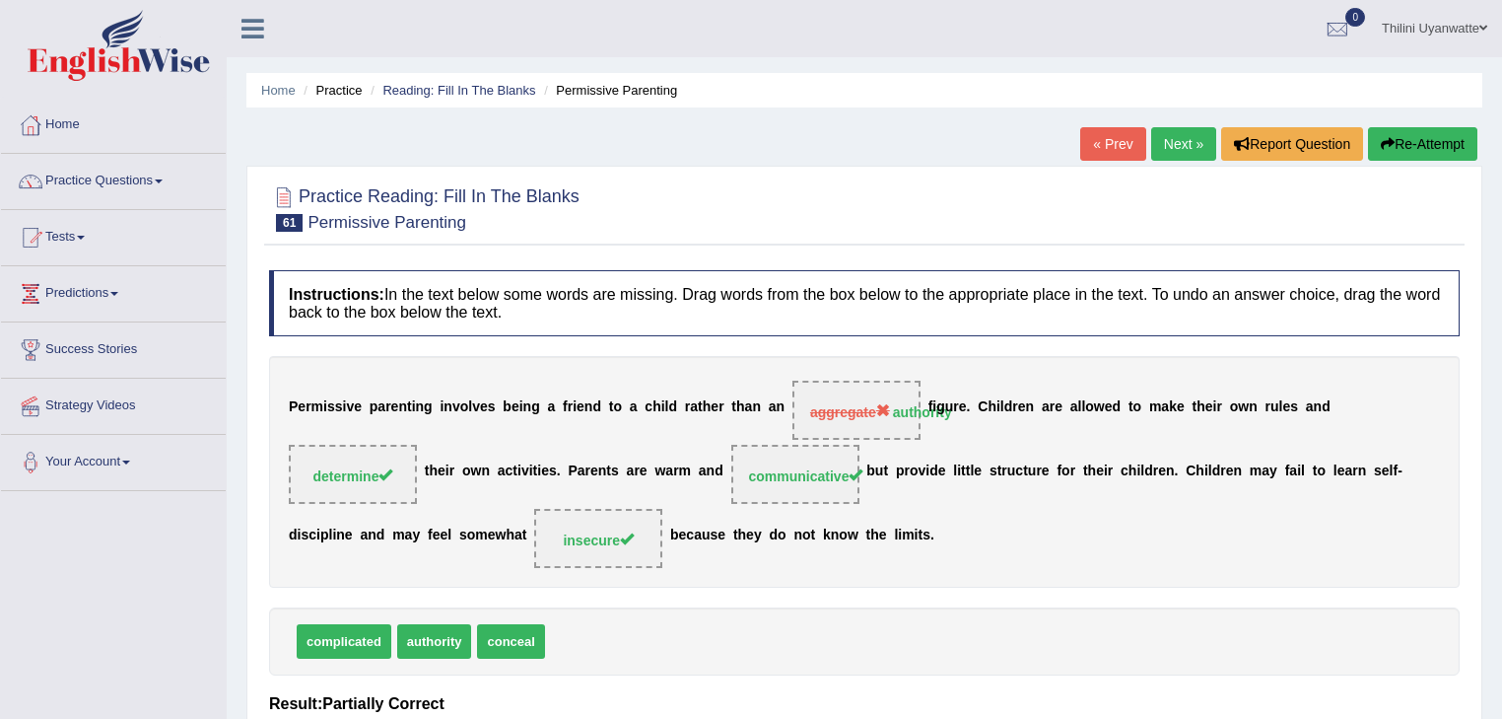
click at [1424, 146] on button "Re-Attempt" at bounding box center [1422, 144] width 109 height 34
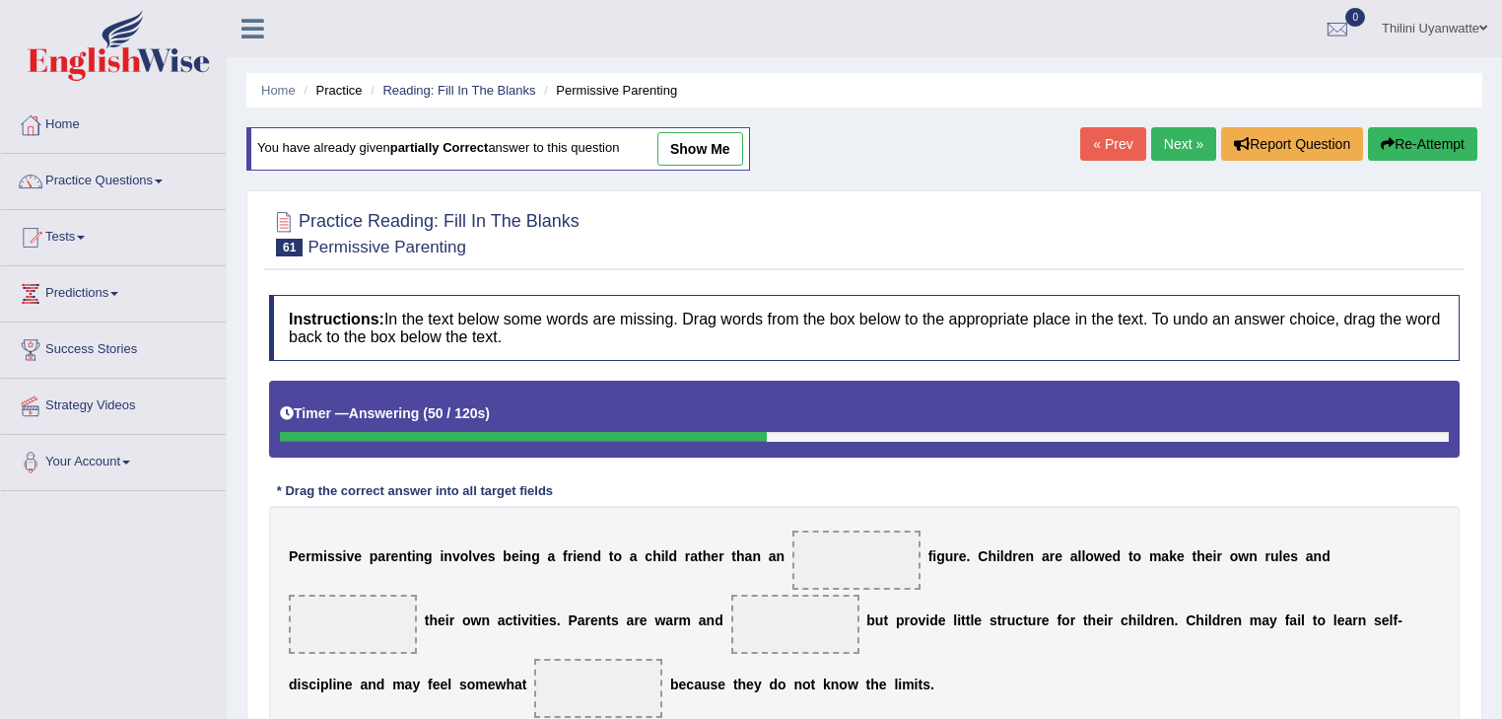
scroll to position [210, 0]
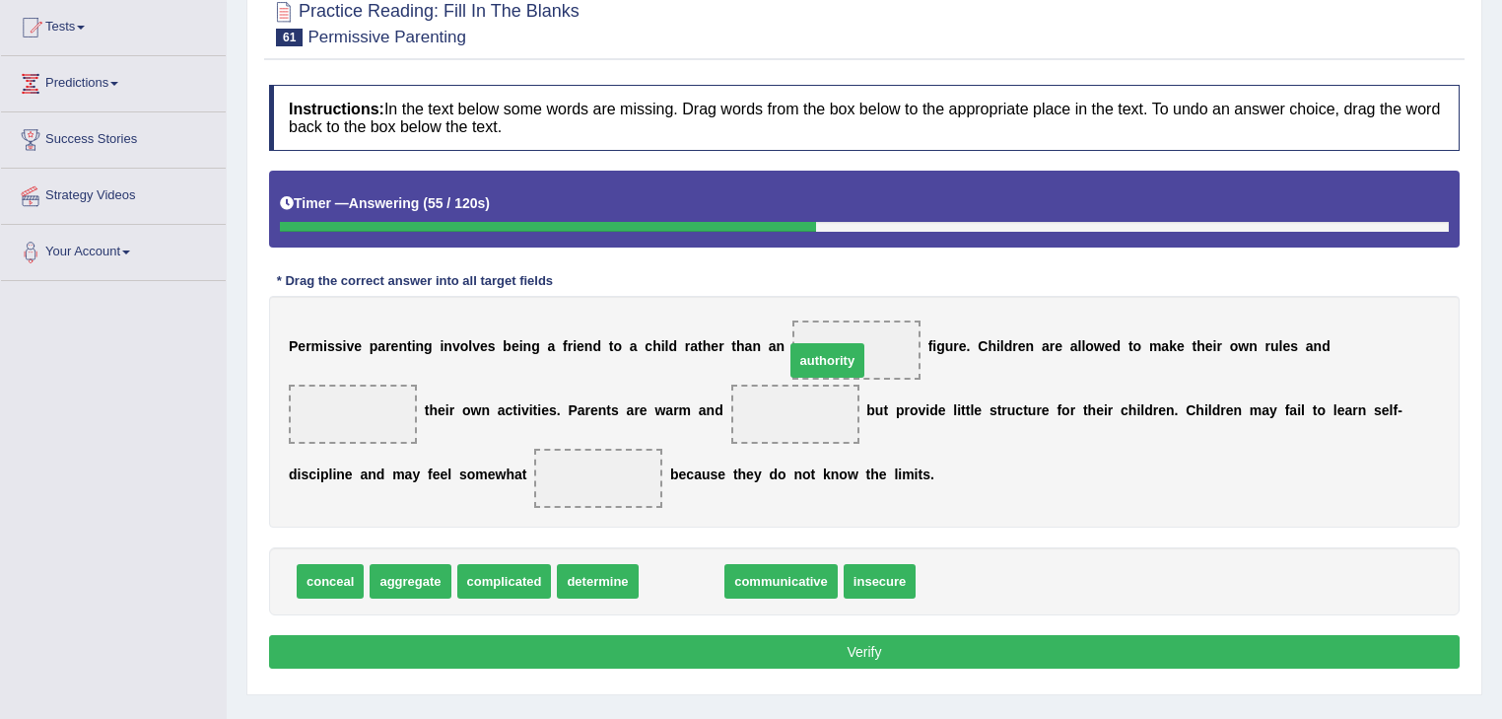
drag, startPoint x: 649, startPoint y: 586, endPoint x: 795, endPoint y: 364, distance: 265.5
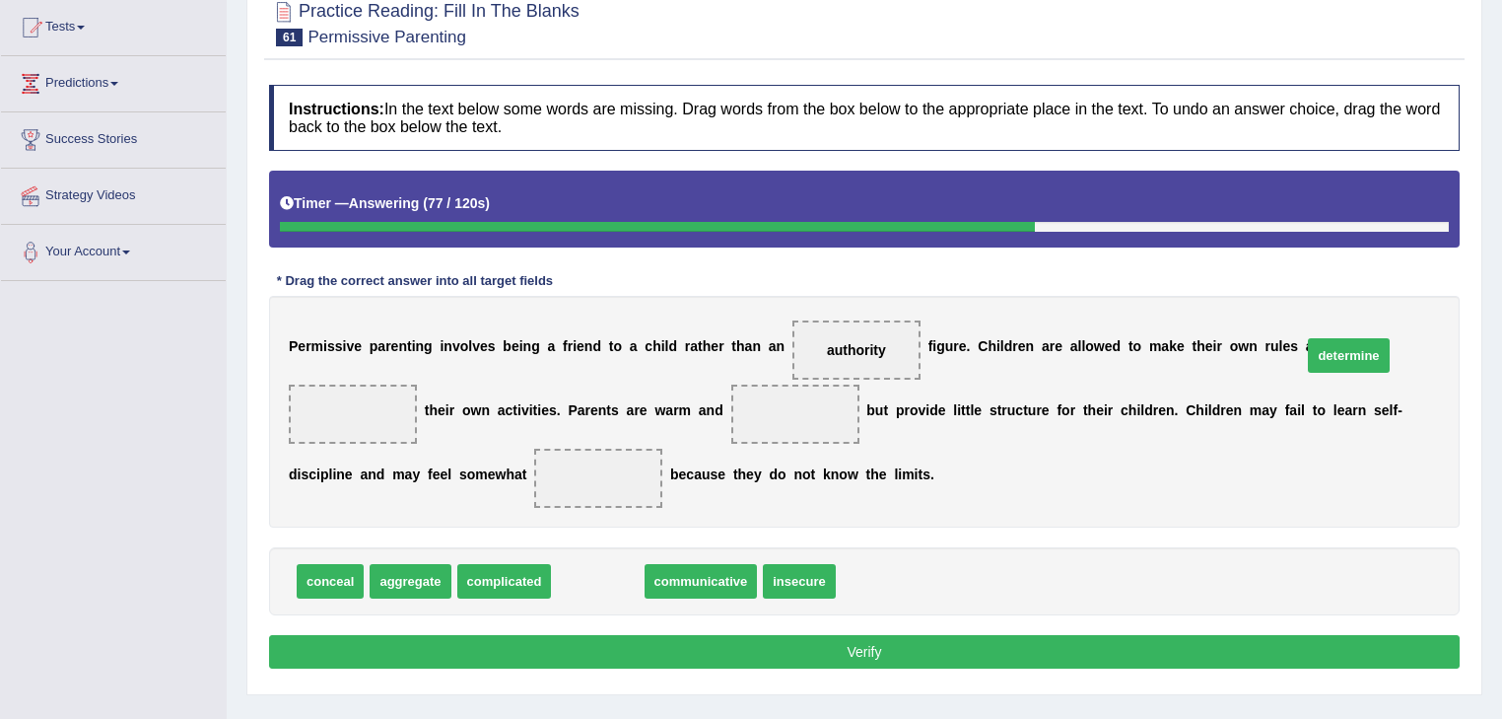
drag, startPoint x: 589, startPoint y: 585, endPoint x: 1341, endPoint y: 359, distance: 784.3
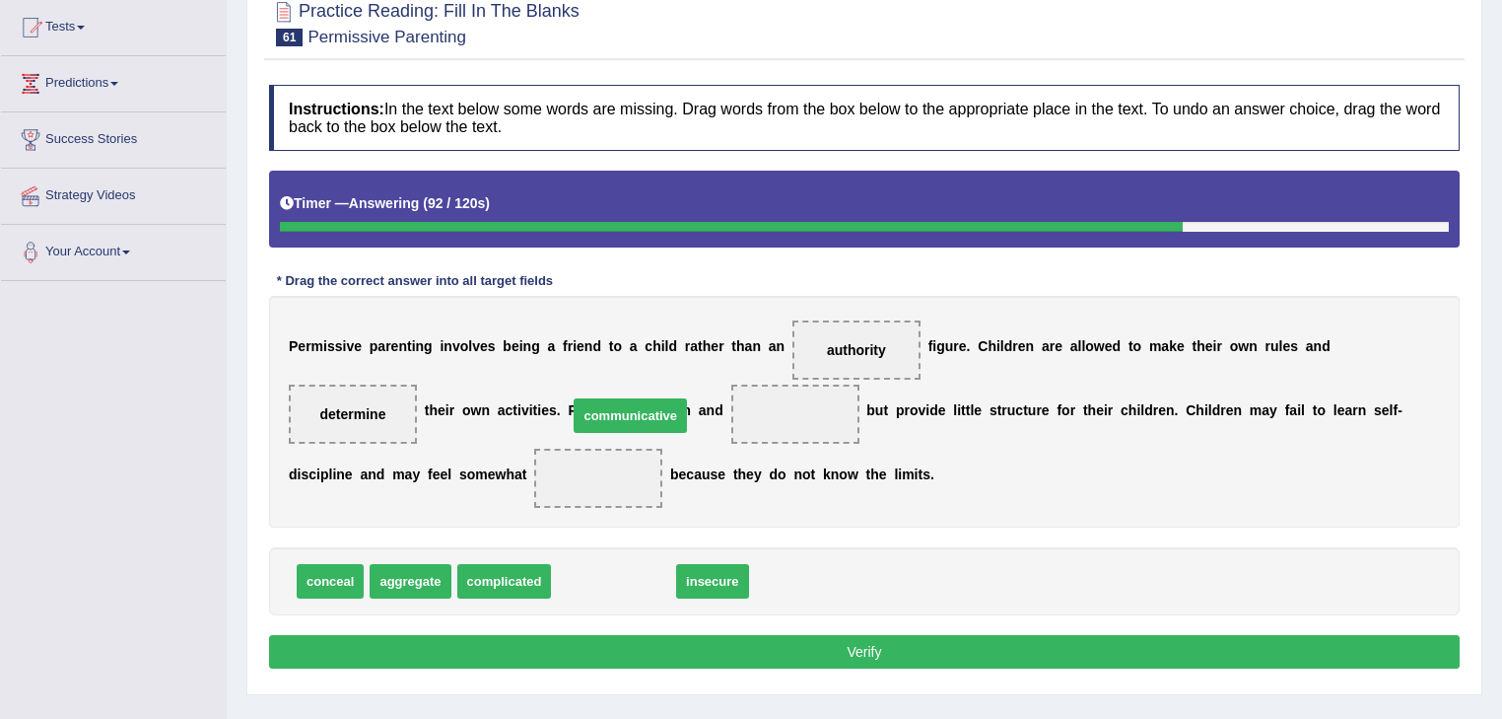
drag, startPoint x: 574, startPoint y: 588, endPoint x: 592, endPoint y: 418, distance: 170.6
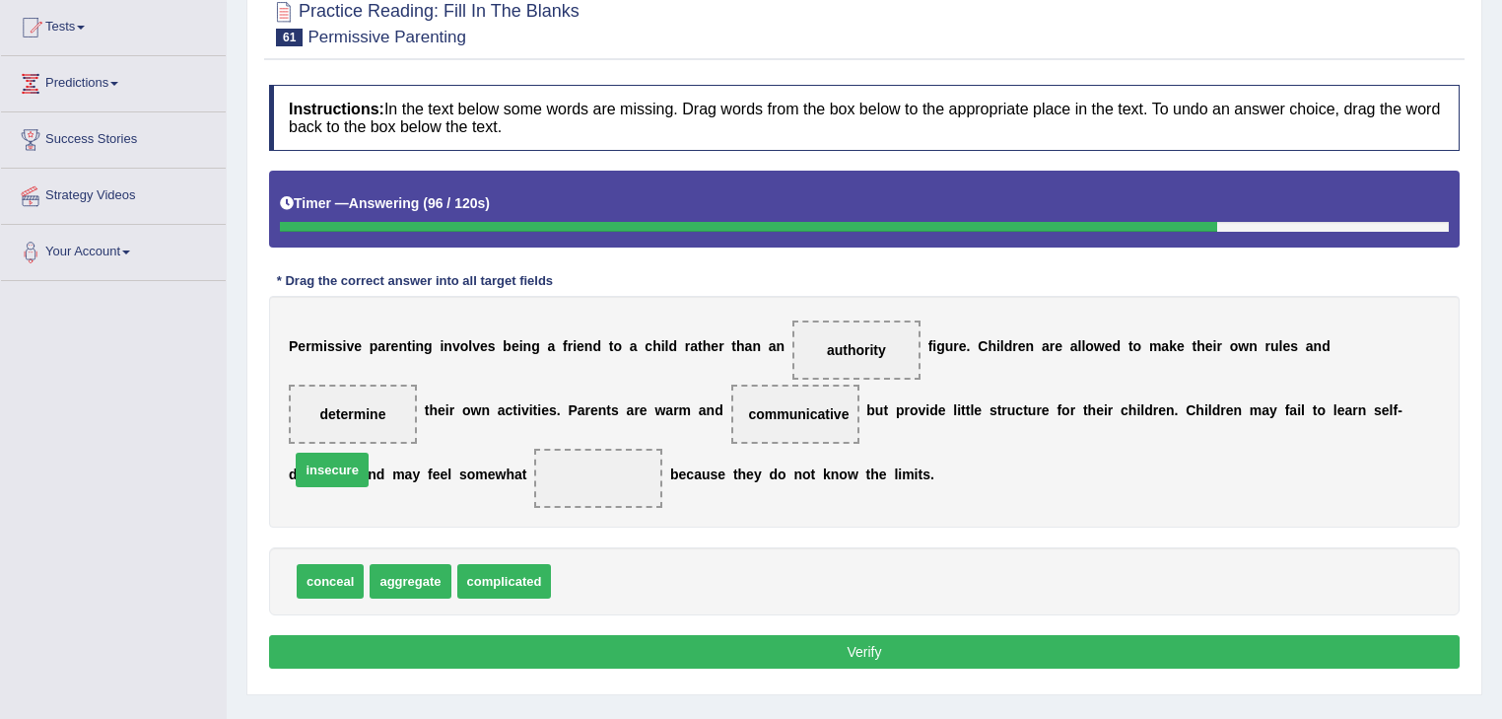
drag, startPoint x: 582, startPoint y: 578, endPoint x: 338, endPoint y: 473, distance: 265.0
click at [569, 644] on button "Verify" at bounding box center [864, 652] width 1191 height 34
